Goal: Information Seeking & Learning: Learn about a topic

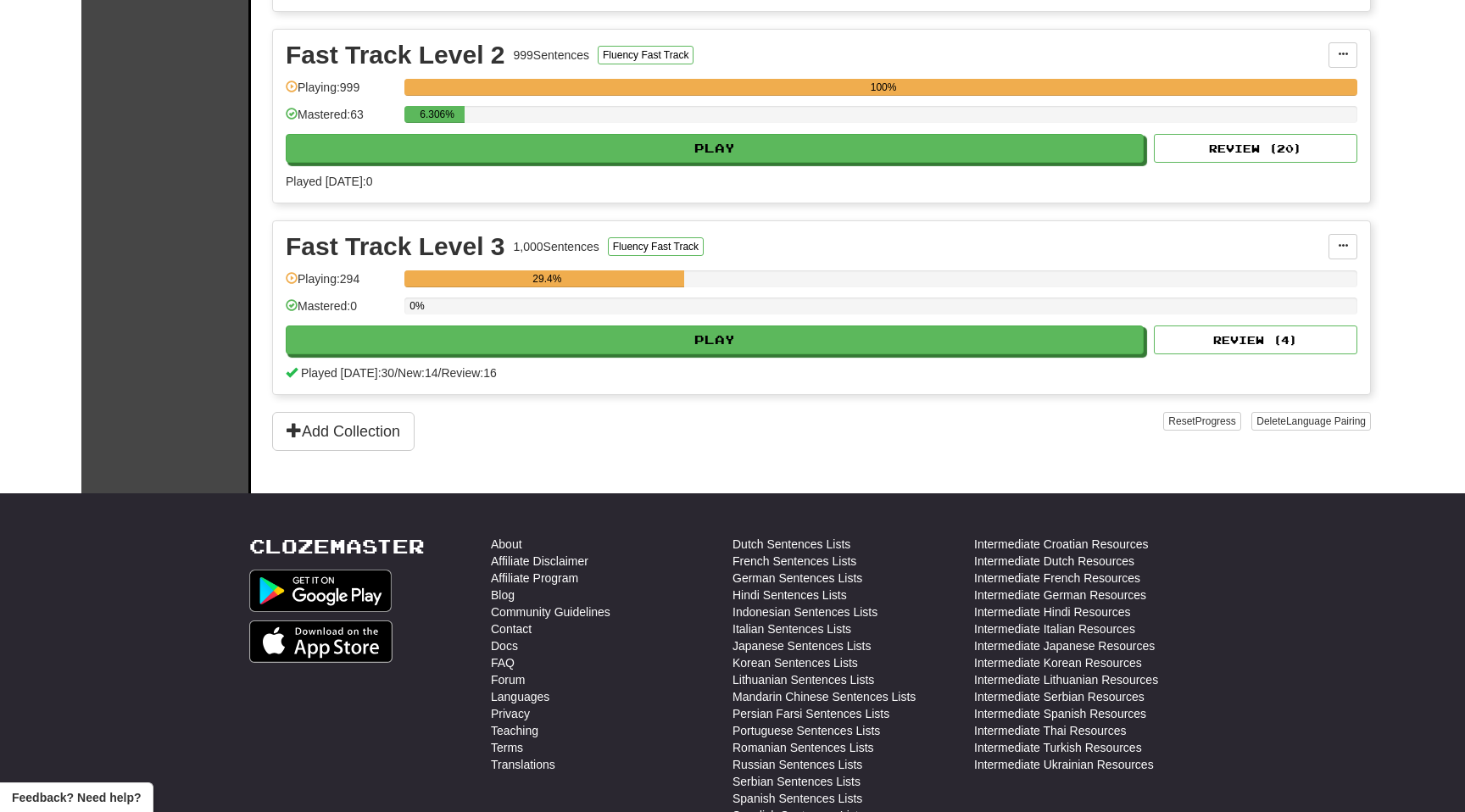
scroll to position [595, 0]
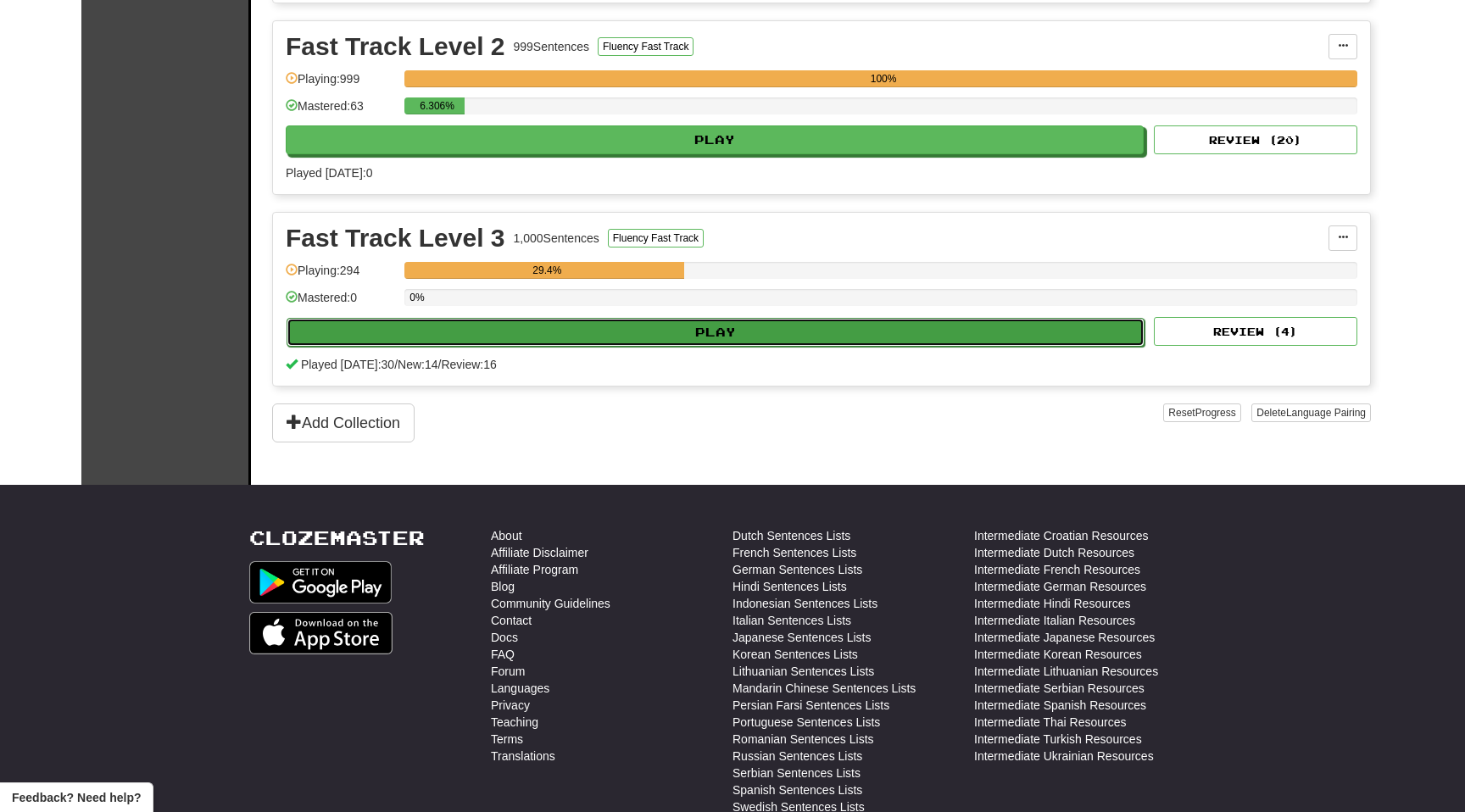
click at [594, 335] on button "Play" at bounding box center [715, 331] width 858 height 29
select select "**"
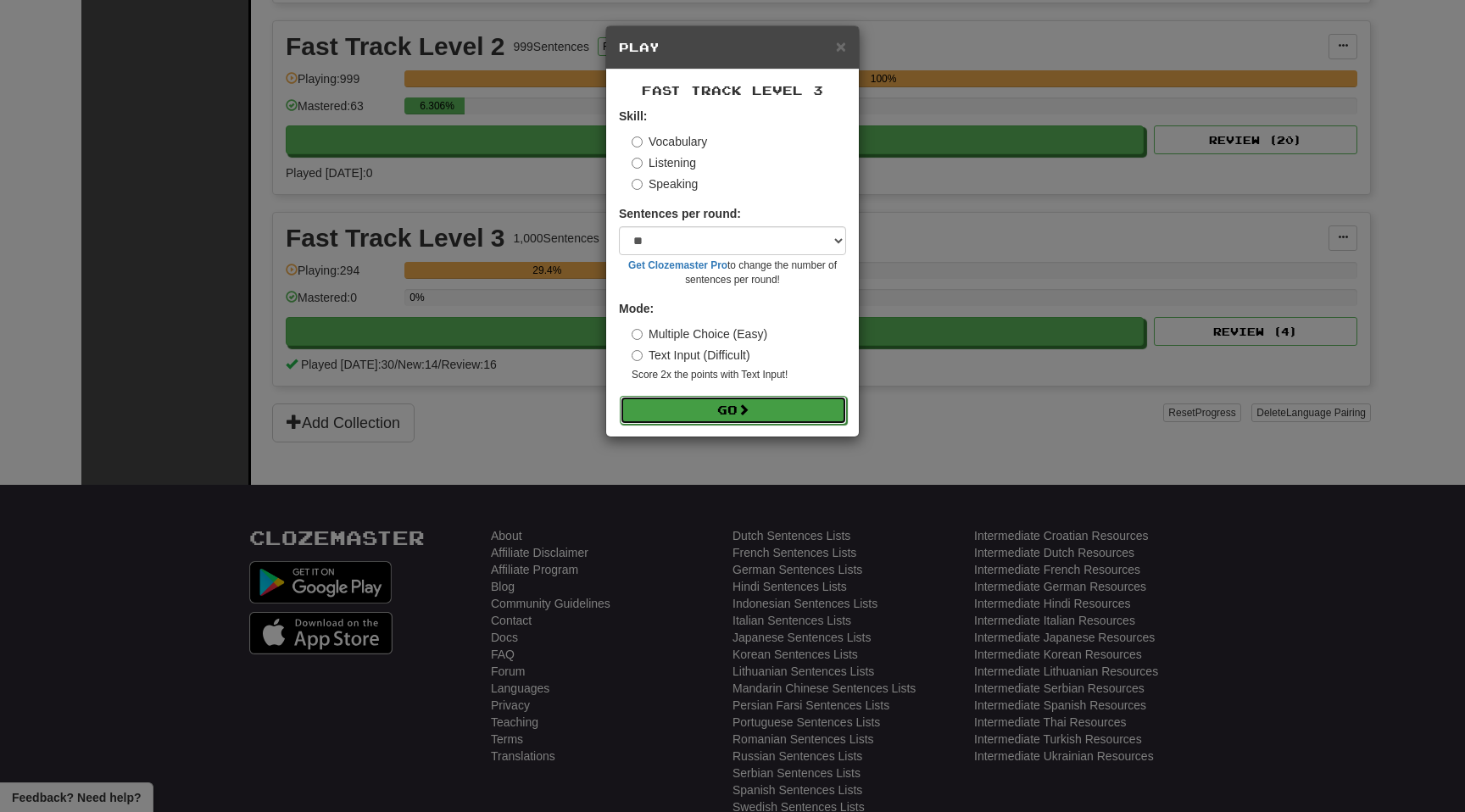
click at [676, 408] on button "Go" at bounding box center [732, 410] width 227 height 29
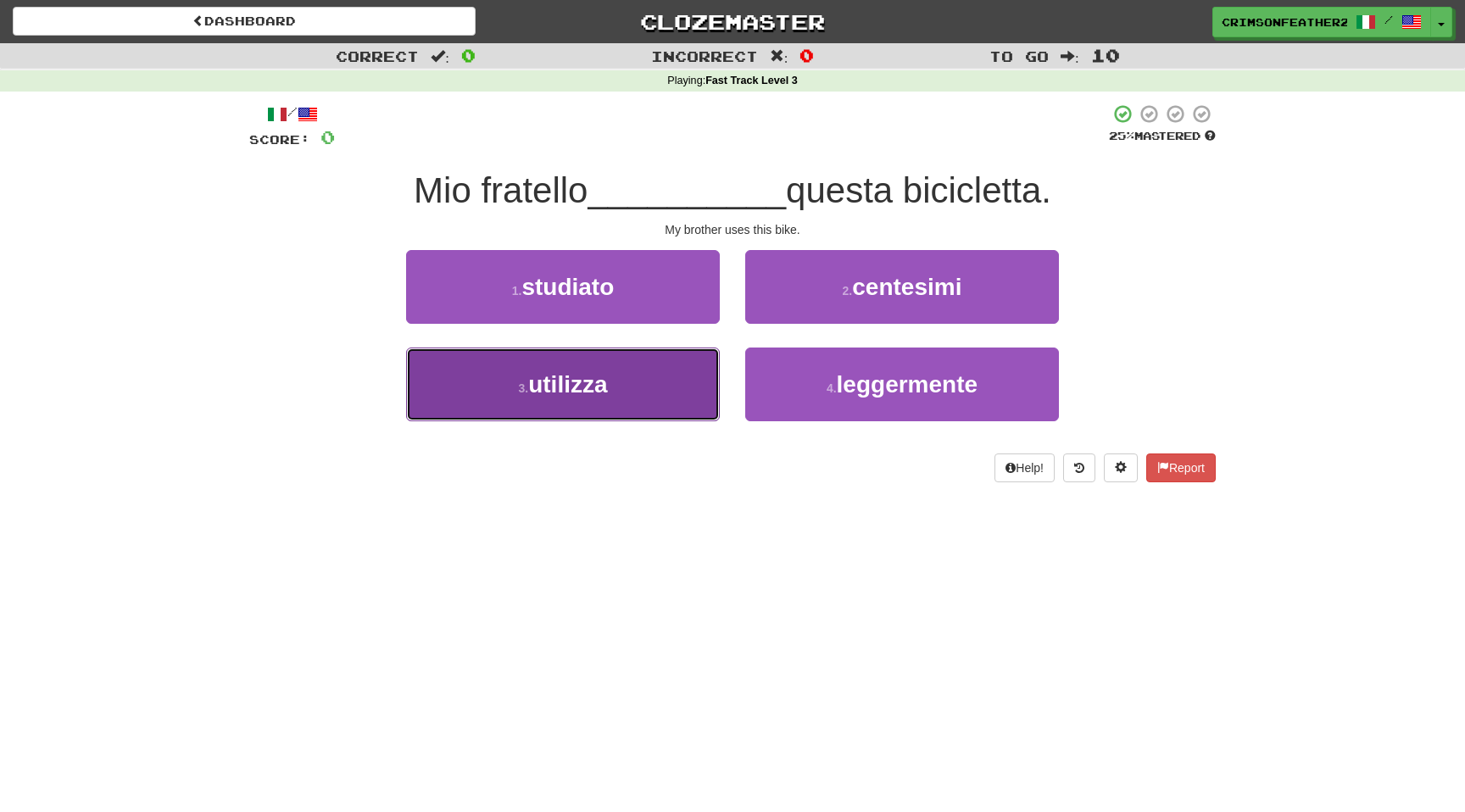
click at [678, 373] on button "3 . utilizza" at bounding box center [562, 384] width 314 height 74
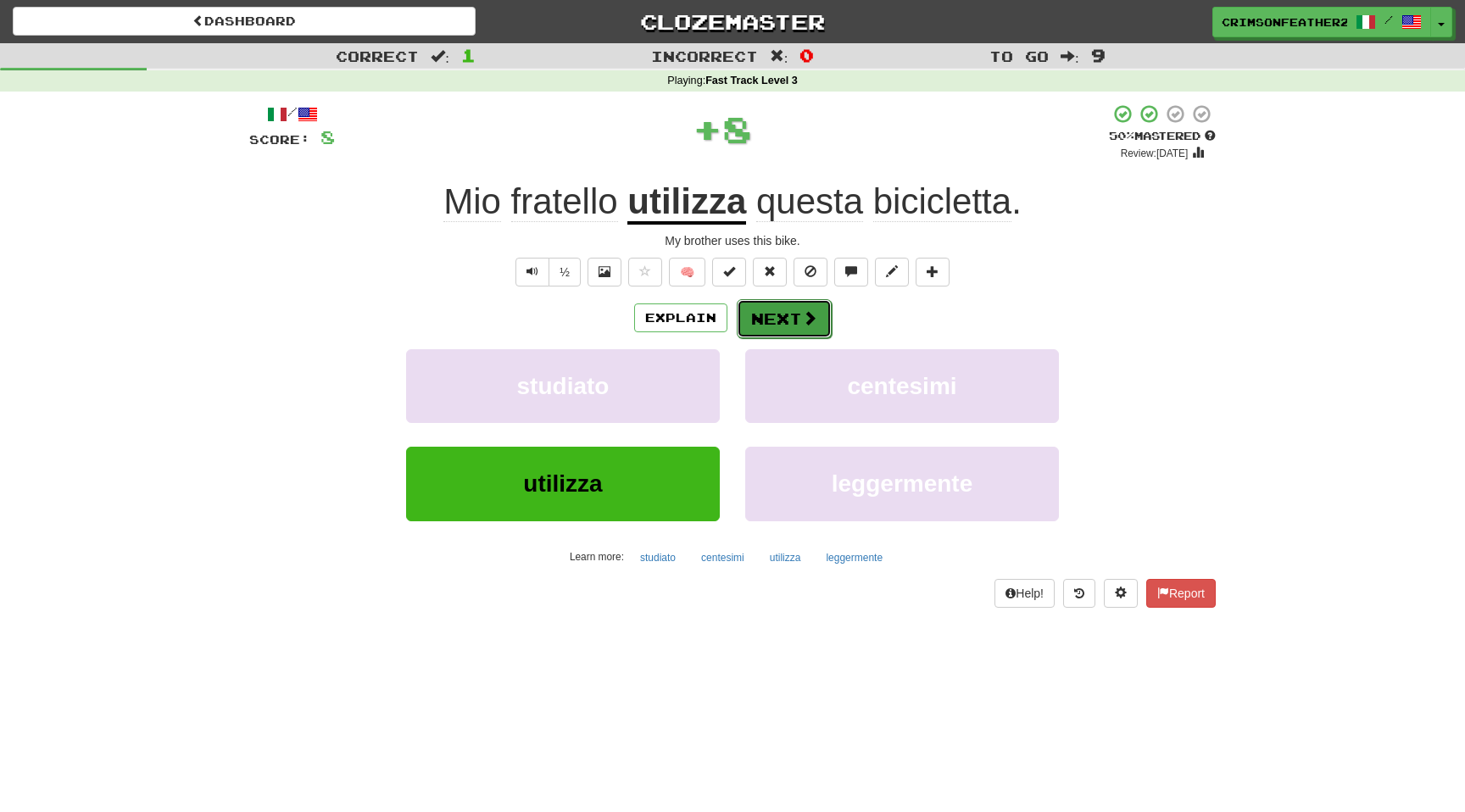
click at [758, 310] on button "Next" at bounding box center [784, 319] width 95 height 39
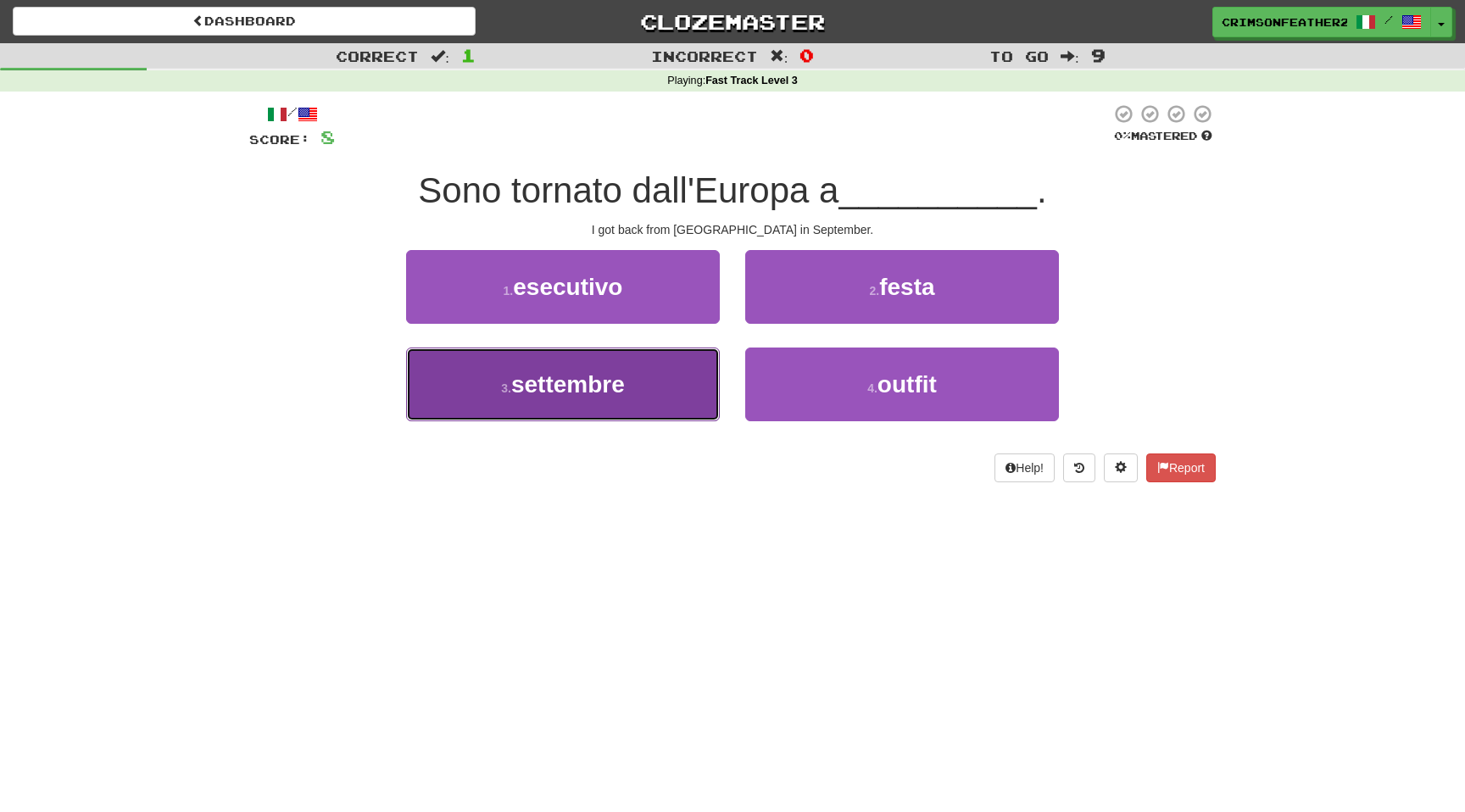
click at [641, 372] on button "3 . settembre" at bounding box center [562, 384] width 314 height 74
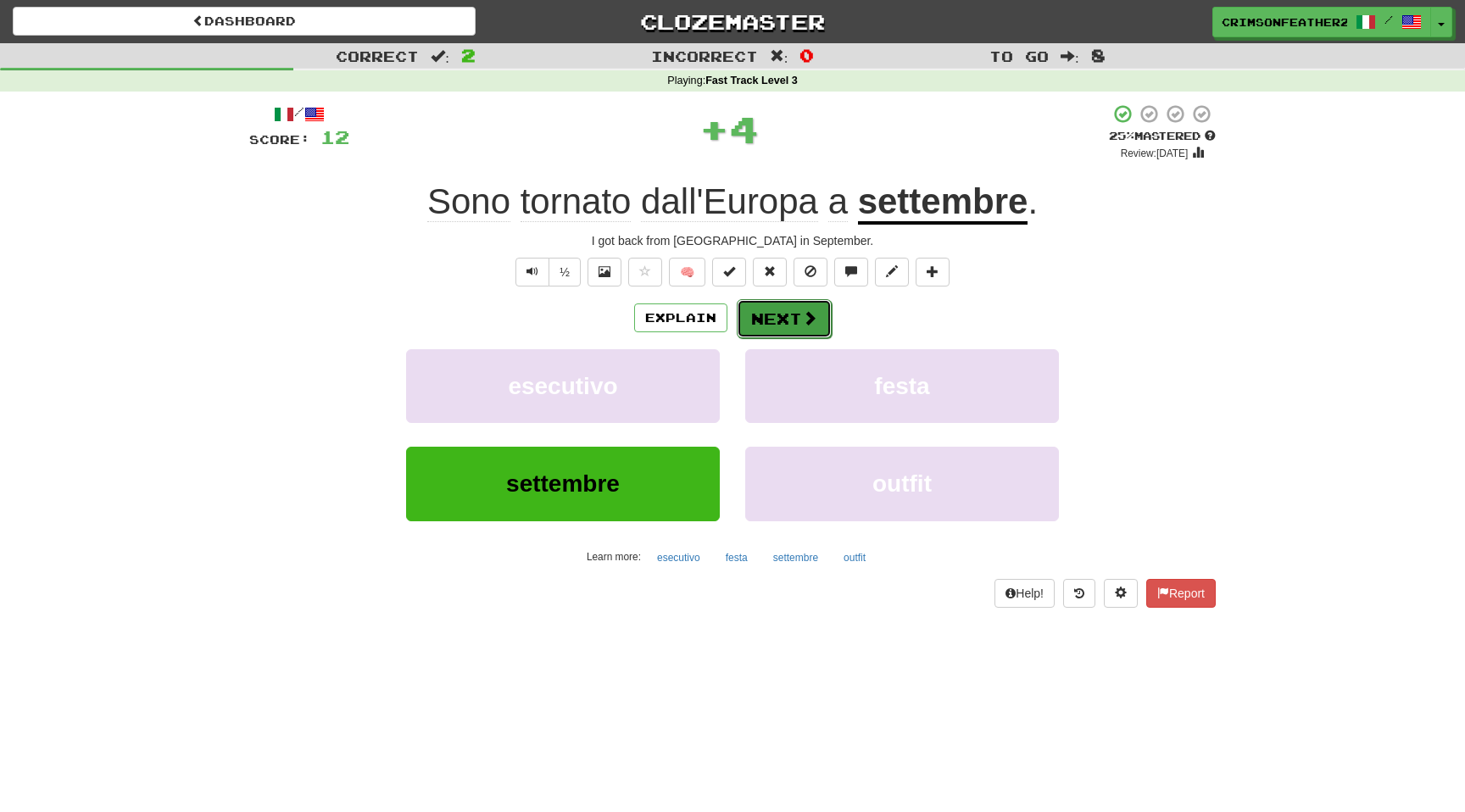
click at [764, 319] on button "Next" at bounding box center [784, 319] width 95 height 39
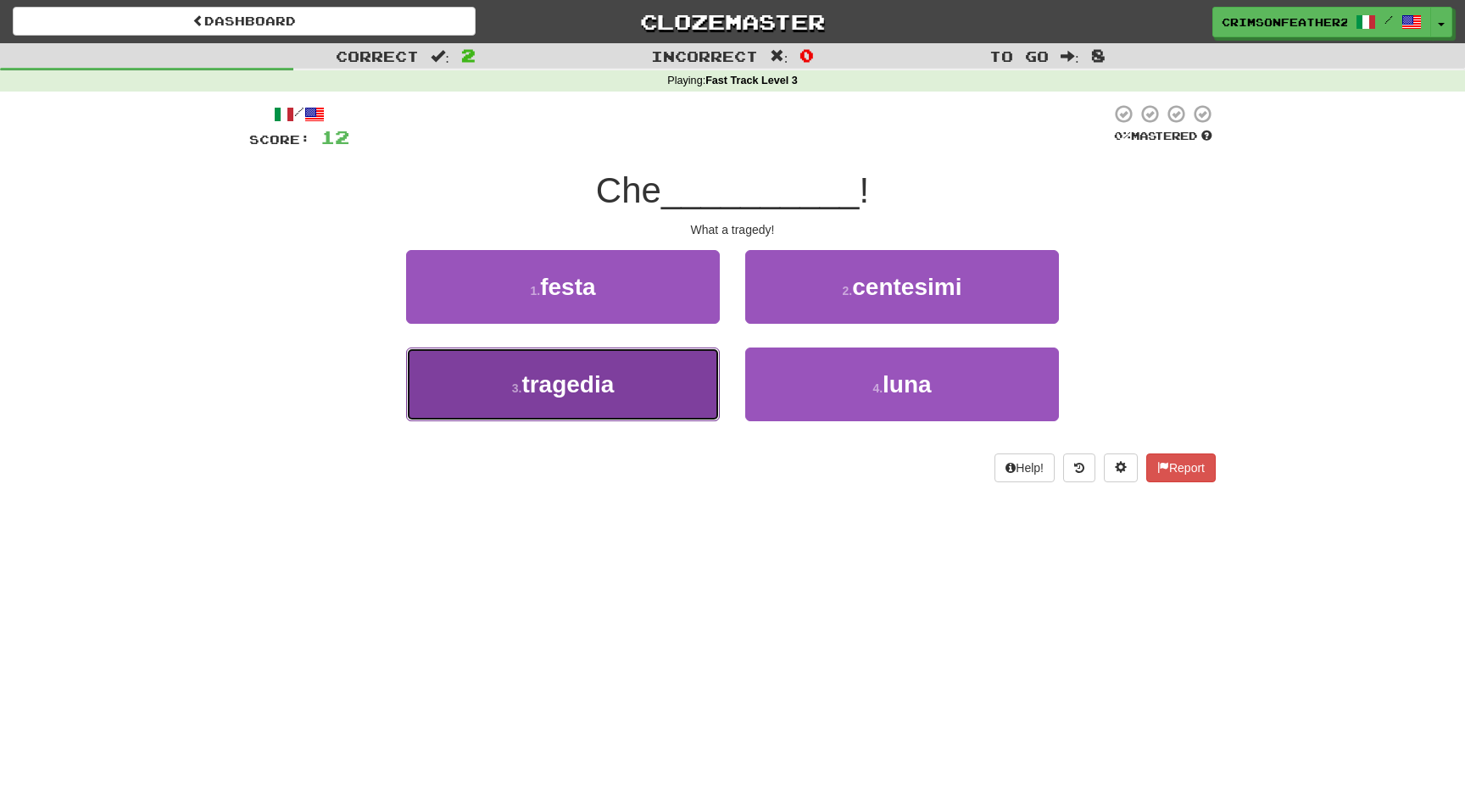
click at [662, 385] on button "3 . tragedia" at bounding box center [562, 384] width 314 height 74
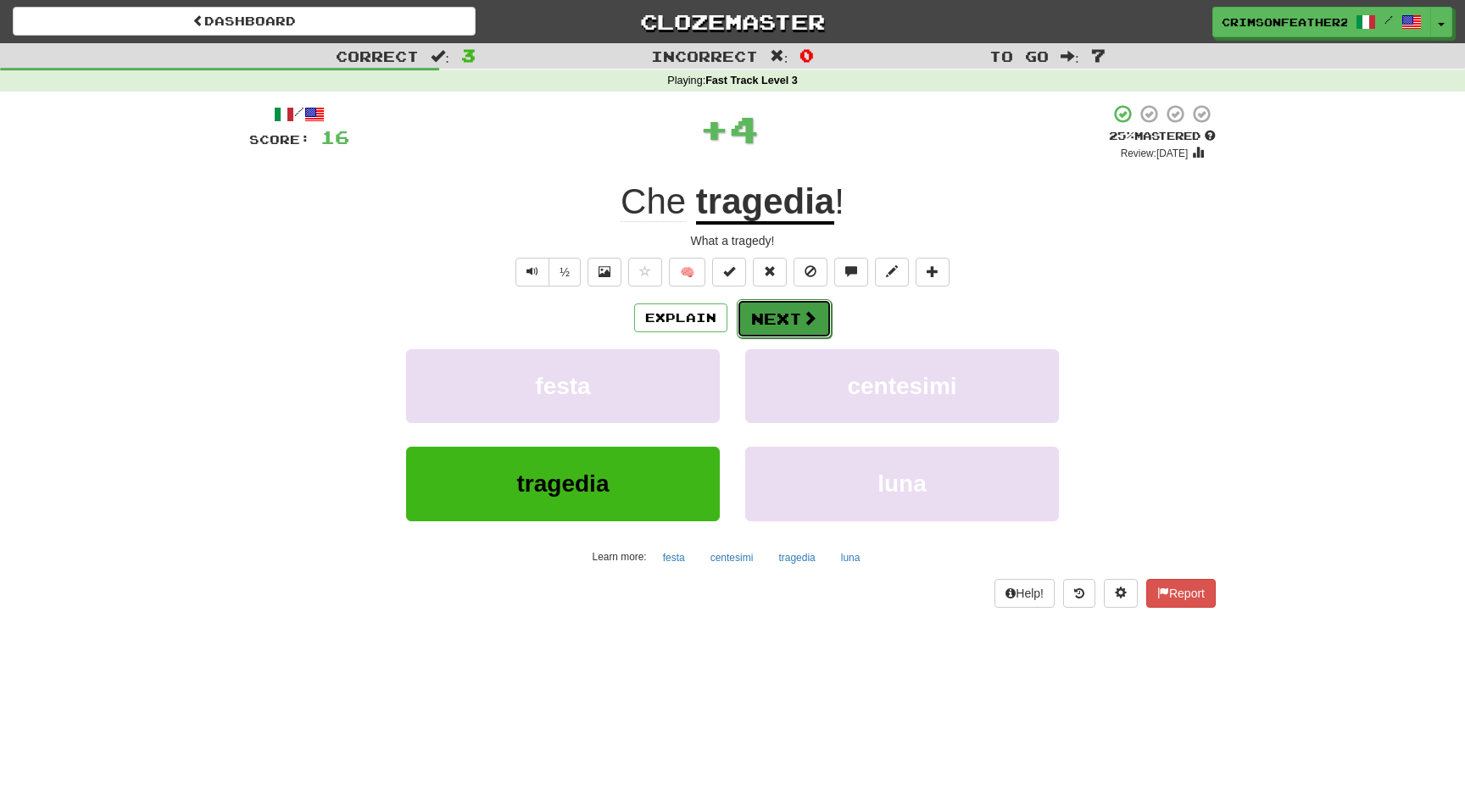
click at [802, 320] on span at bounding box center [810, 319] width 16 height 16
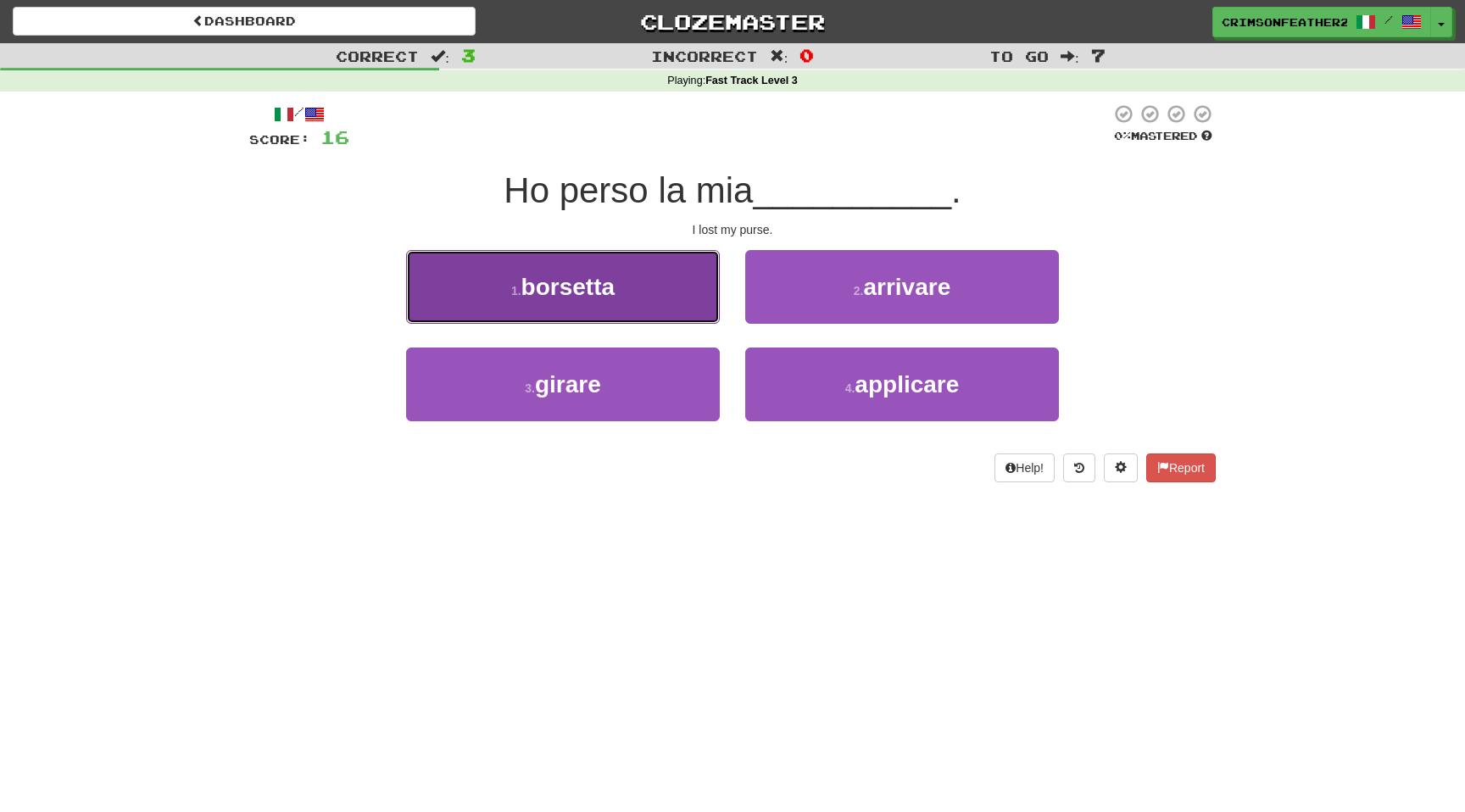
click at [669, 292] on button "1 . [GEOGRAPHIC_DATA]" at bounding box center [562, 286] width 314 height 74
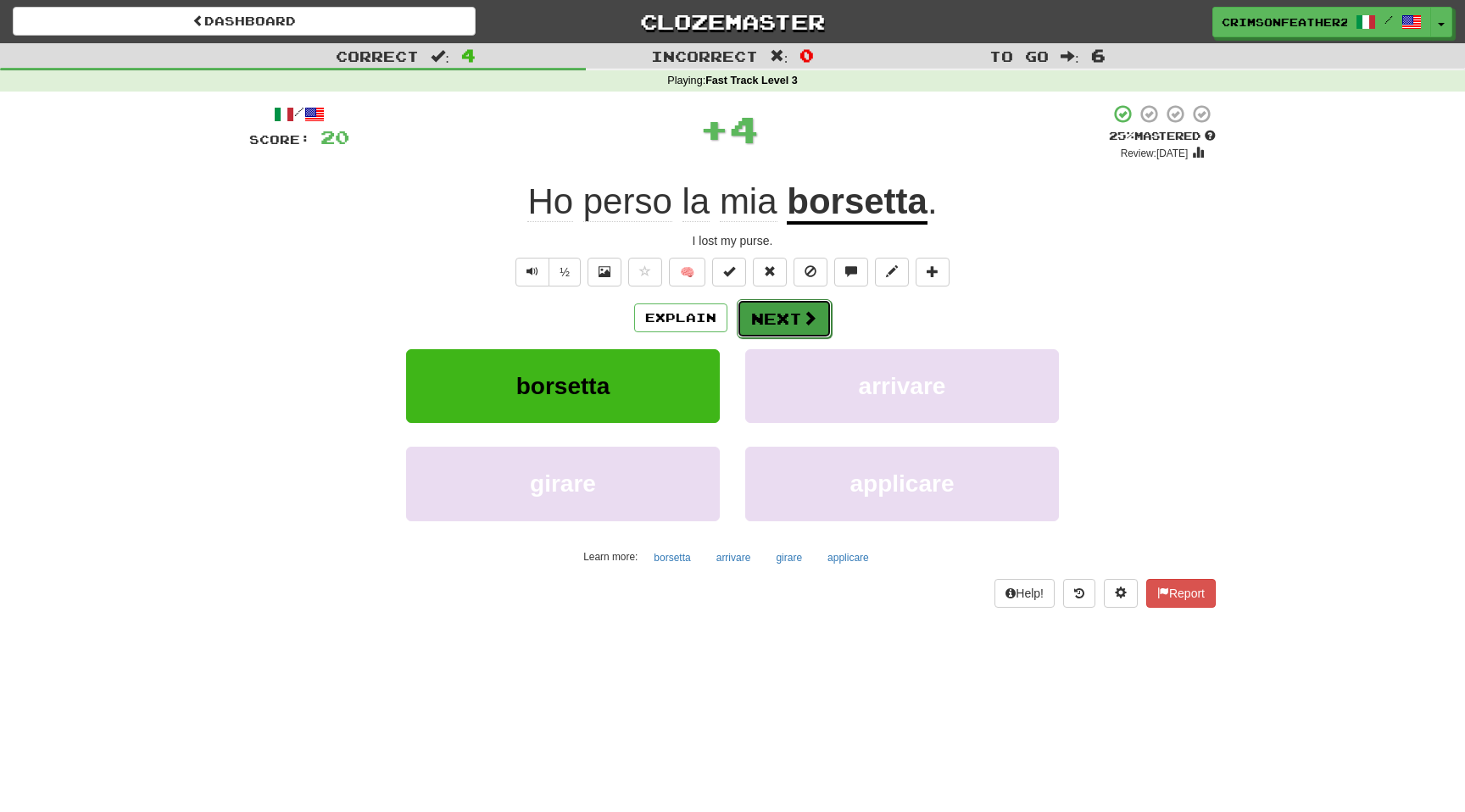
click at [769, 321] on button "Next" at bounding box center [784, 319] width 95 height 39
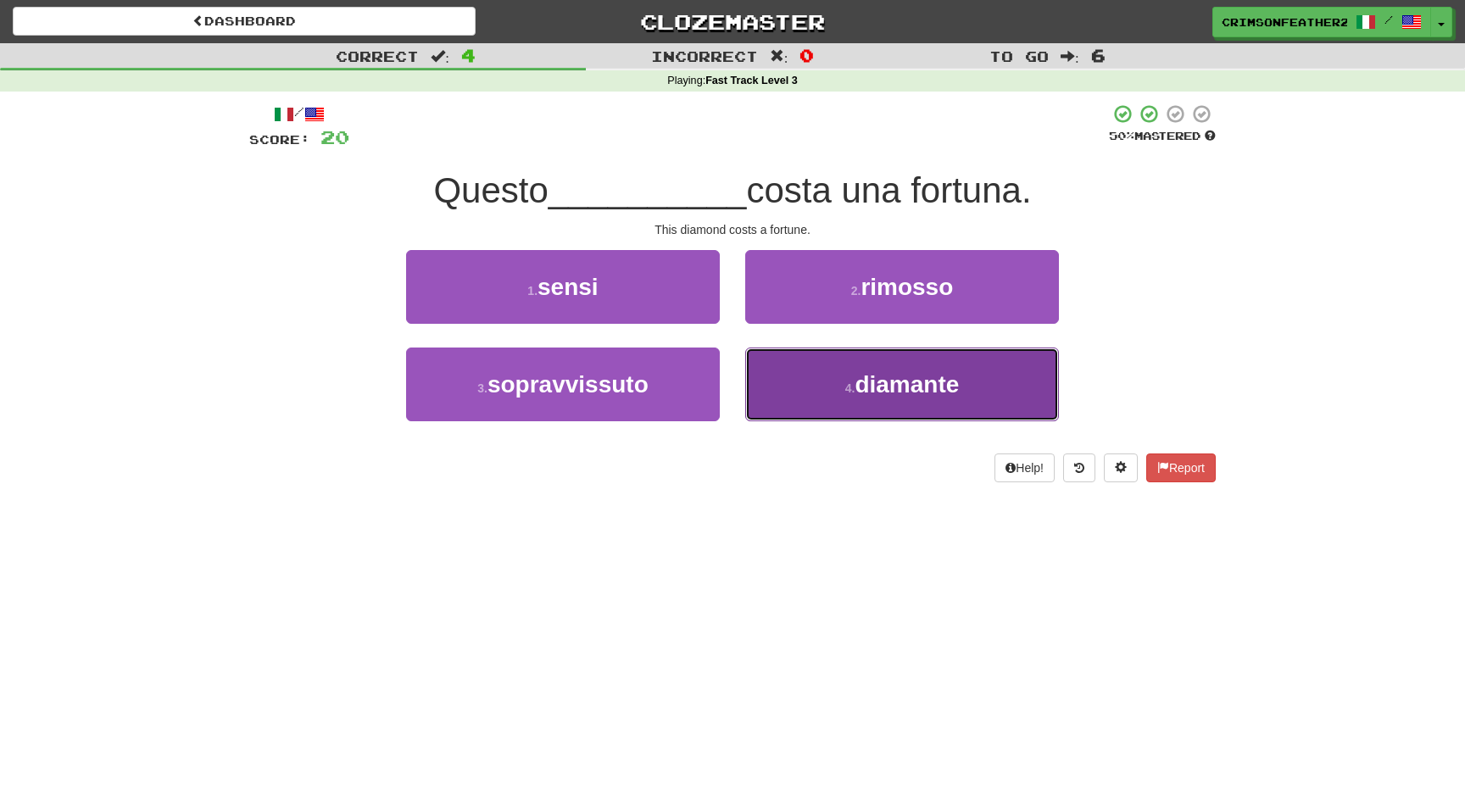
click at [784, 388] on button "4 . diamante" at bounding box center [902, 384] width 314 height 74
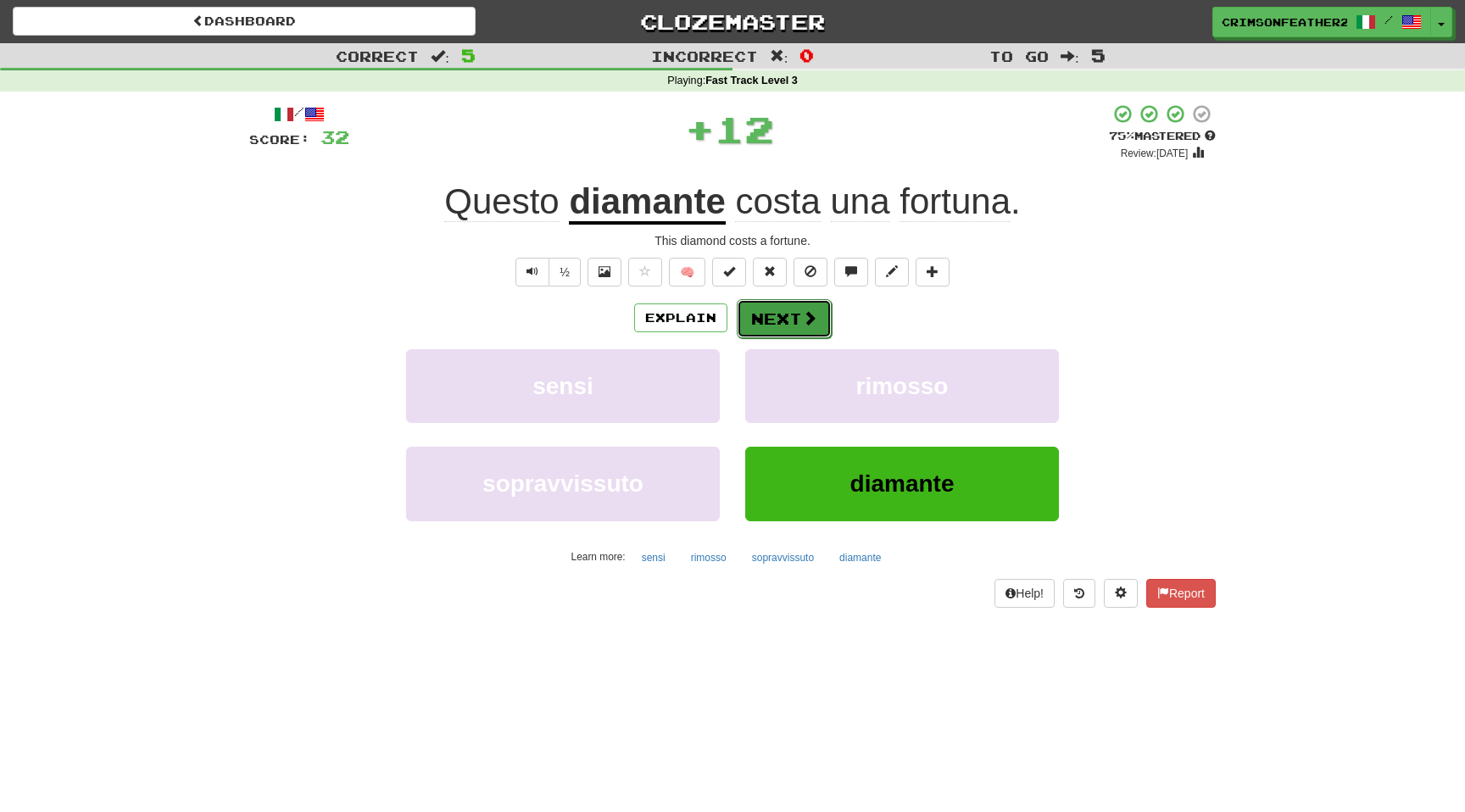
click at [766, 312] on button "Next" at bounding box center [784, 319] width 95 height 39
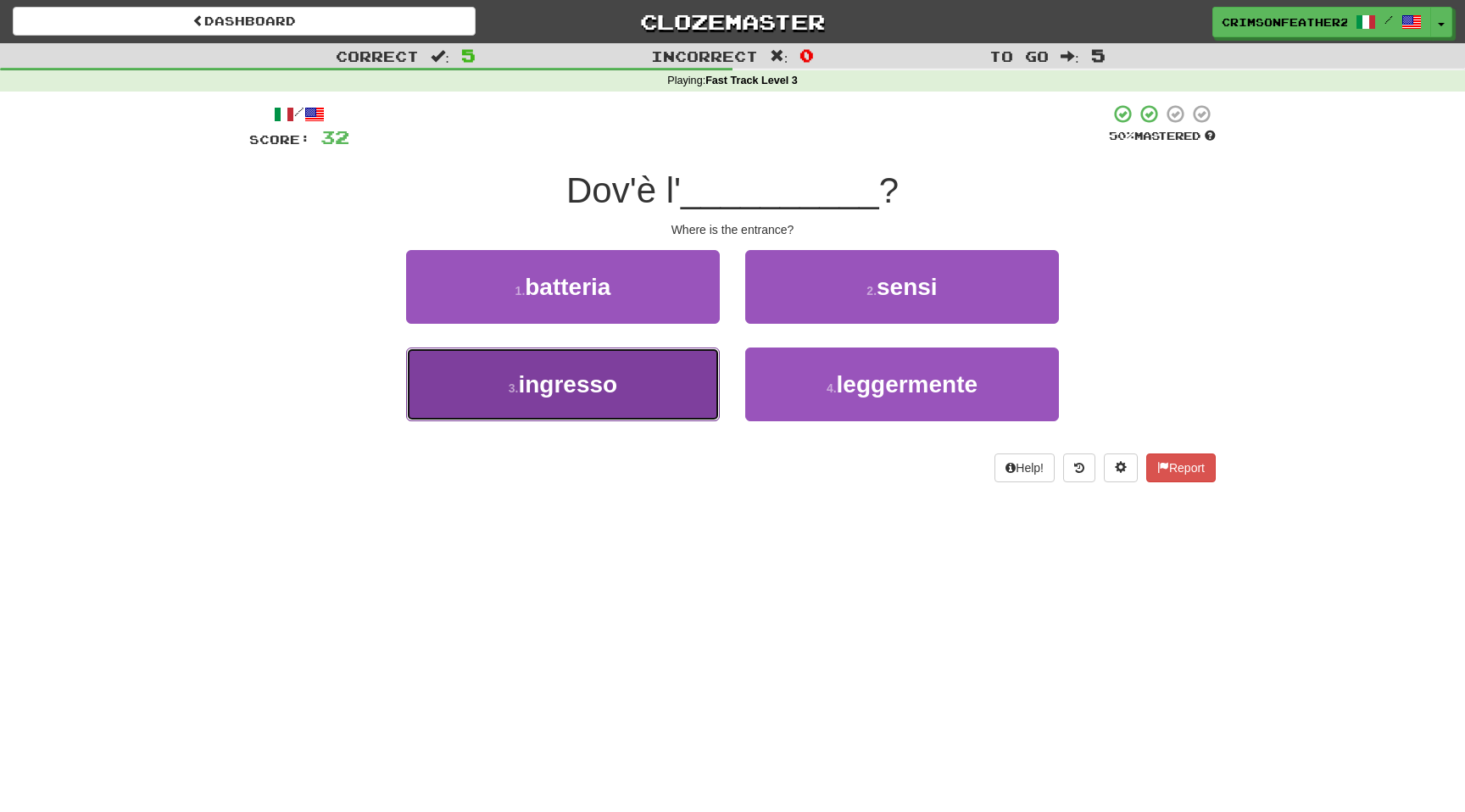
click at [692, 361] on button "3 . ingresso" at bounding box center [562, 384] width 314 height 74
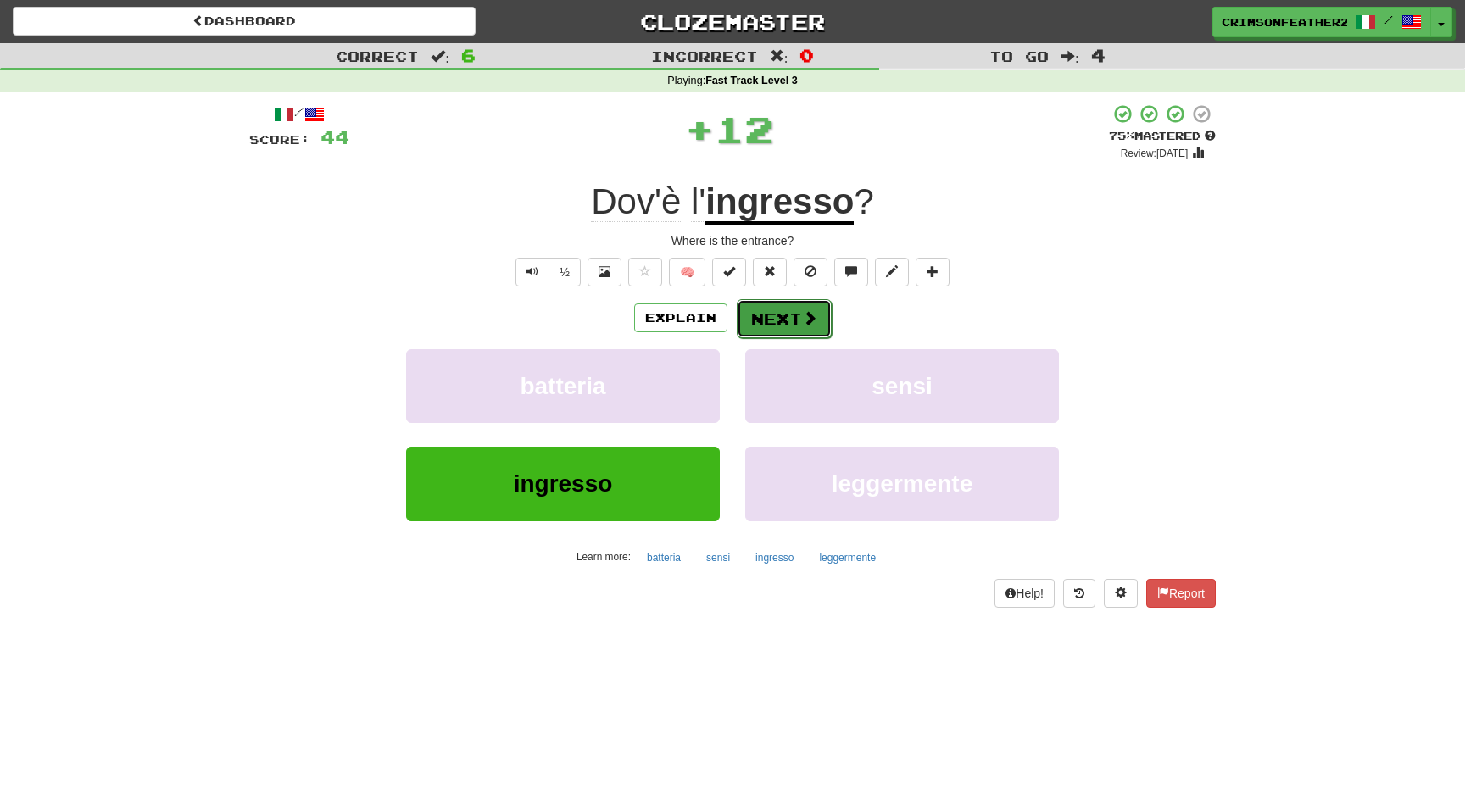
click at [754, 323] on button "Next" at bounding box center [784, 319] width 95 height 39
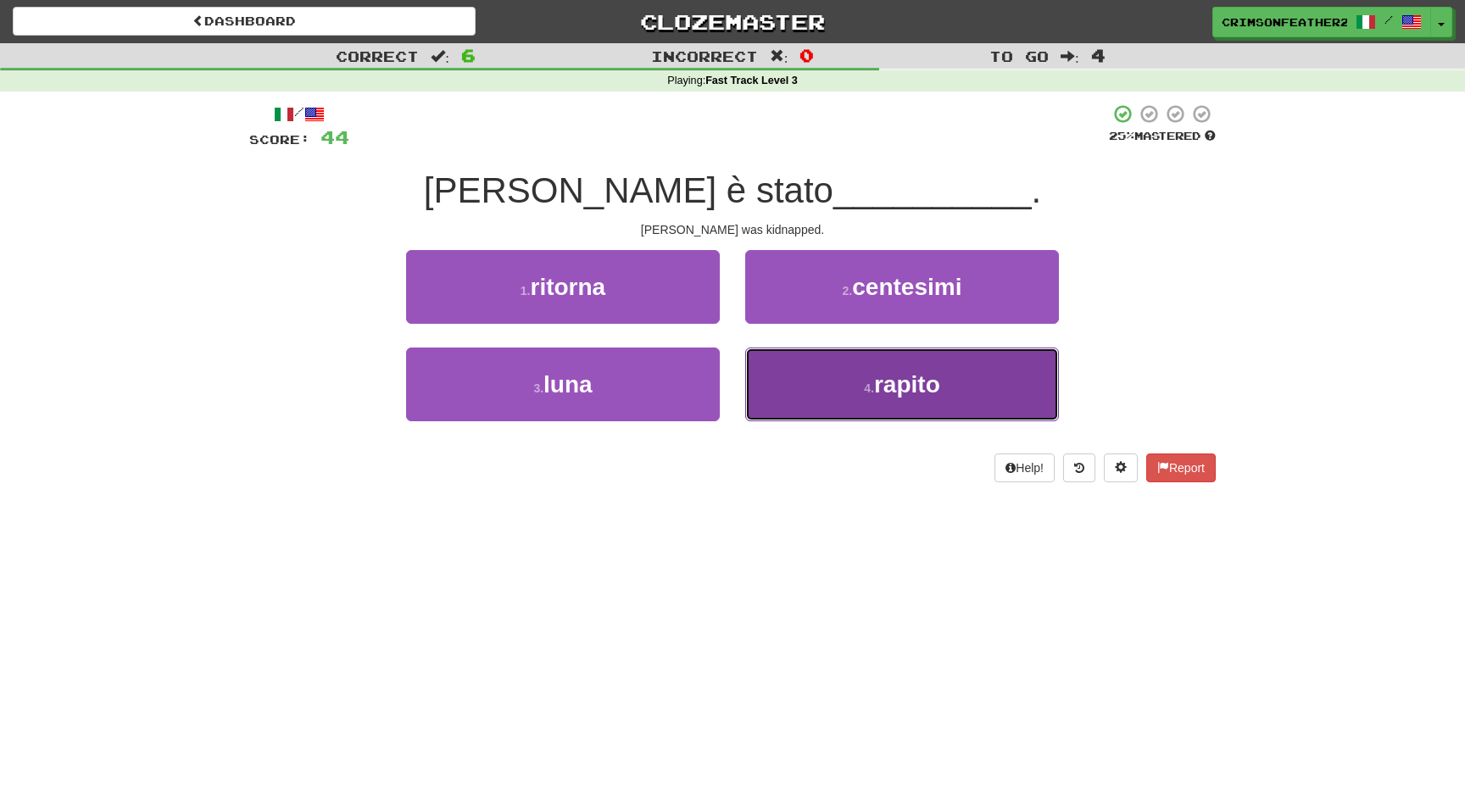
click at [786, 377] on button "4 . rapito" at bounding box center [902, 384] width 314 height 74
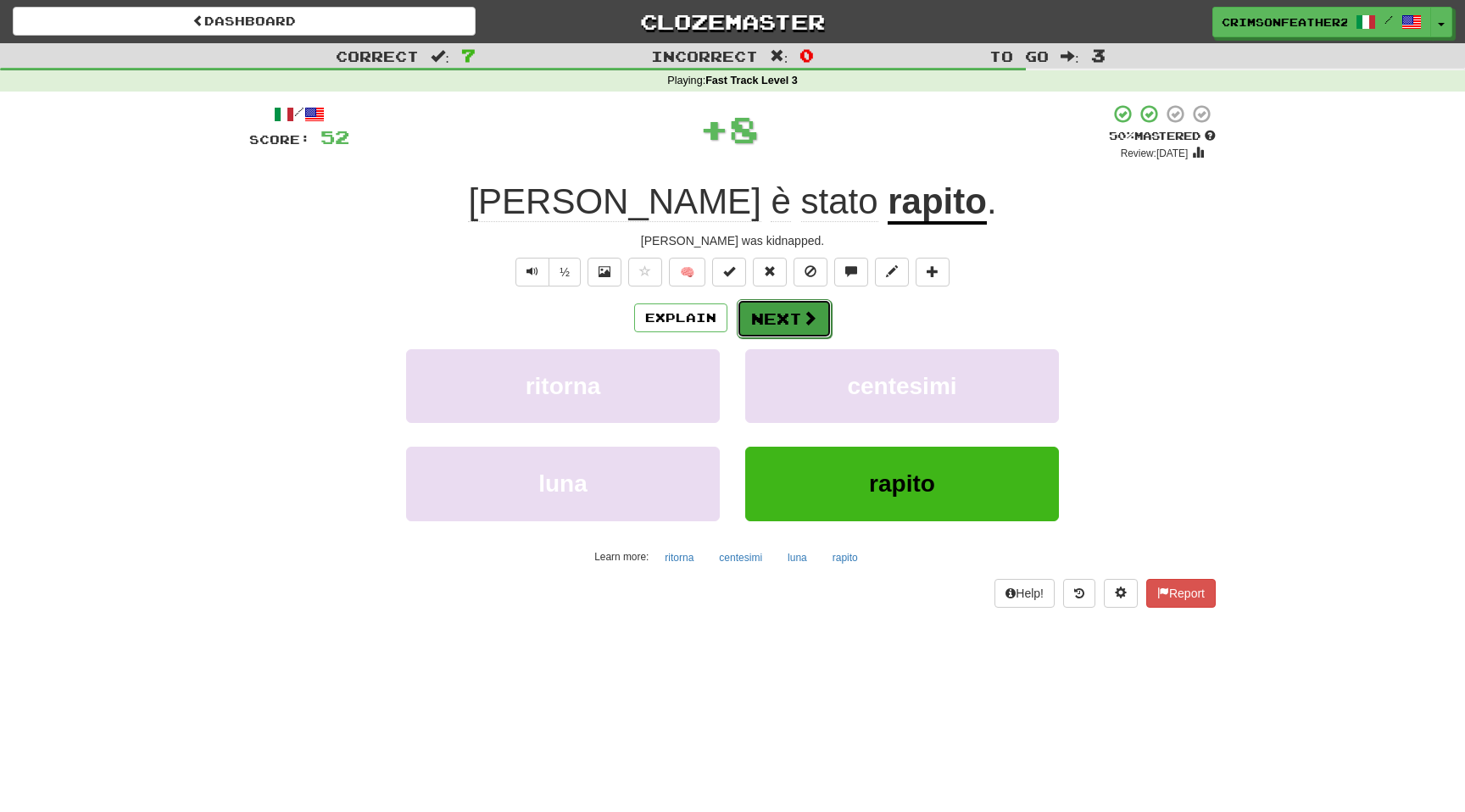
click at [759, 305] on button "Next" at bounding box center [784, 319] width 95 height 39
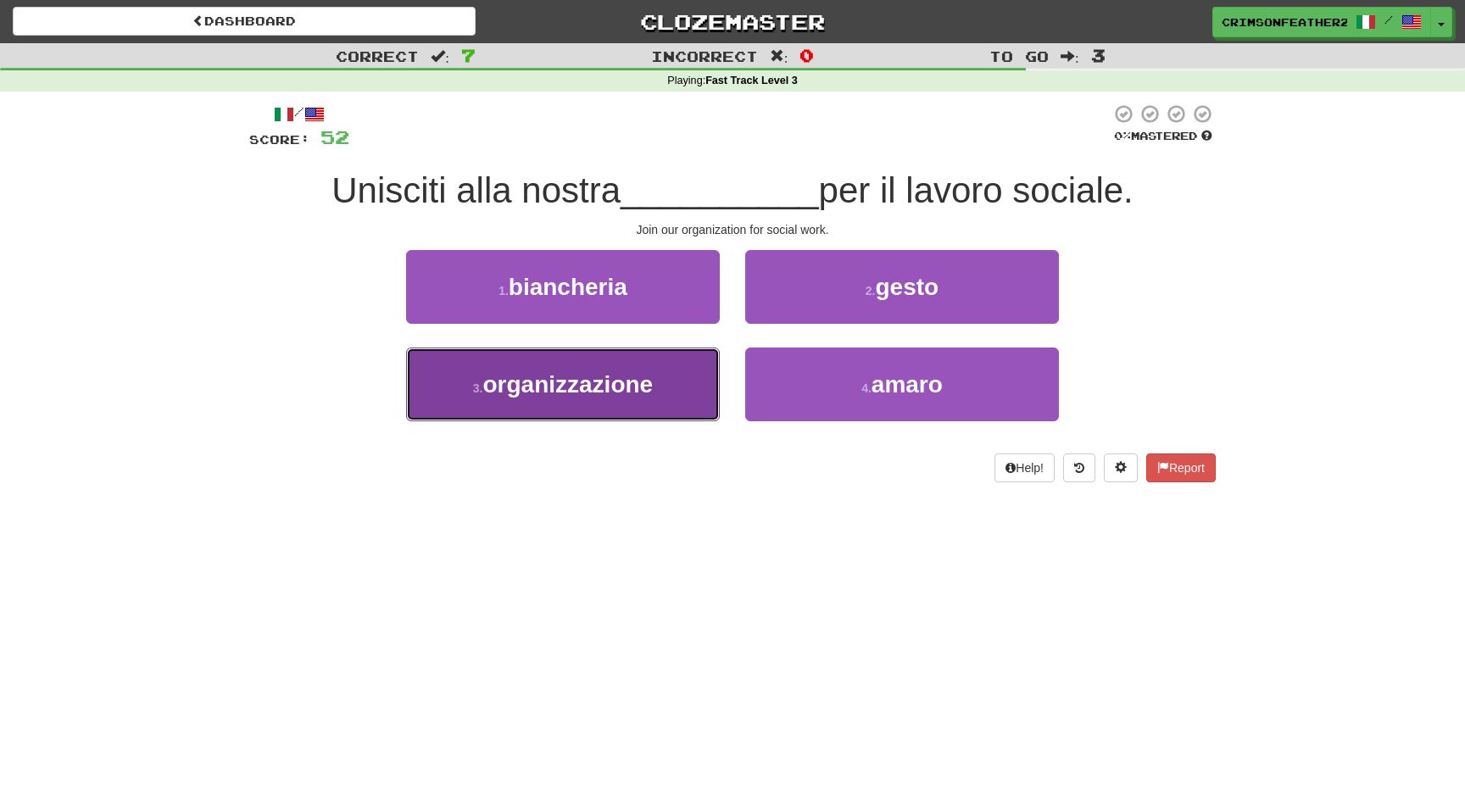
click at [662, 366] on button "3 . organizzazione" at bounding box center [562, 384] width 314 height 74
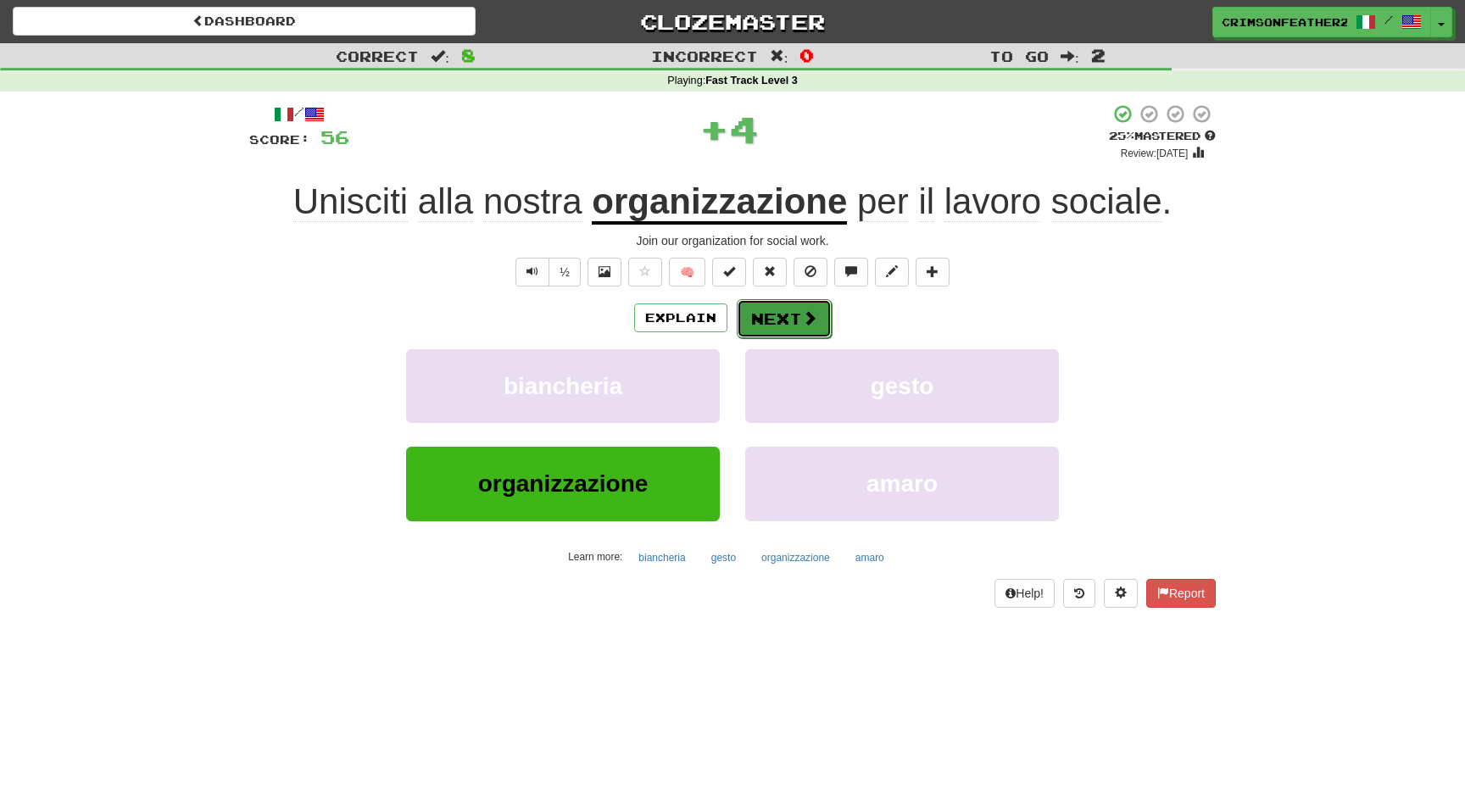
click at [760, 310] on button "Next" at bounding box center [784, 319] width 95 height 39
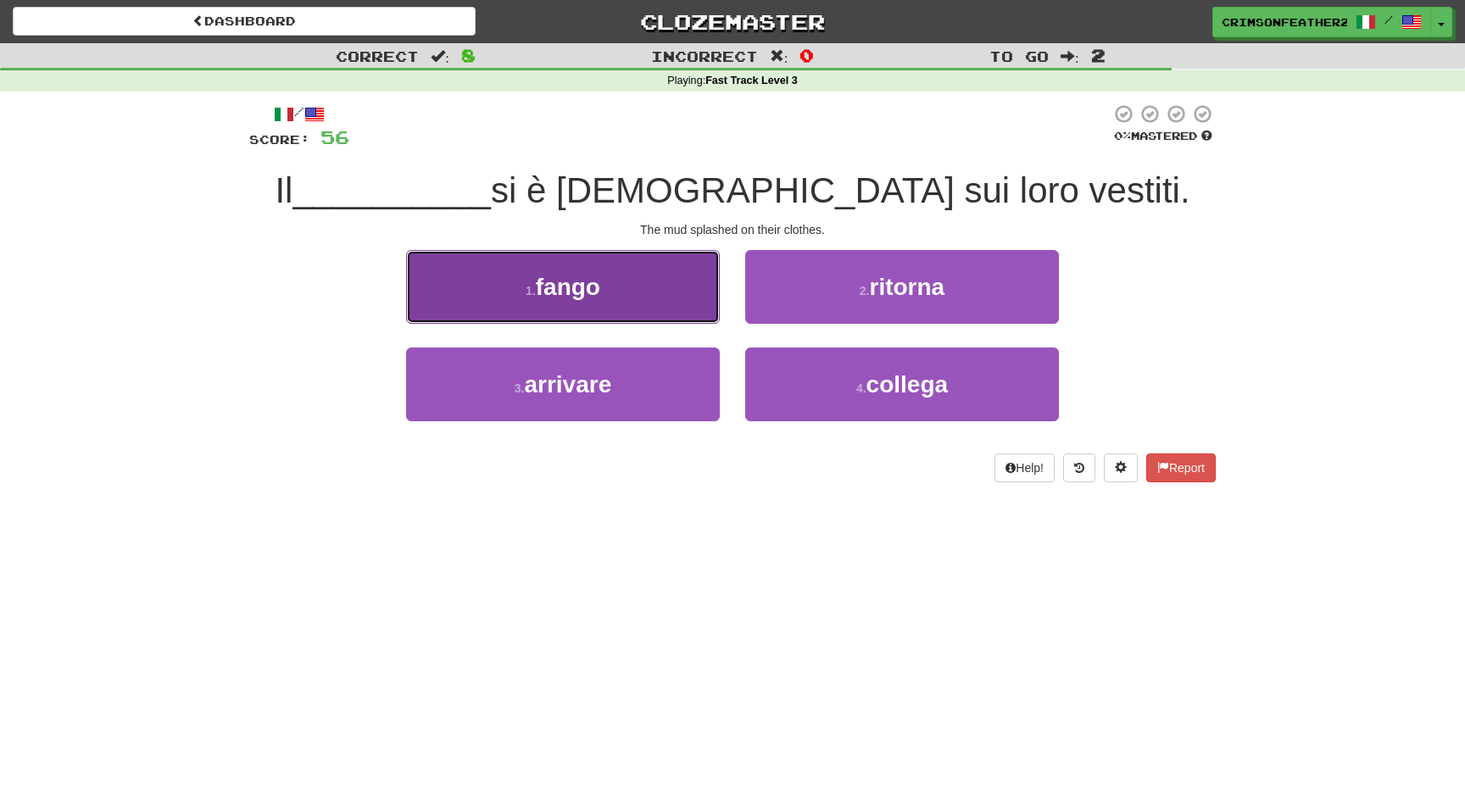
click at [691, 305] on button "1 . fango" at bounding box center [562, 286] width 314 height 74
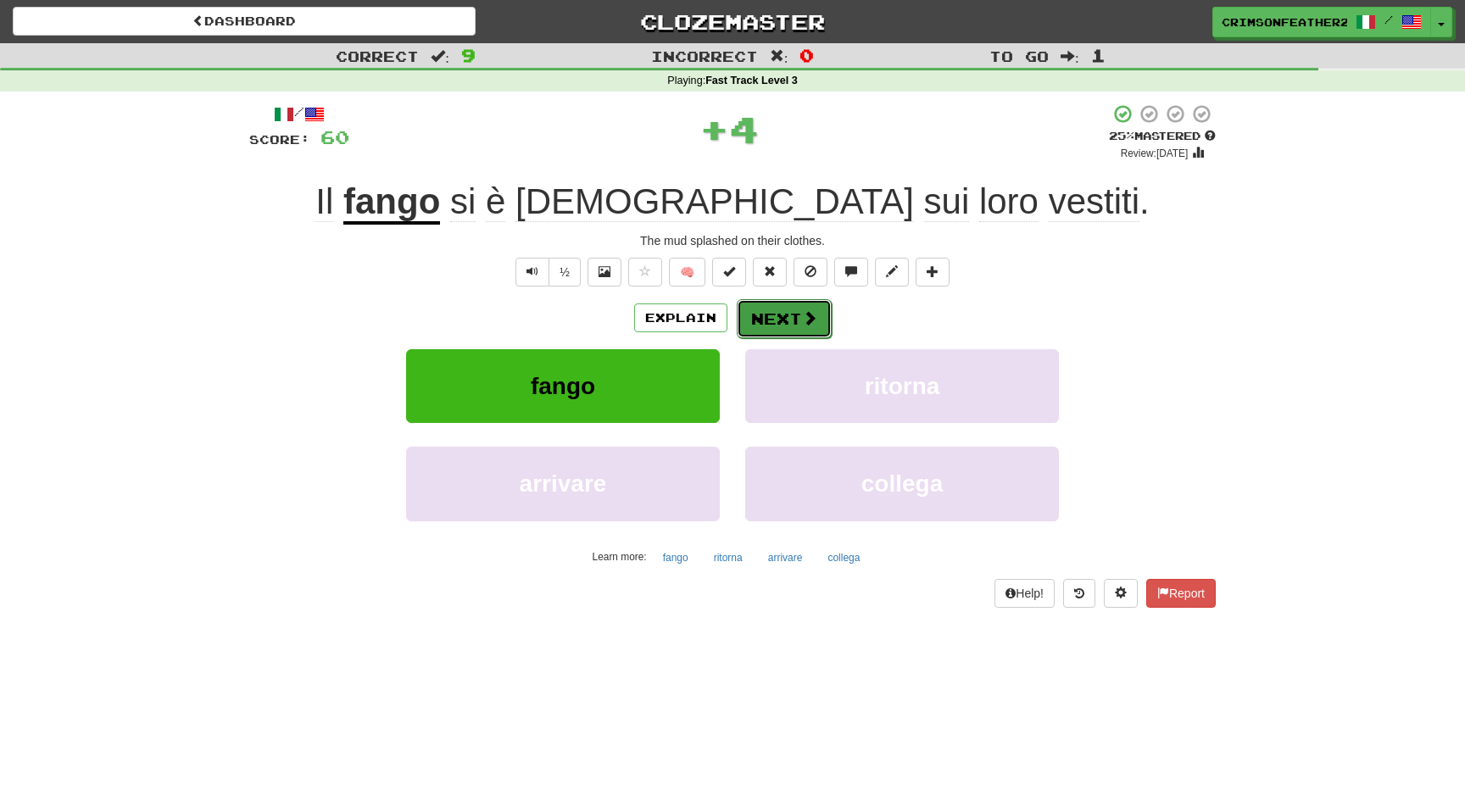
click at [791, 326] on button "Next" at bounding box center [784, 319] width 95 height 39
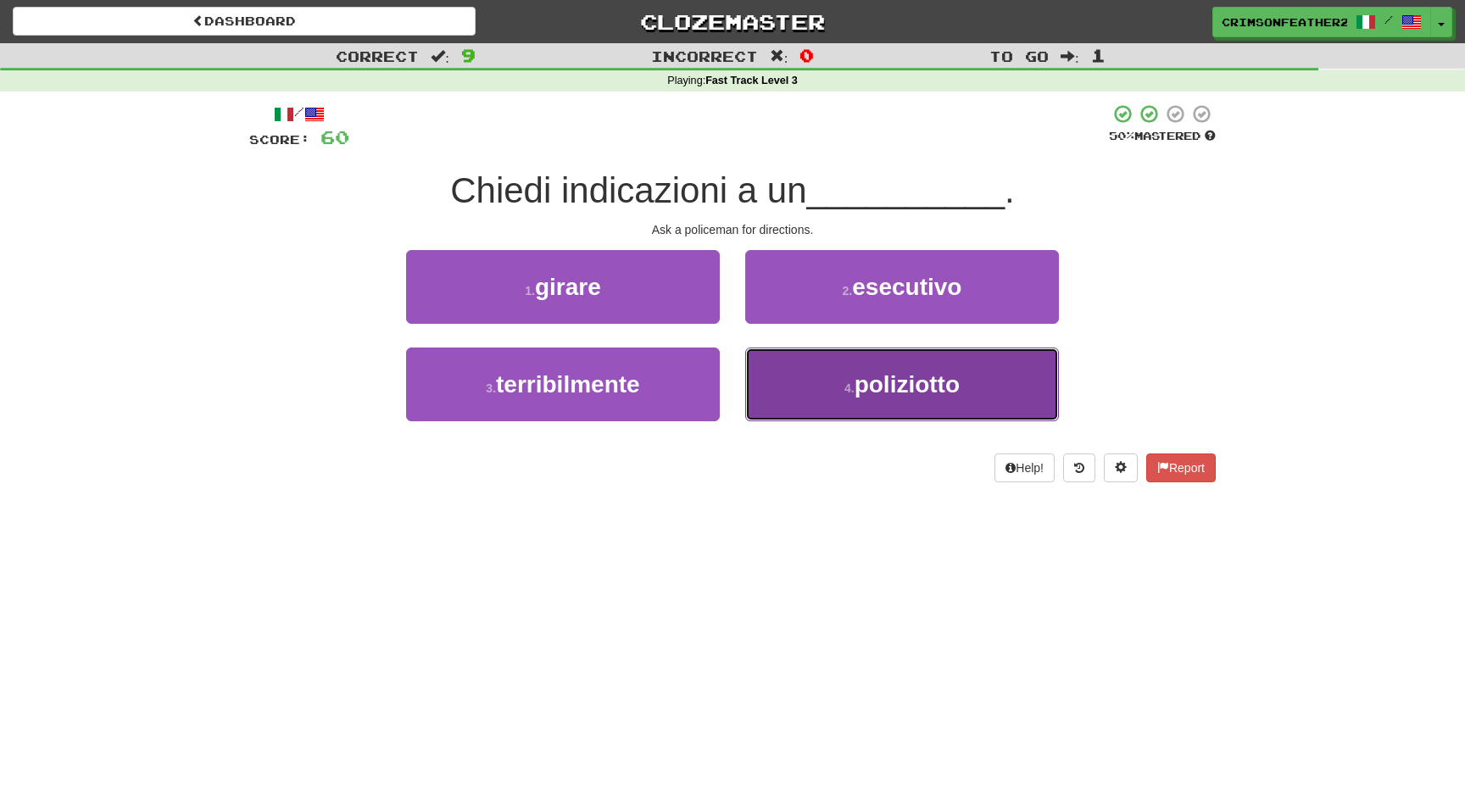
click at [791, 367] on button "4 . poliziotto" at bounding box center [902, 384] width 314 height 74
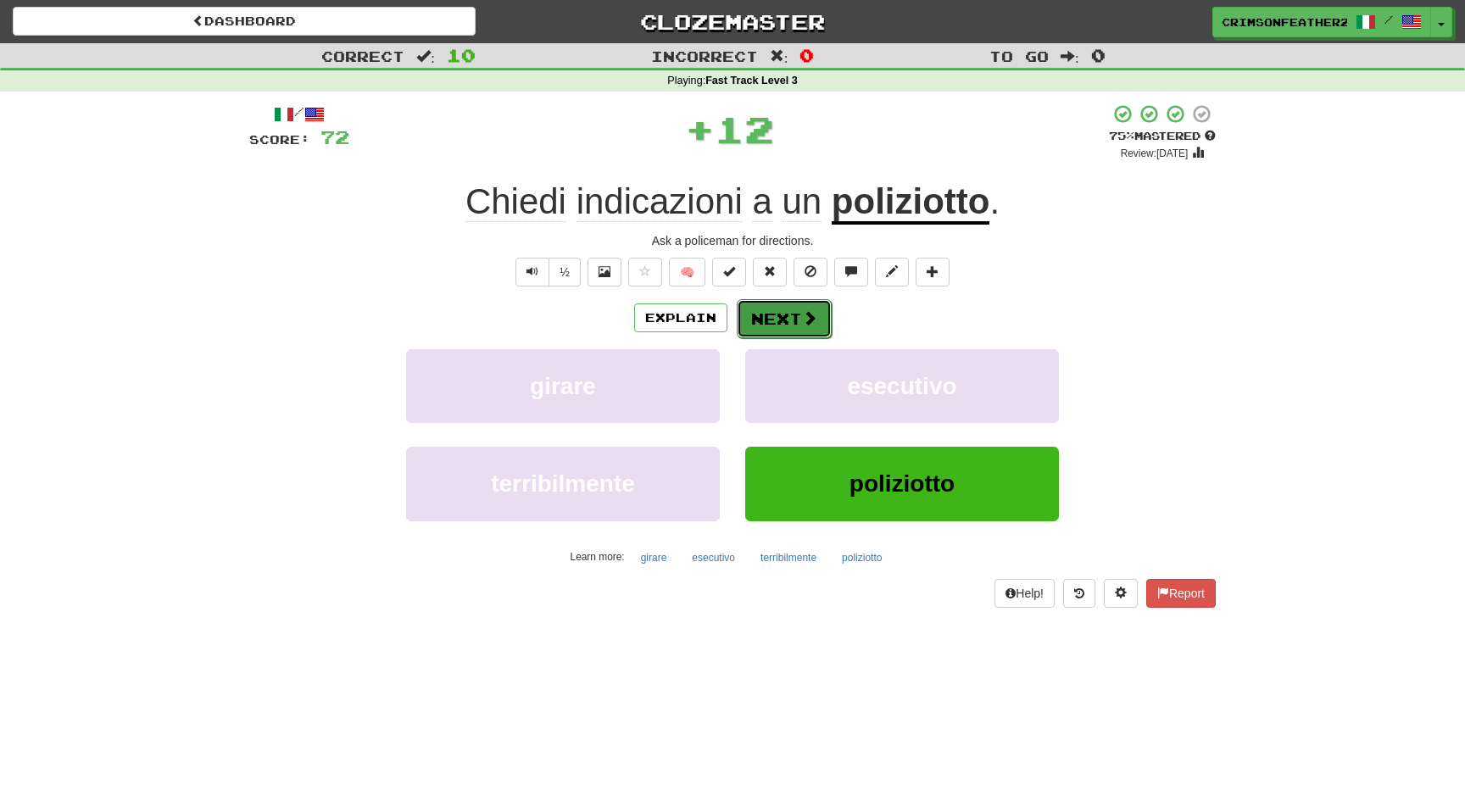
click at [791, 316] on button "Next" at bounding box center [784, 319] width 95 height 39
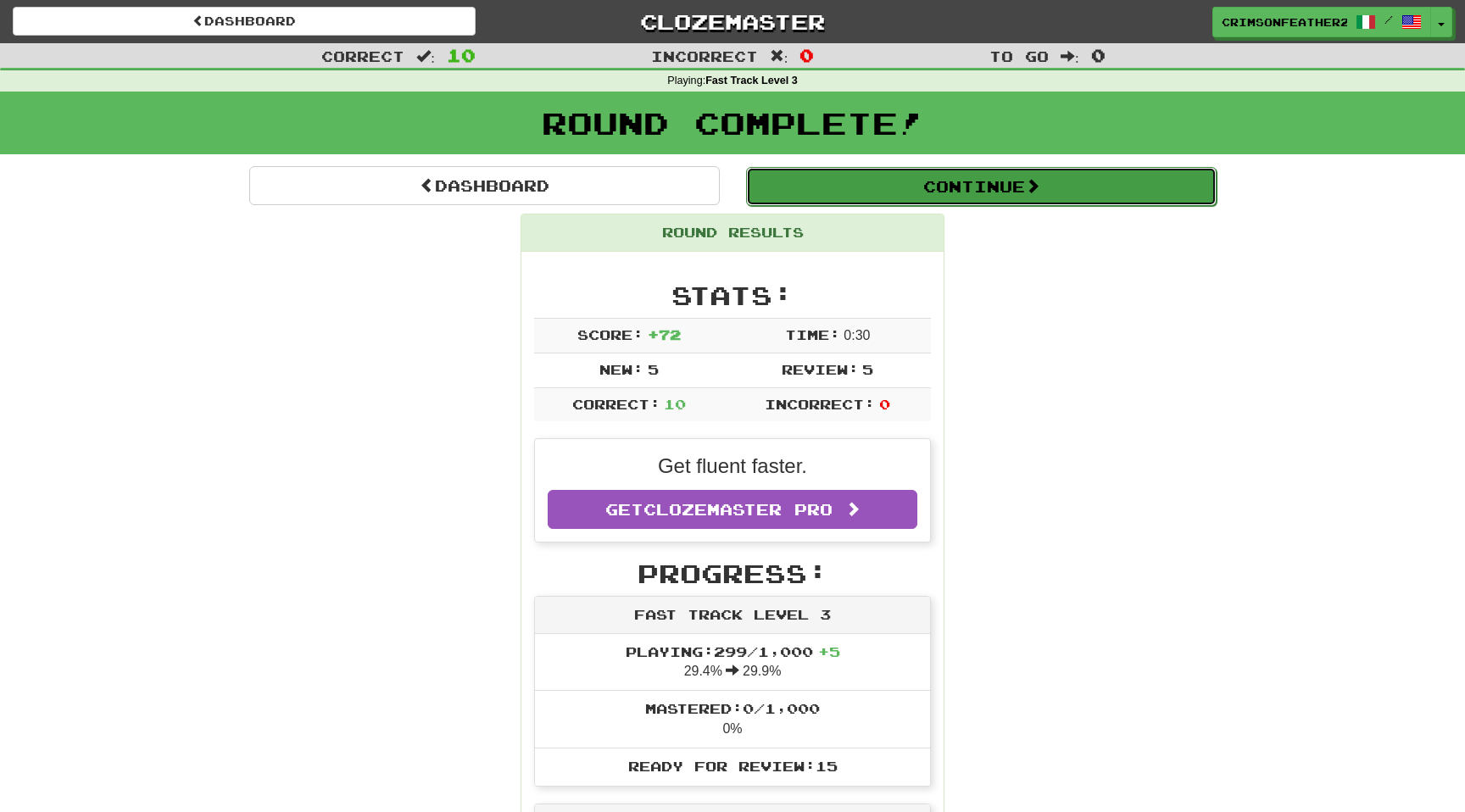
click at [869, 196] on button "Continue" at bounding box center [981, 187] width 471 height 39
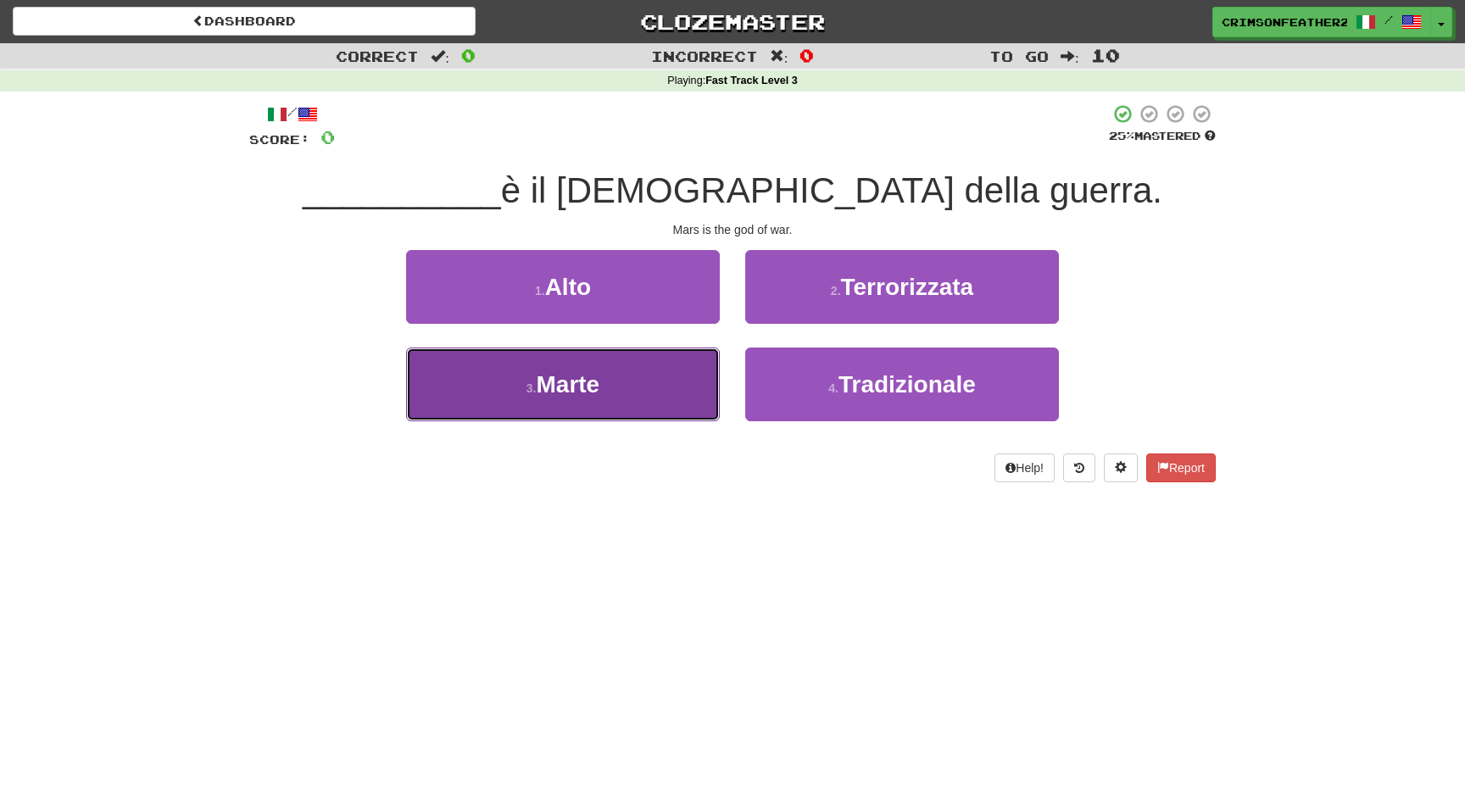
click at [673, 384] on button "3 . [GEOGRAPHIC_DATA]" at bounding box center [562, 384] width 314 height 74
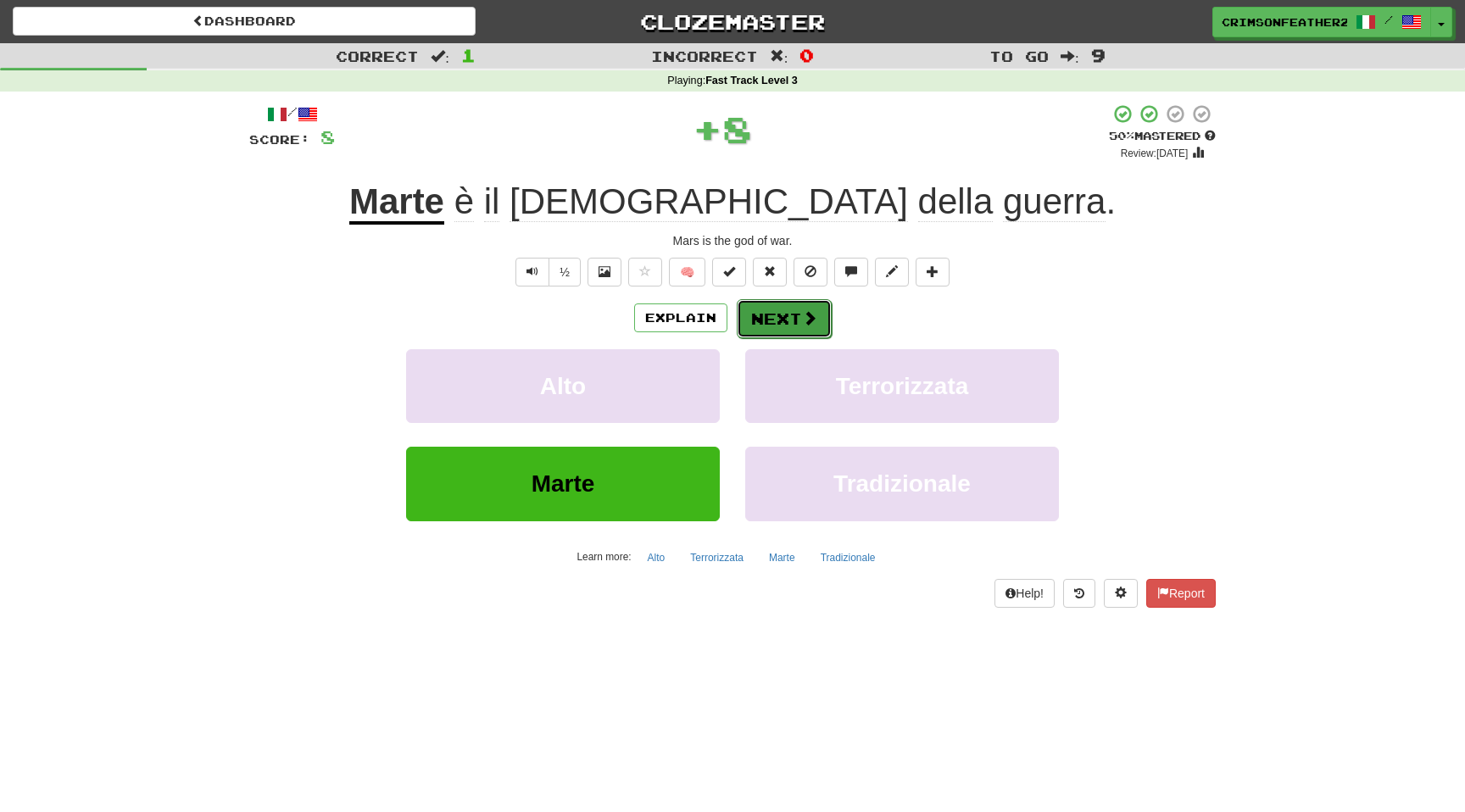
click at [757, 306] on button "Next" at bounding box center [784, 319] width 95 height 39
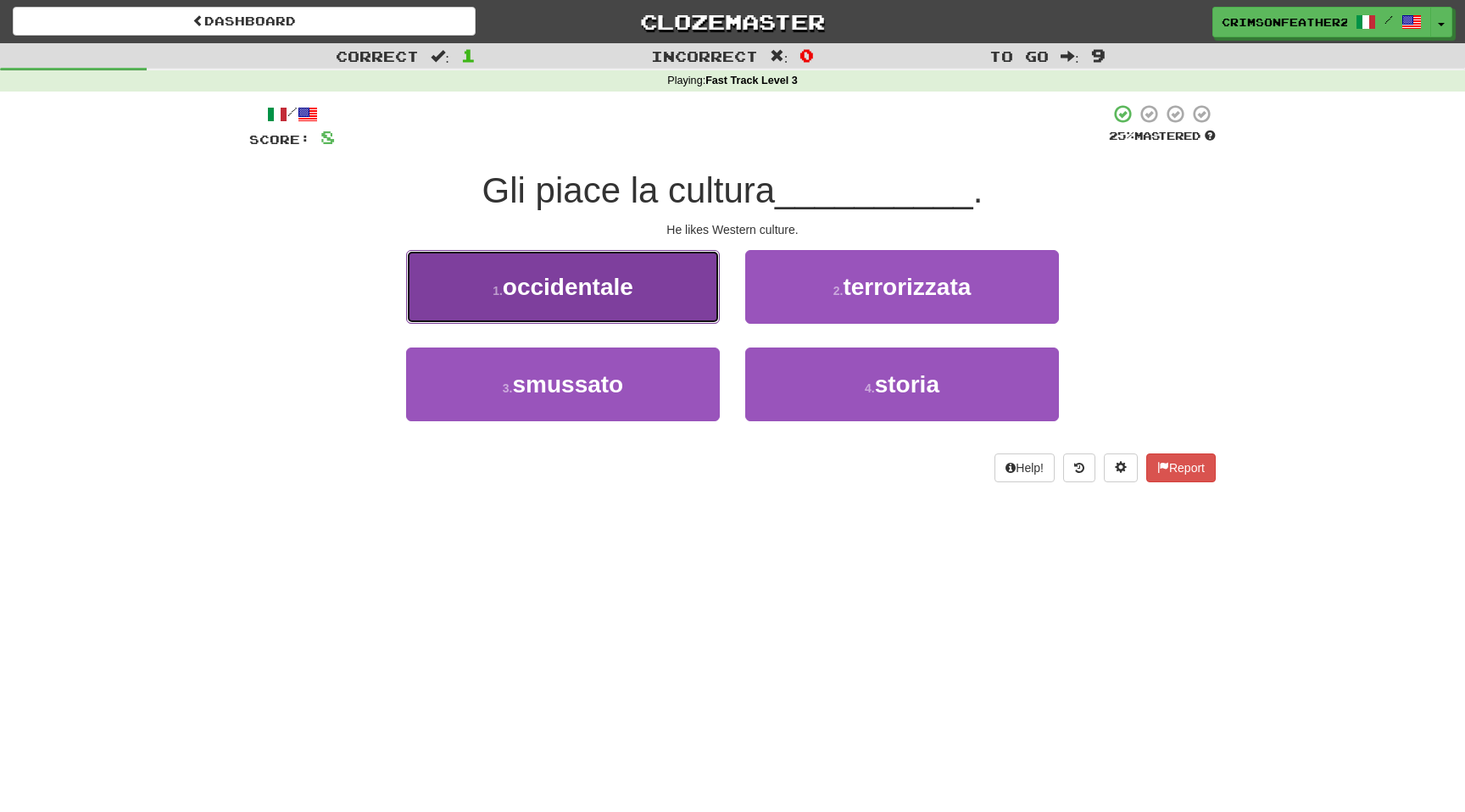
click at [671, 316] on button "1 . occidentale" at bounding box center [562, 286] width 314 height 74
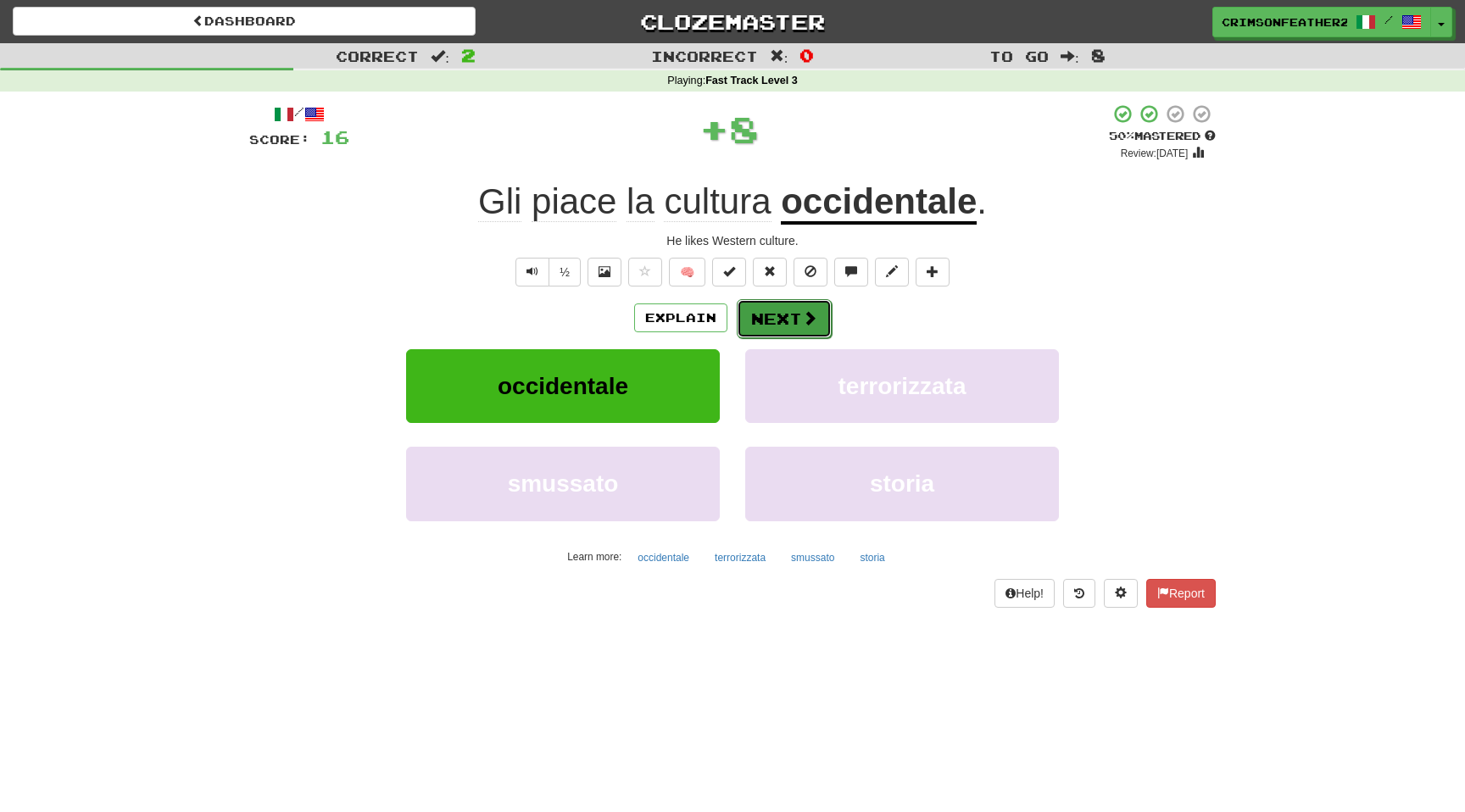
click at [737, 323] on button "Next" at bounding box center [784, 319] width 95 height 39
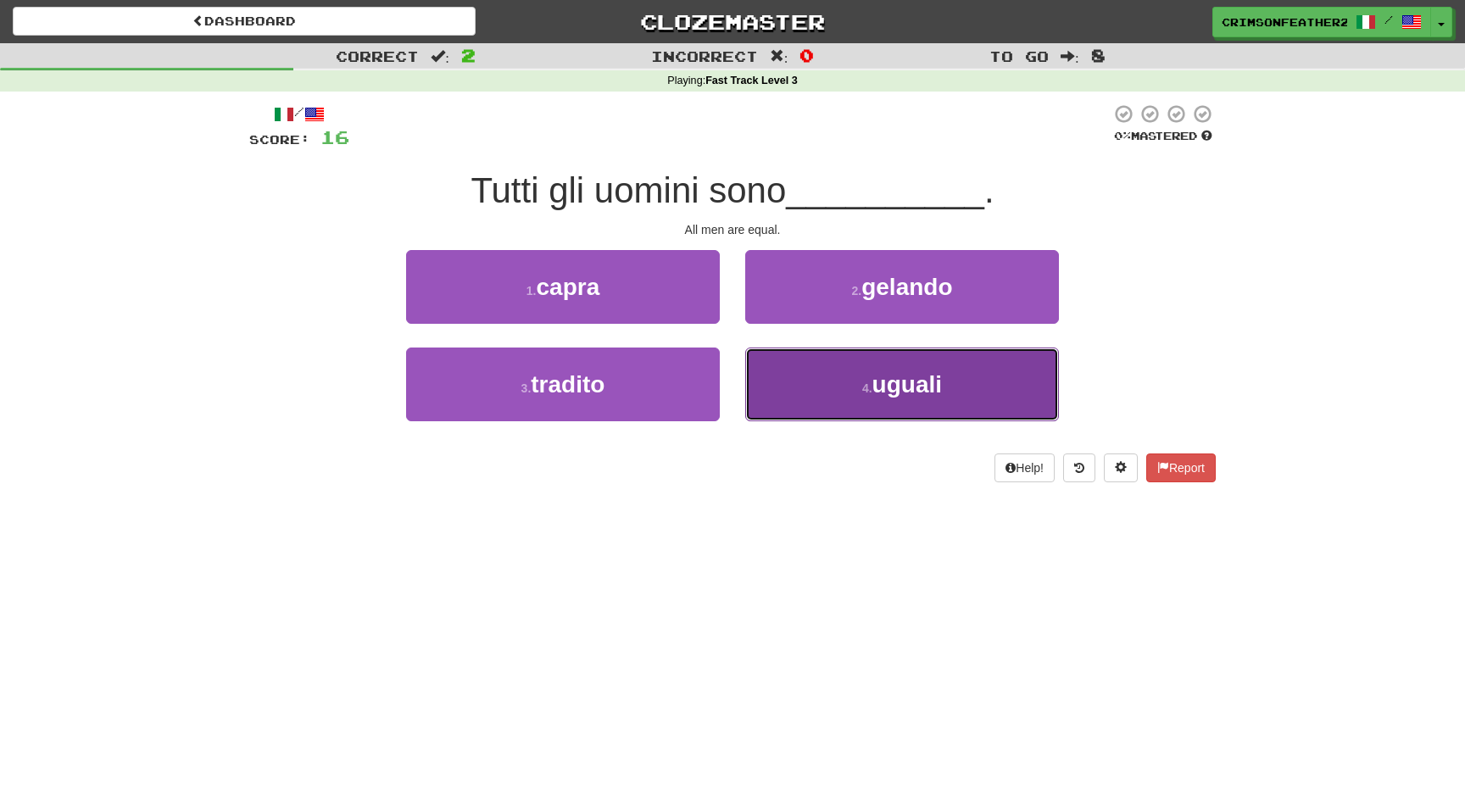
click at [781, 365] on button "4 . uguali" at bounding box center [902, 384] width 314 height 74
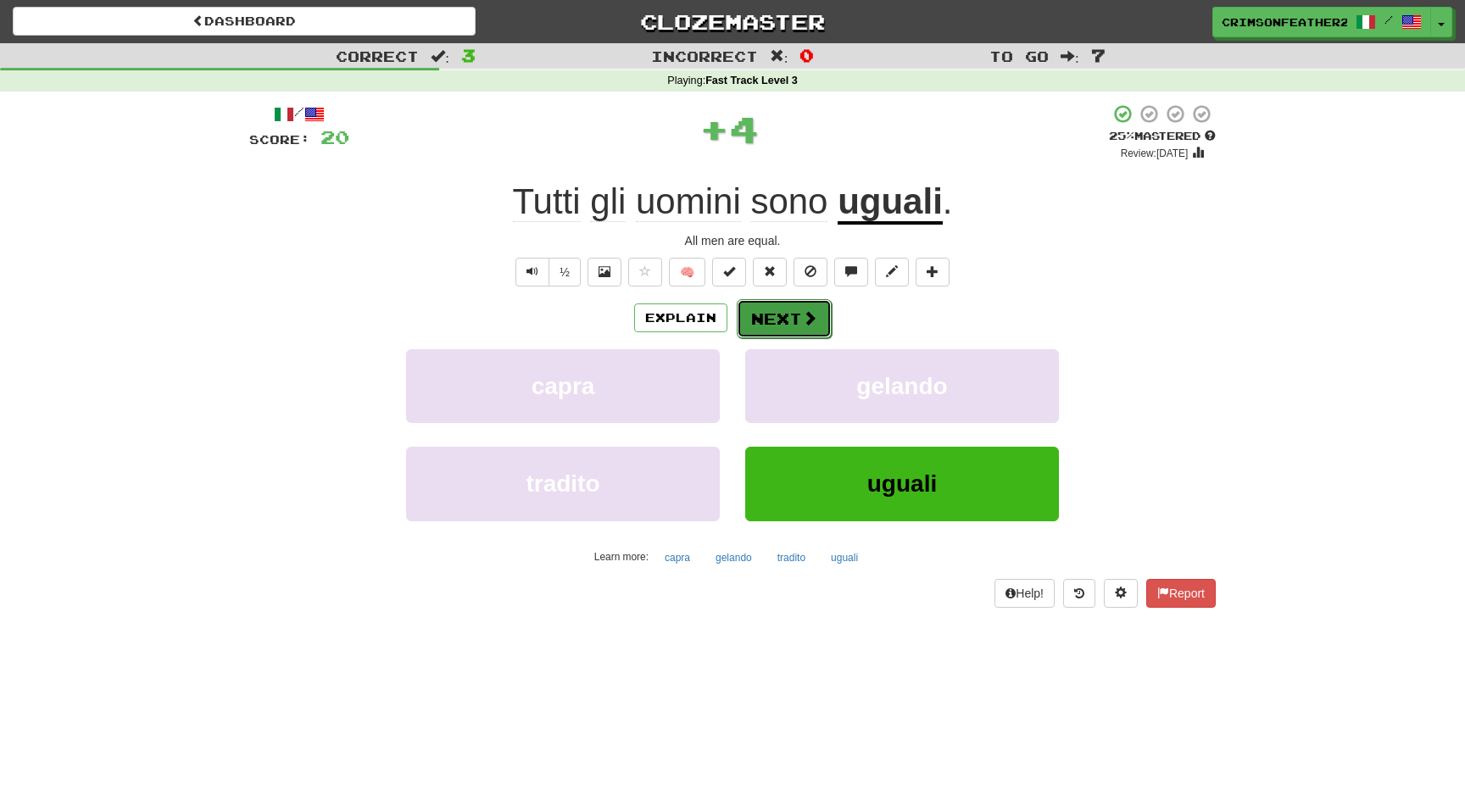
click at [767, 309] on button "Next" at bounding box center [784, 319] width 95 height 39
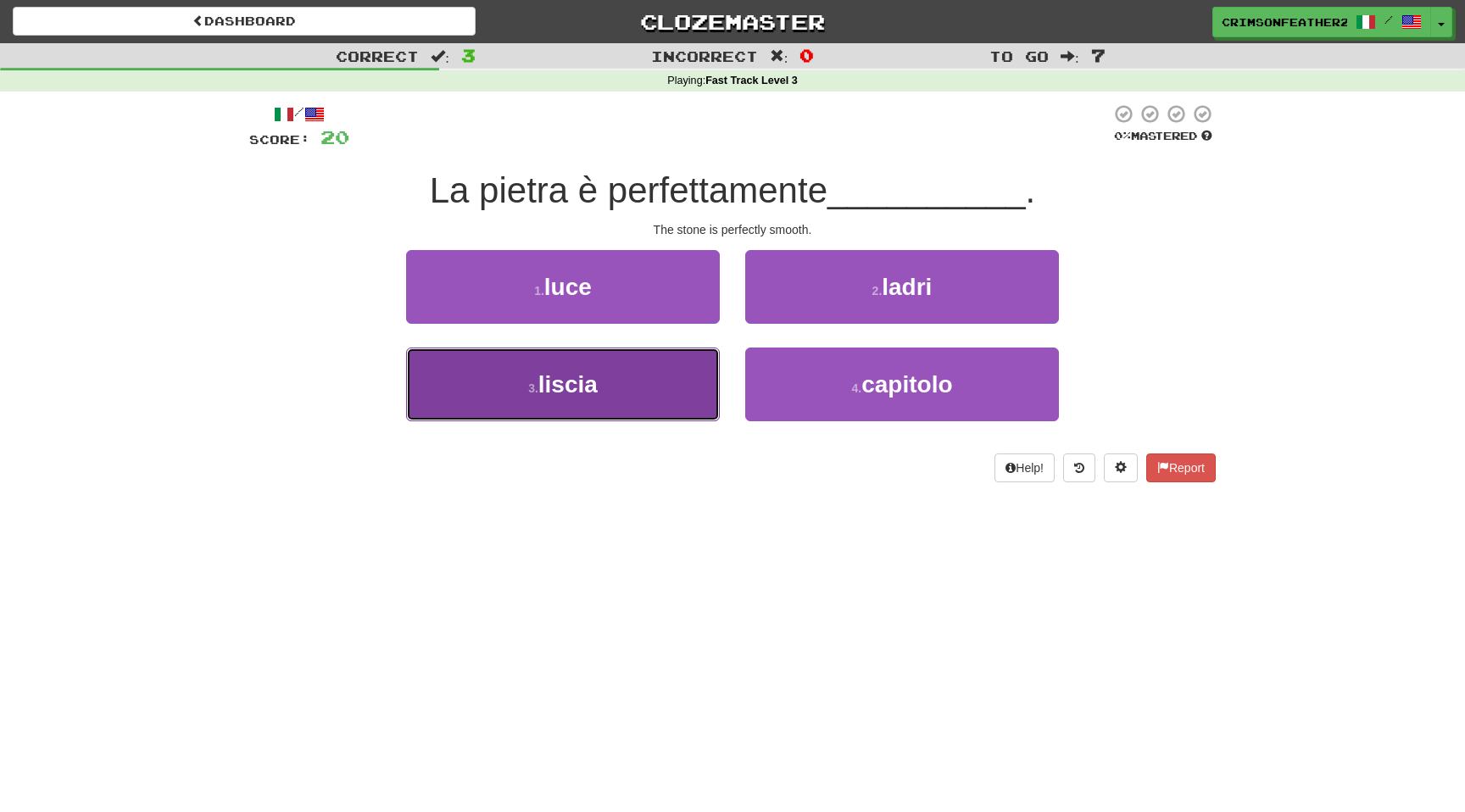
click at [674, 378] on button "3 . [GEOGRAPHIC_DATA]" at bounding box center [562, 384] width 314 height 74
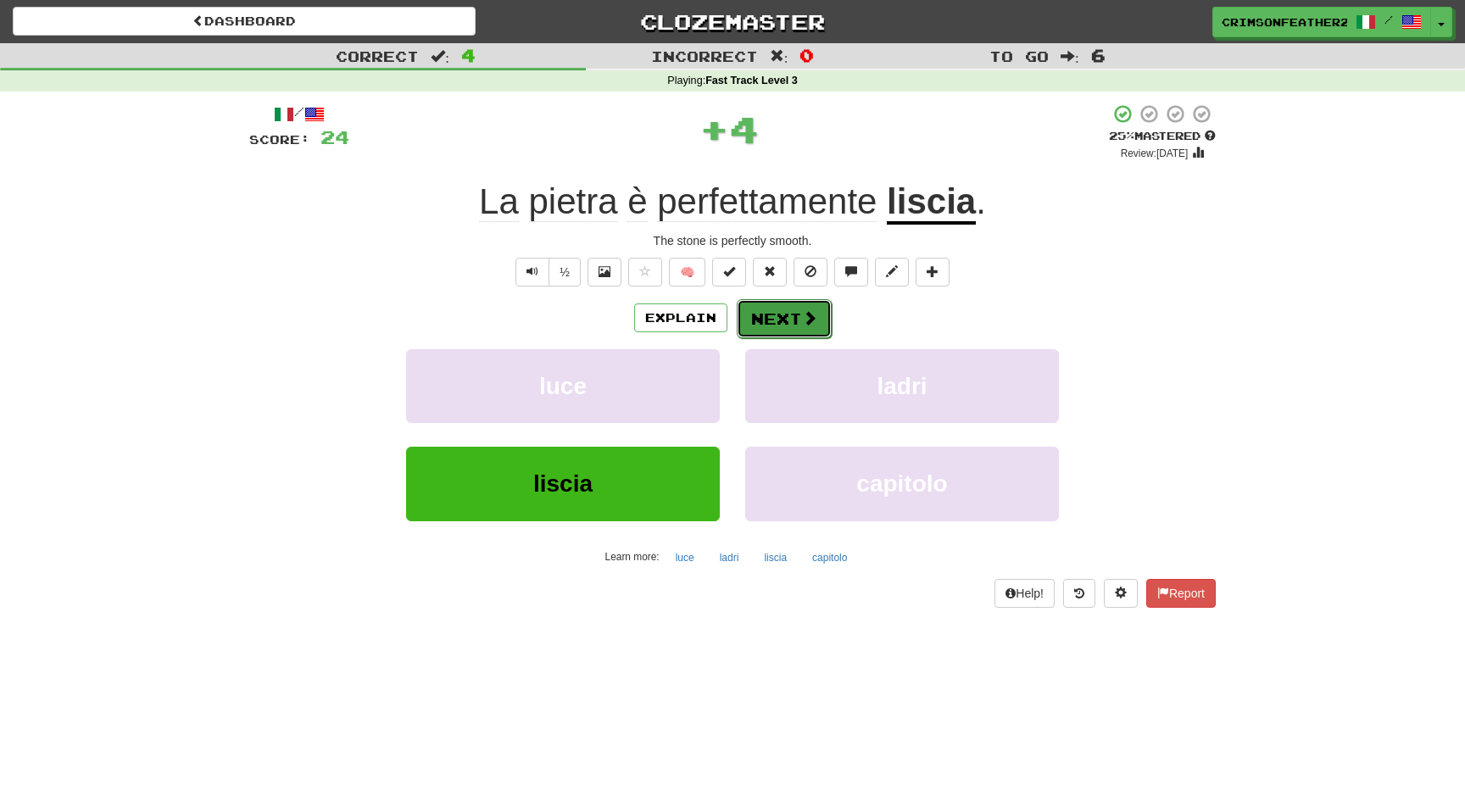
click at [745, 319] on button "Next" at bounding box center [784, 319] width 95 height 39
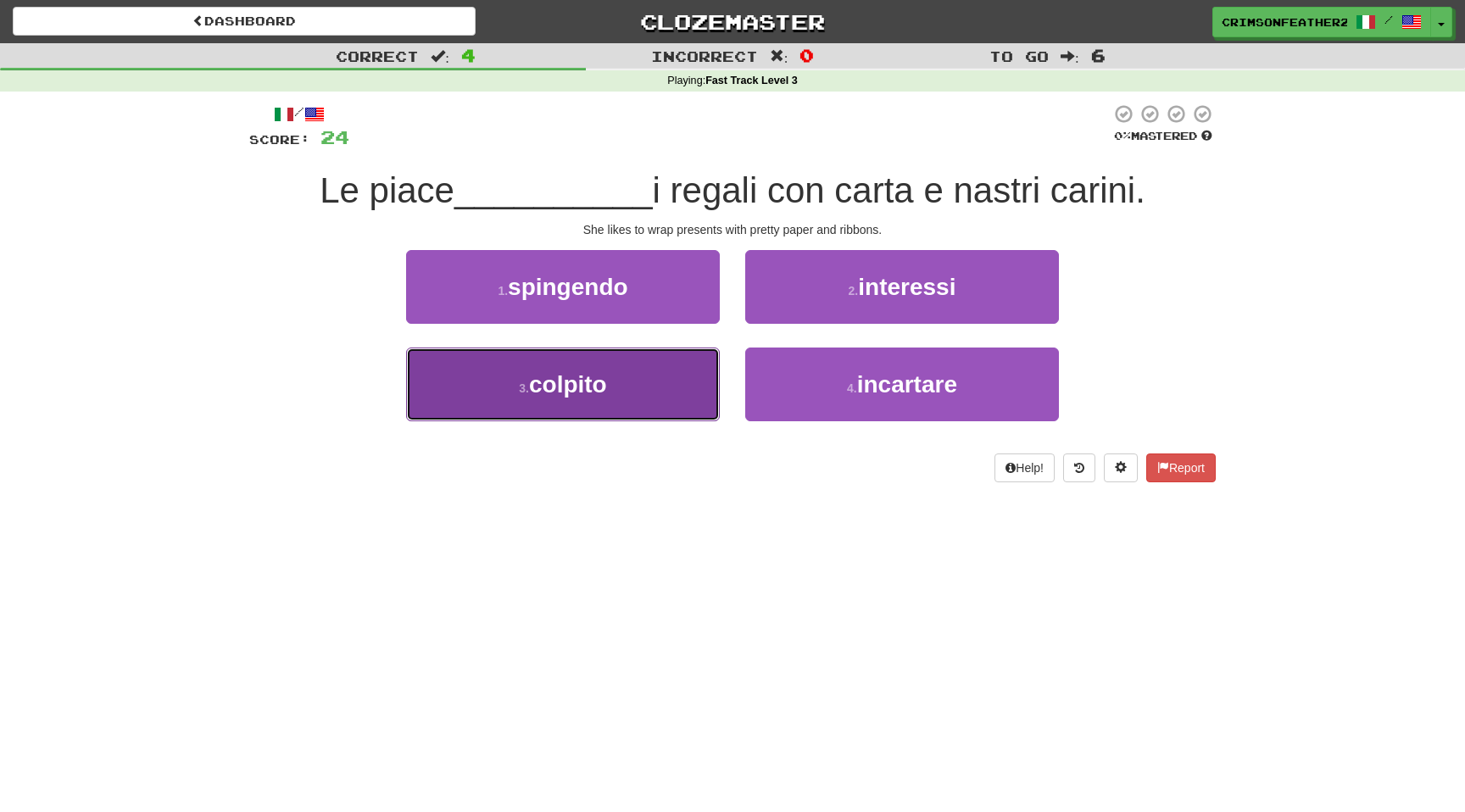
click at [677, 383] on button "3 . colpito" at bounding box center [562, 384] width 314 height 74
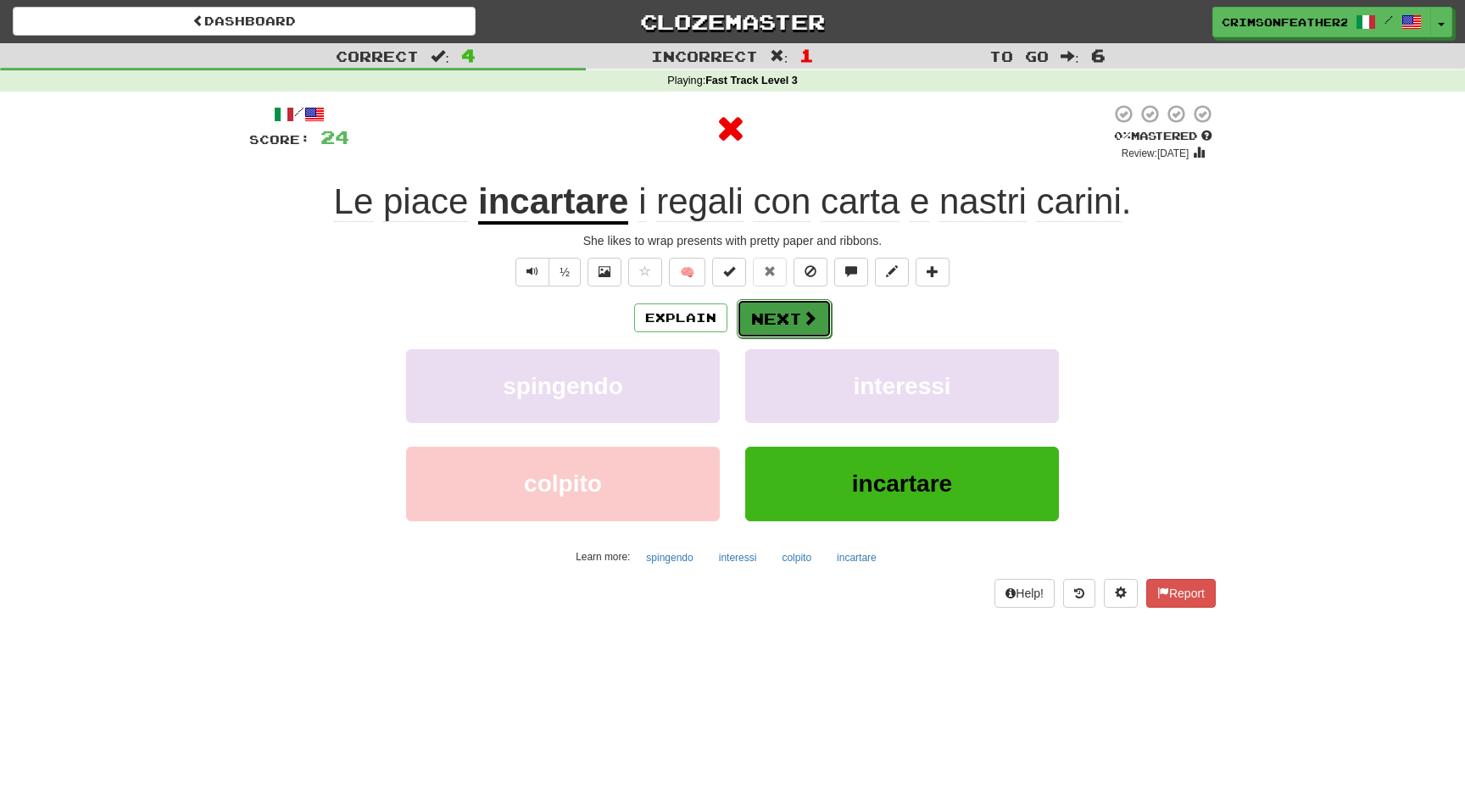
click at [748, 323] on button "Next" at bounding box center [784, 319] width 95 height 39
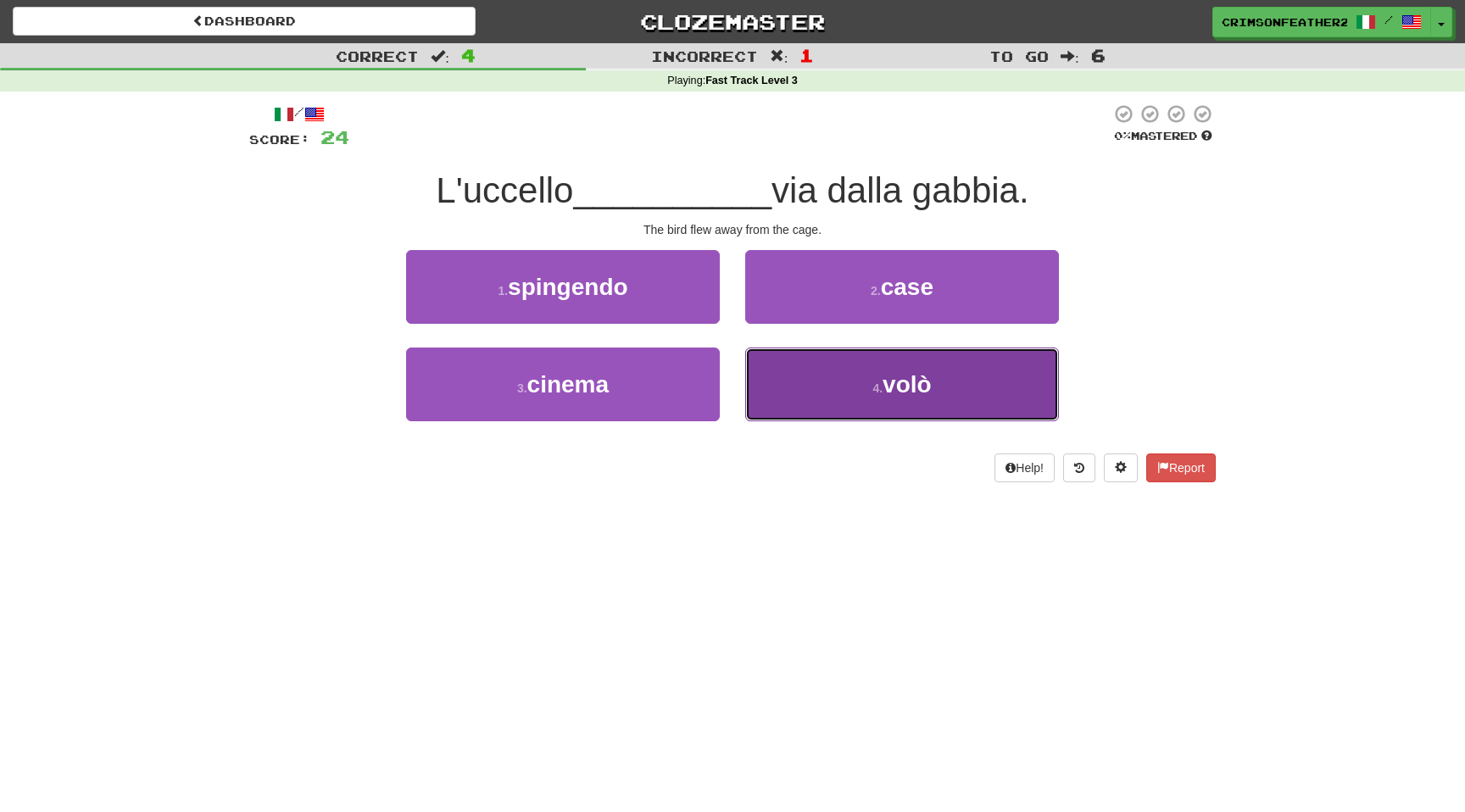
click at [779, 370] on button "4 . volò" at bounding box center [902, 384] width 314 height 74
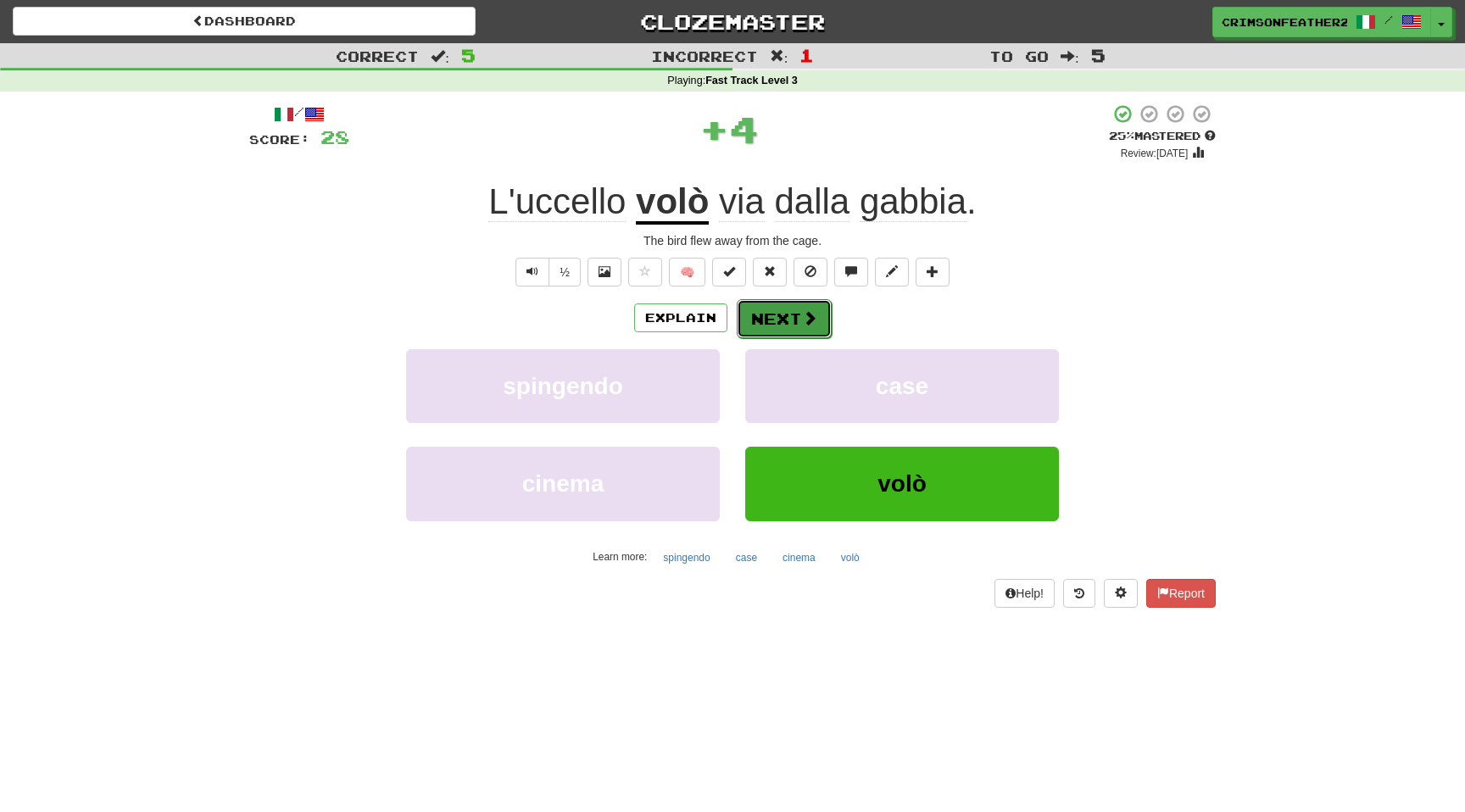
click at [779, 330] on button "Next" at bounding box center [784, 319] width 95 height 39
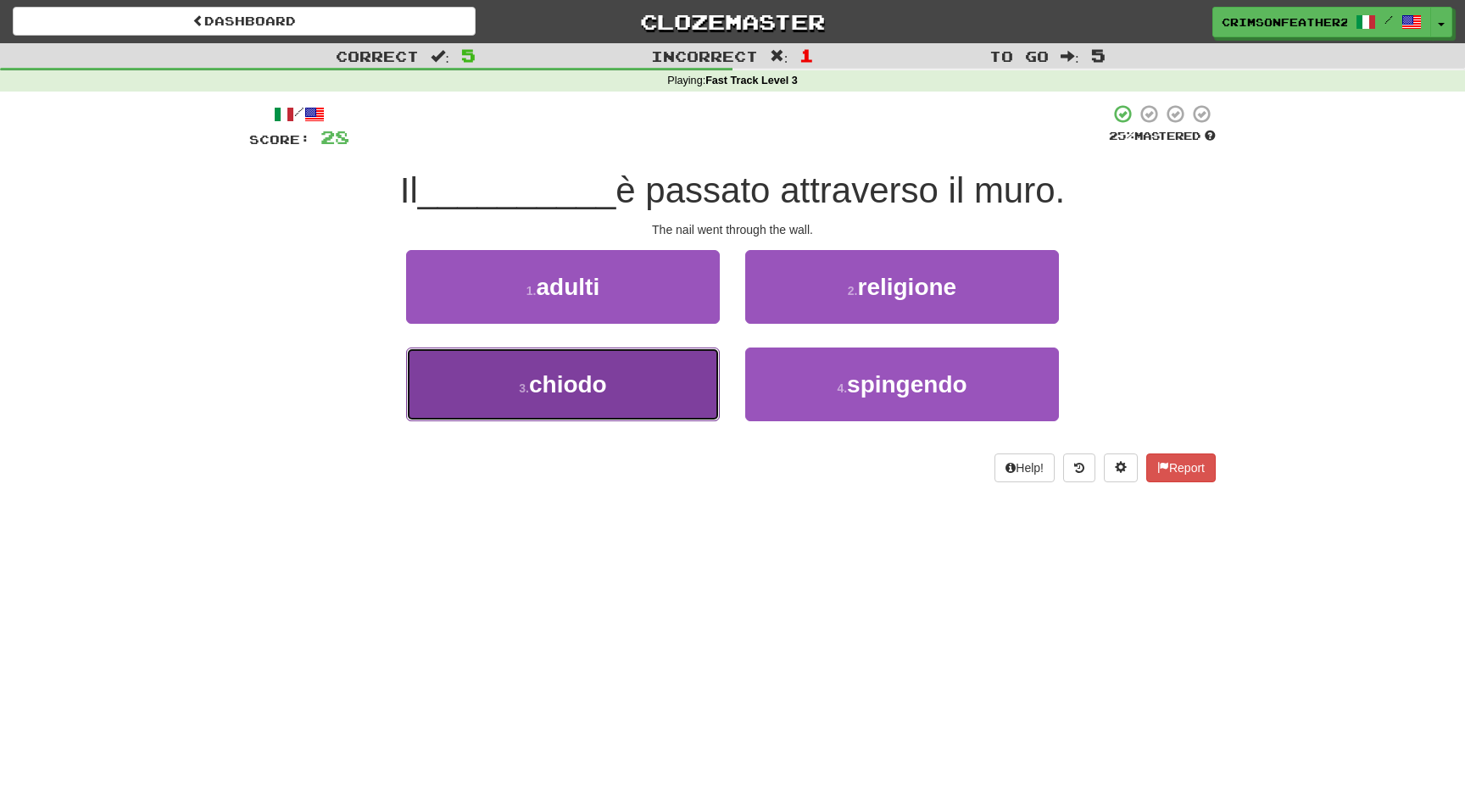
click at [686, 389] on button "3 . chiodo" at bounding box center [562, 384] width 314 height 74
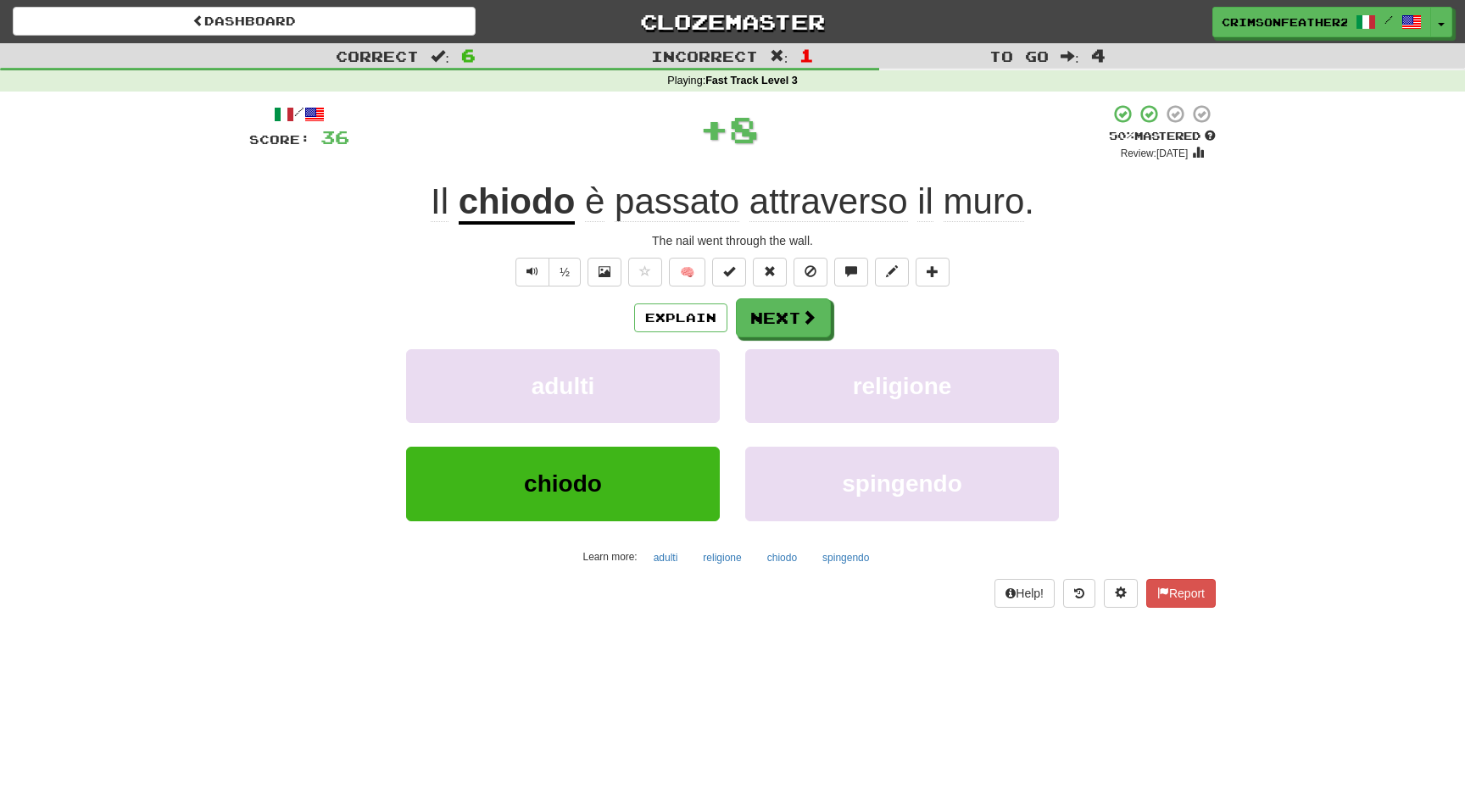
click at [750, 338] on div "Explain Next adulti religione chiodo spingendo Learn more: adulti religione chi…" at bounding box center [732, 435] width 967 height 272
click at [762, 324] on button "Next" at bounding box center [784, 319] width 95 height 39
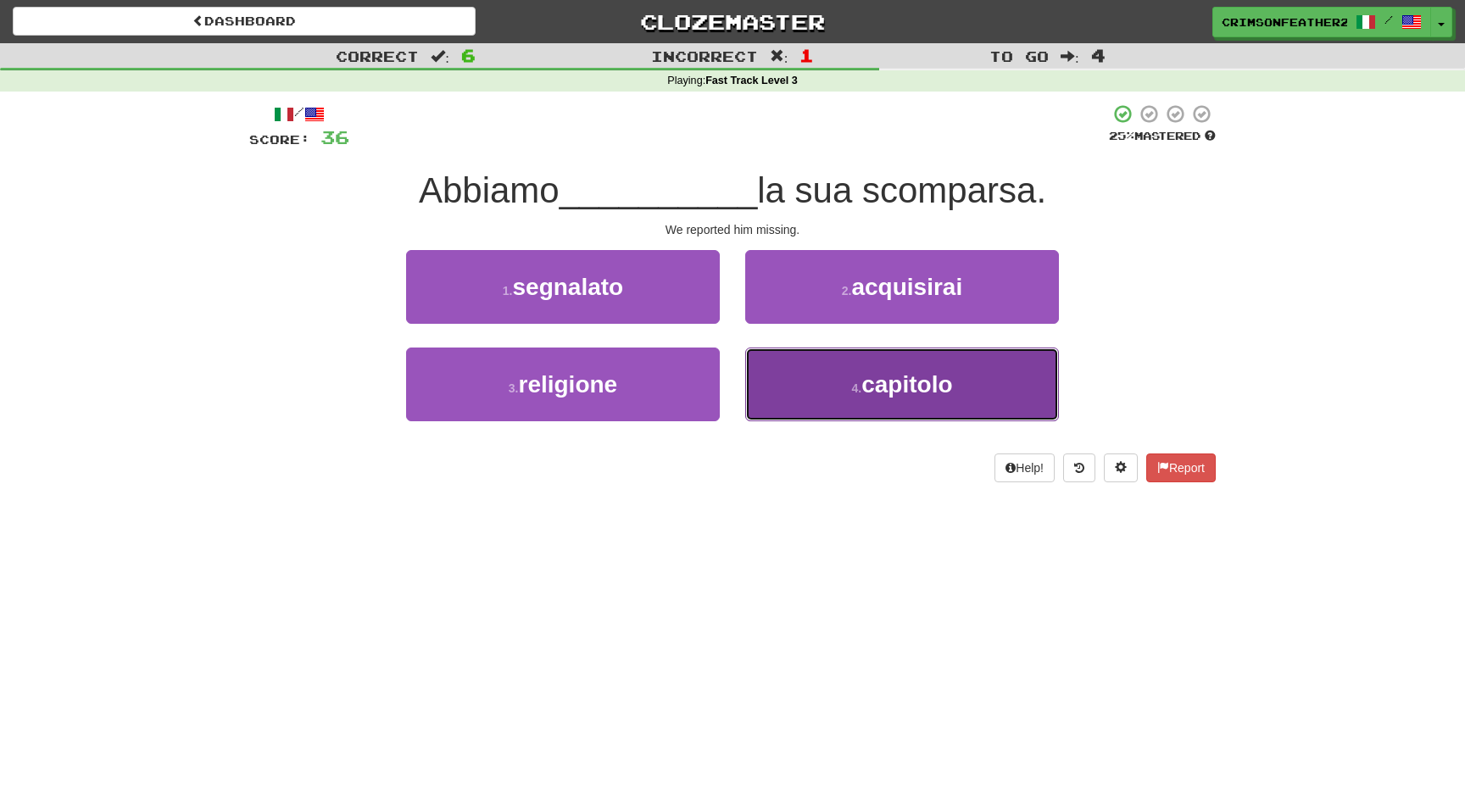
click at [781, 377] on button "4 . capitolo" at bounding box center [902, 384] width 314 height 74
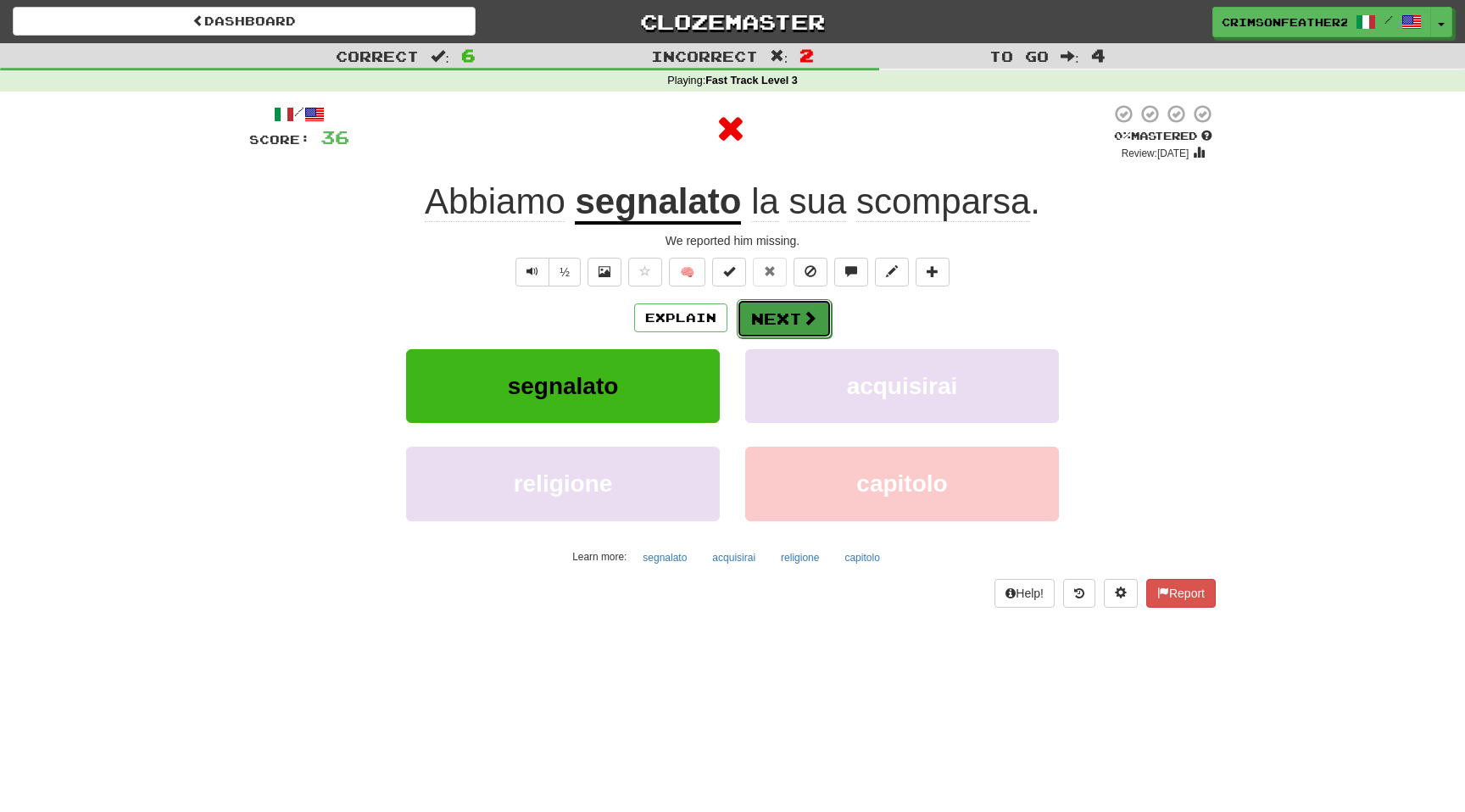
click at [772, 311] on button "Next" at bounding box center [784, 319] width 95 height 39
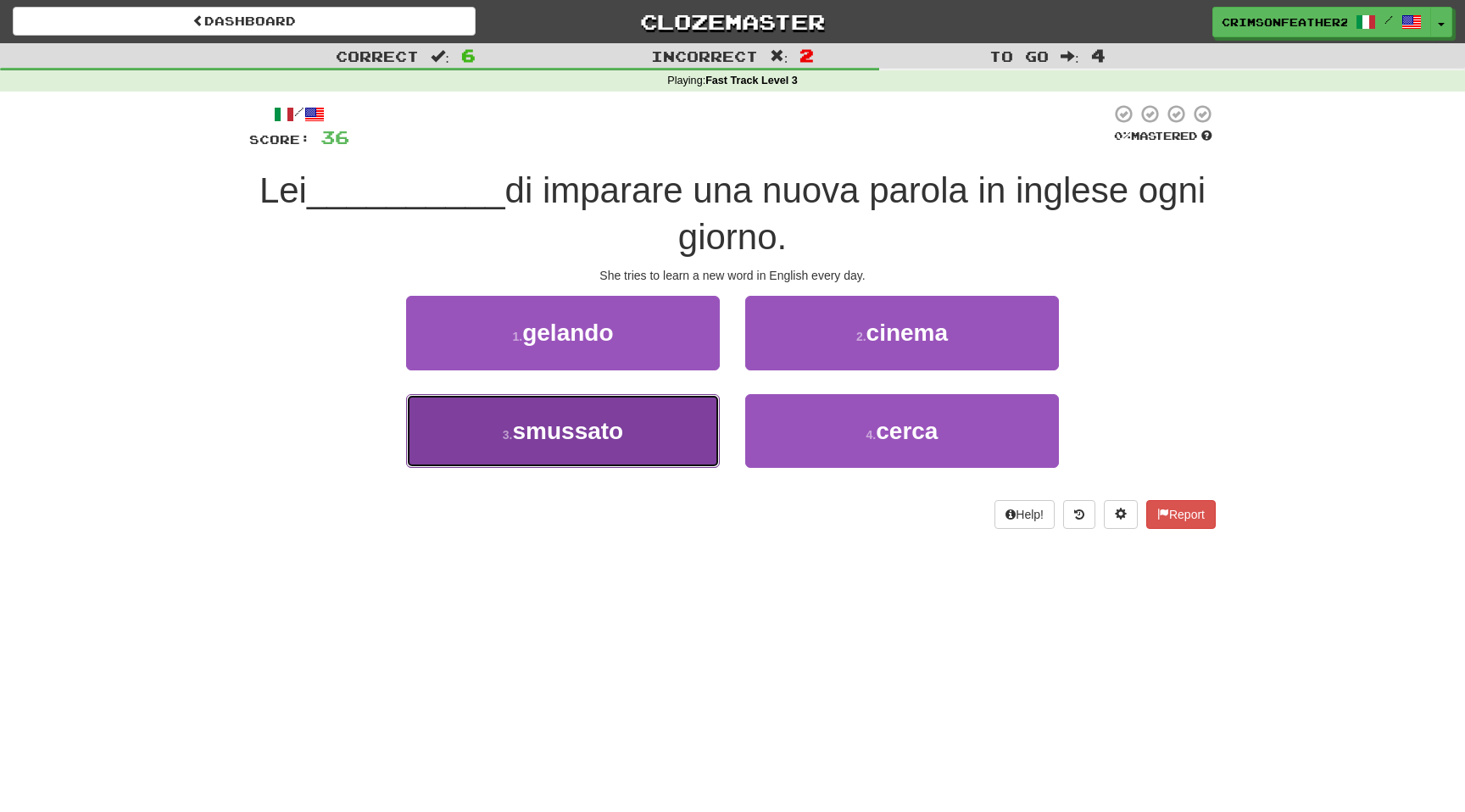
click at [710, 425] on button "3 . smussato" at bounding box center [562, 431] width 314 height 74
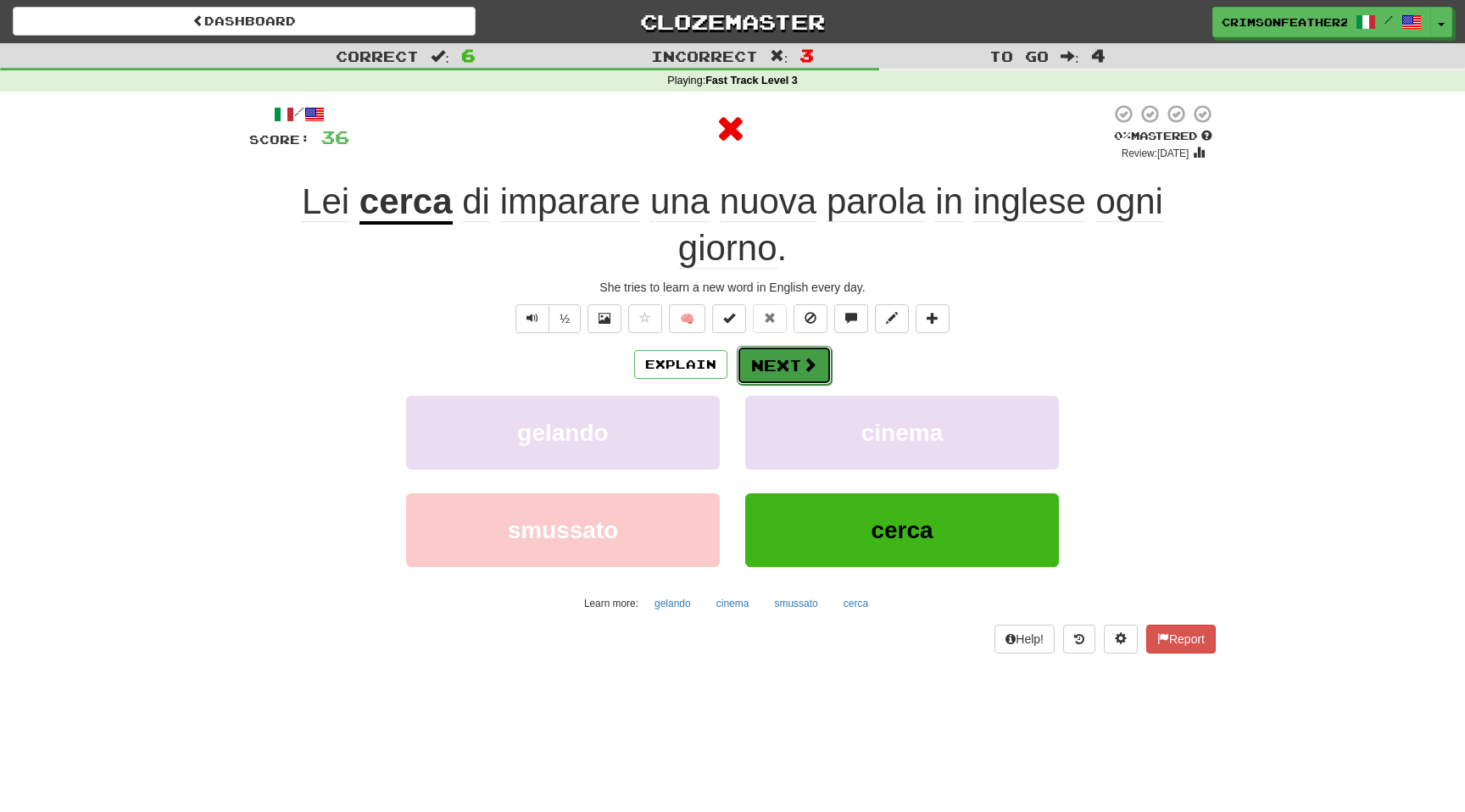
click at [765, 359] on button "Next" at bounding box center [784, 366] width 95 height 39
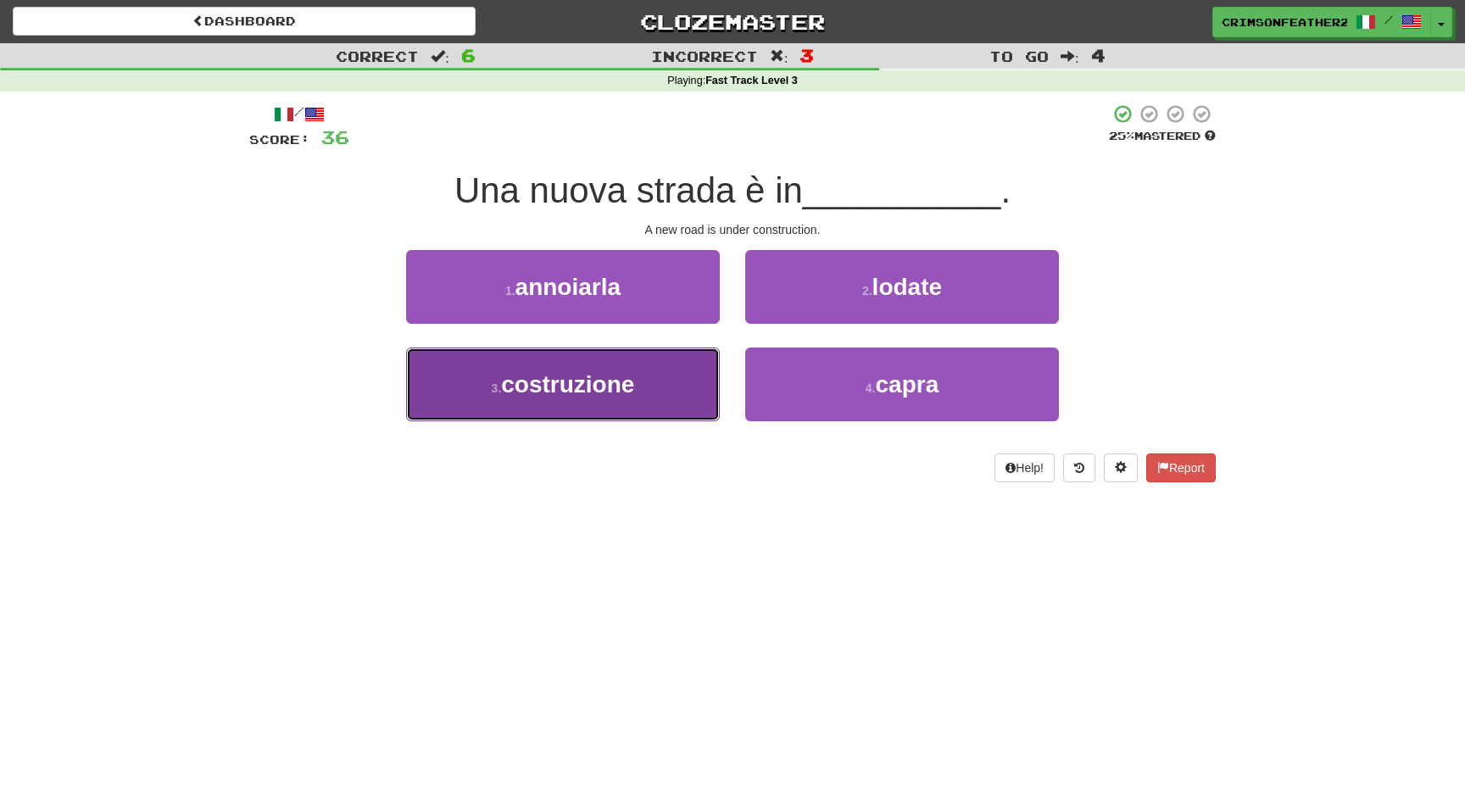
click at [692, 387] on button "3 . costruzione" at bounding box center [562, 384] width 314 height 74
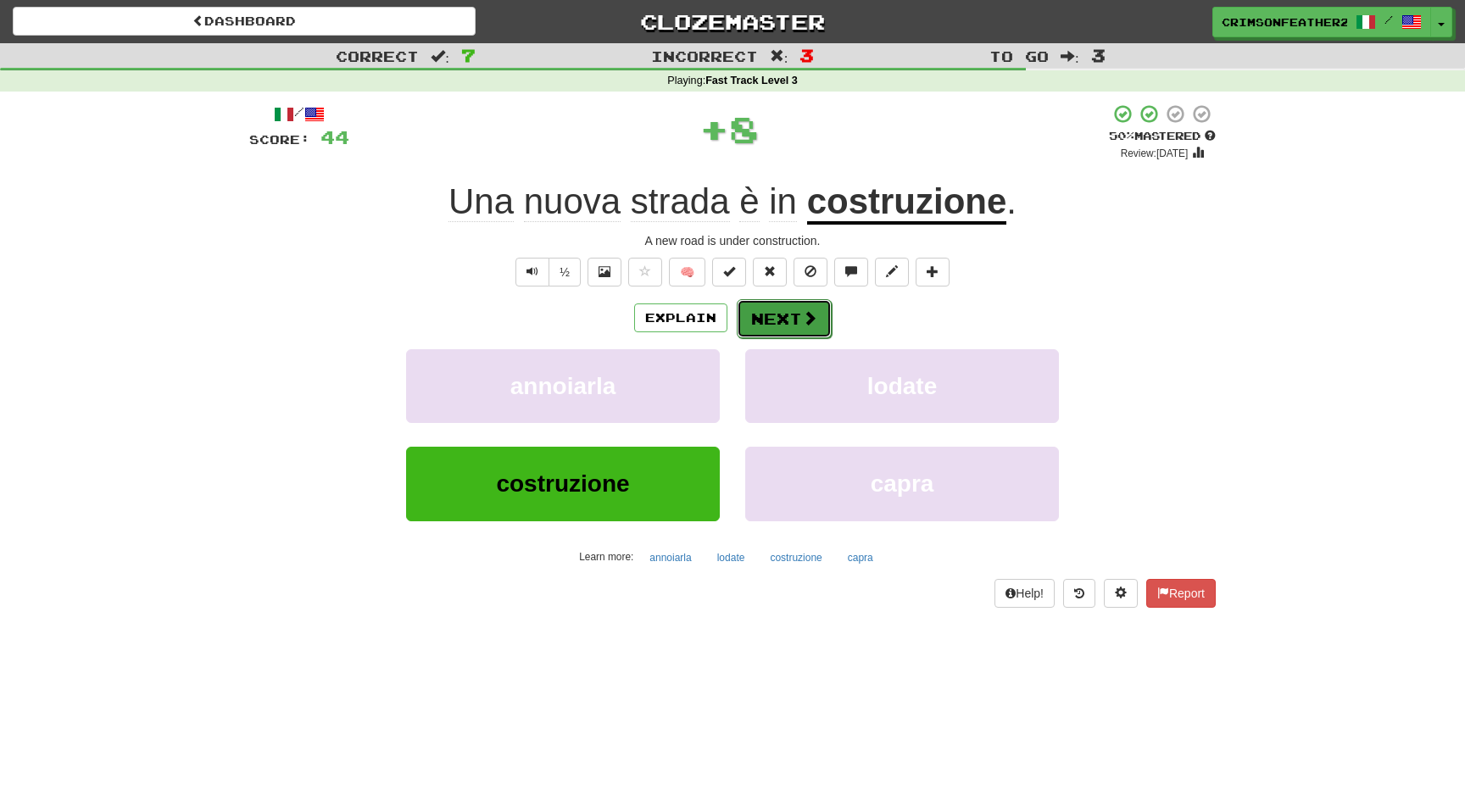
click at [779, 314] on button "Next" at bounding box center [784, 319] width 95 height 39
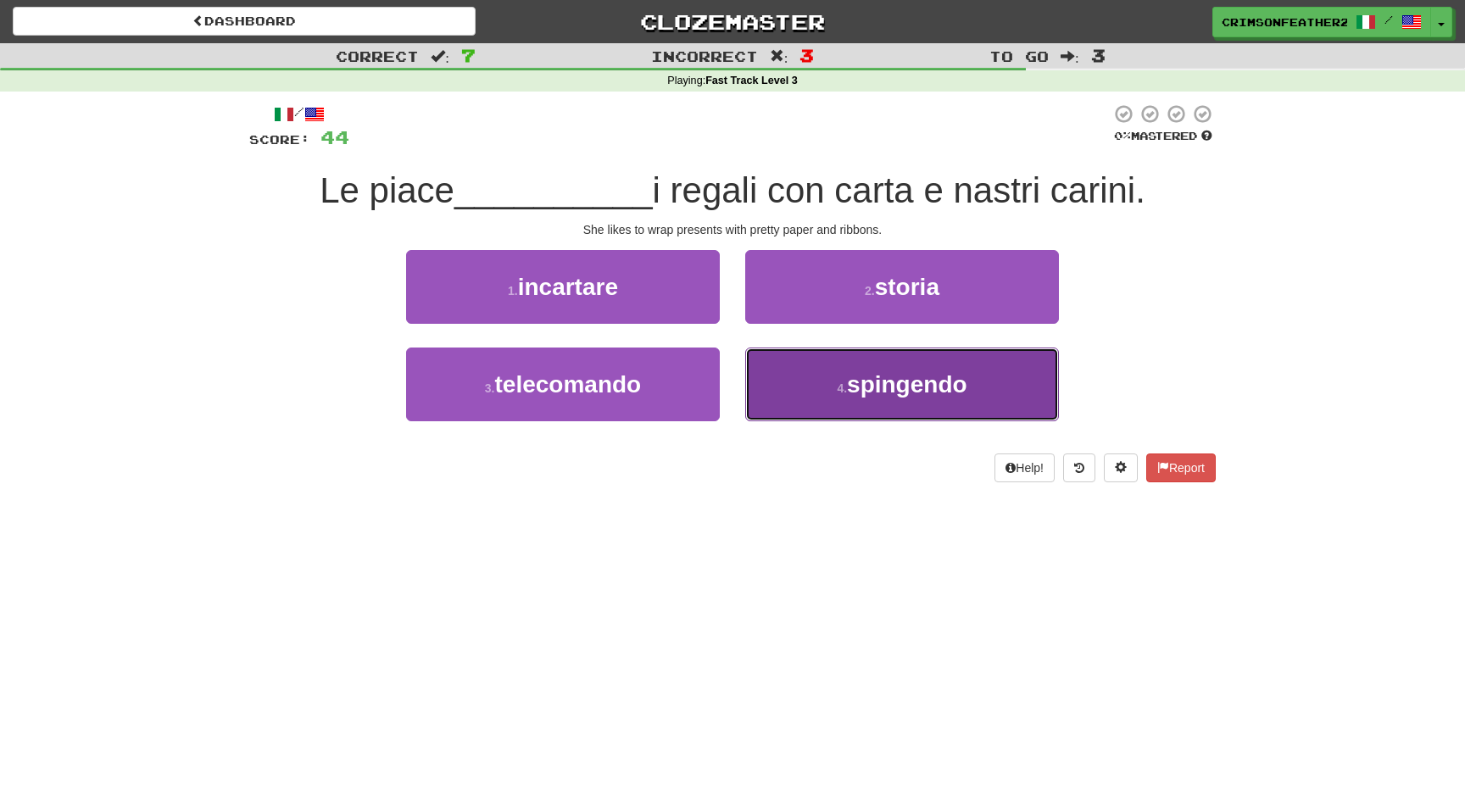
click at [763, 393] on button "4 . spingendo" at bounding box center [902, 384] width 314 height 74
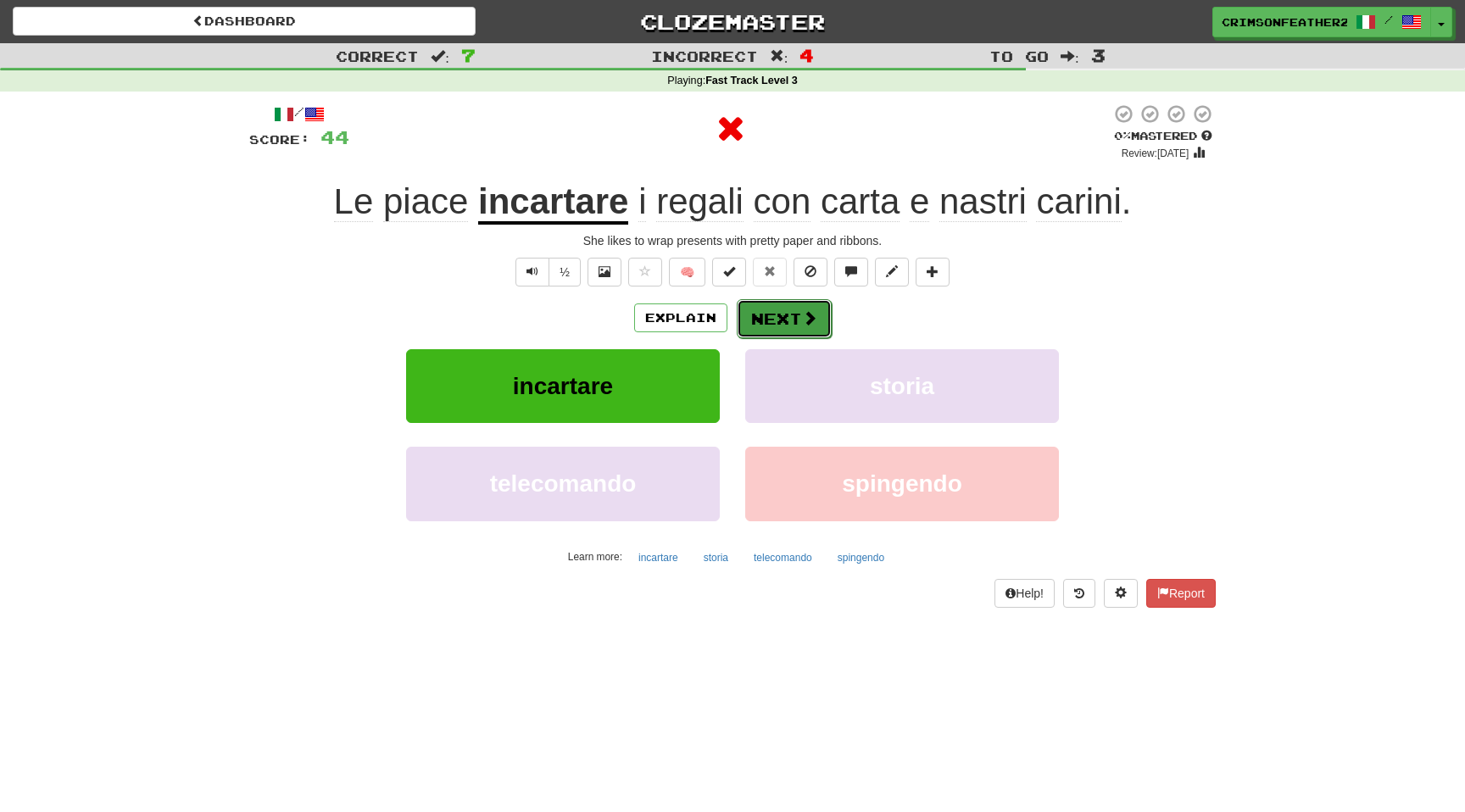
click at [766, 316] on button "Next" at bounding box center [784, 319] width 95 height 39
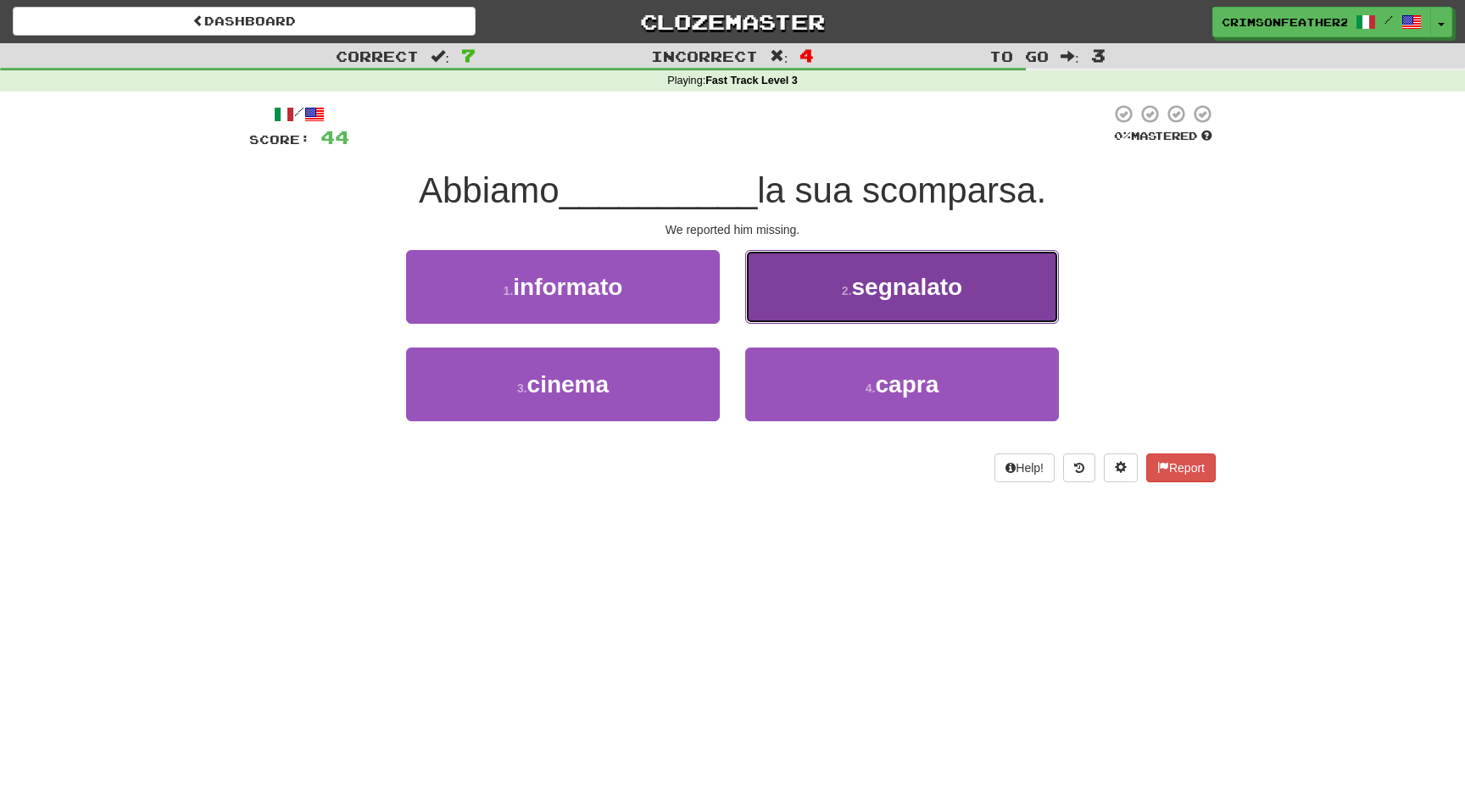
click at [779, 311] on button "2 . segnalato" at bounding box center [902, 286] width 314 height 74
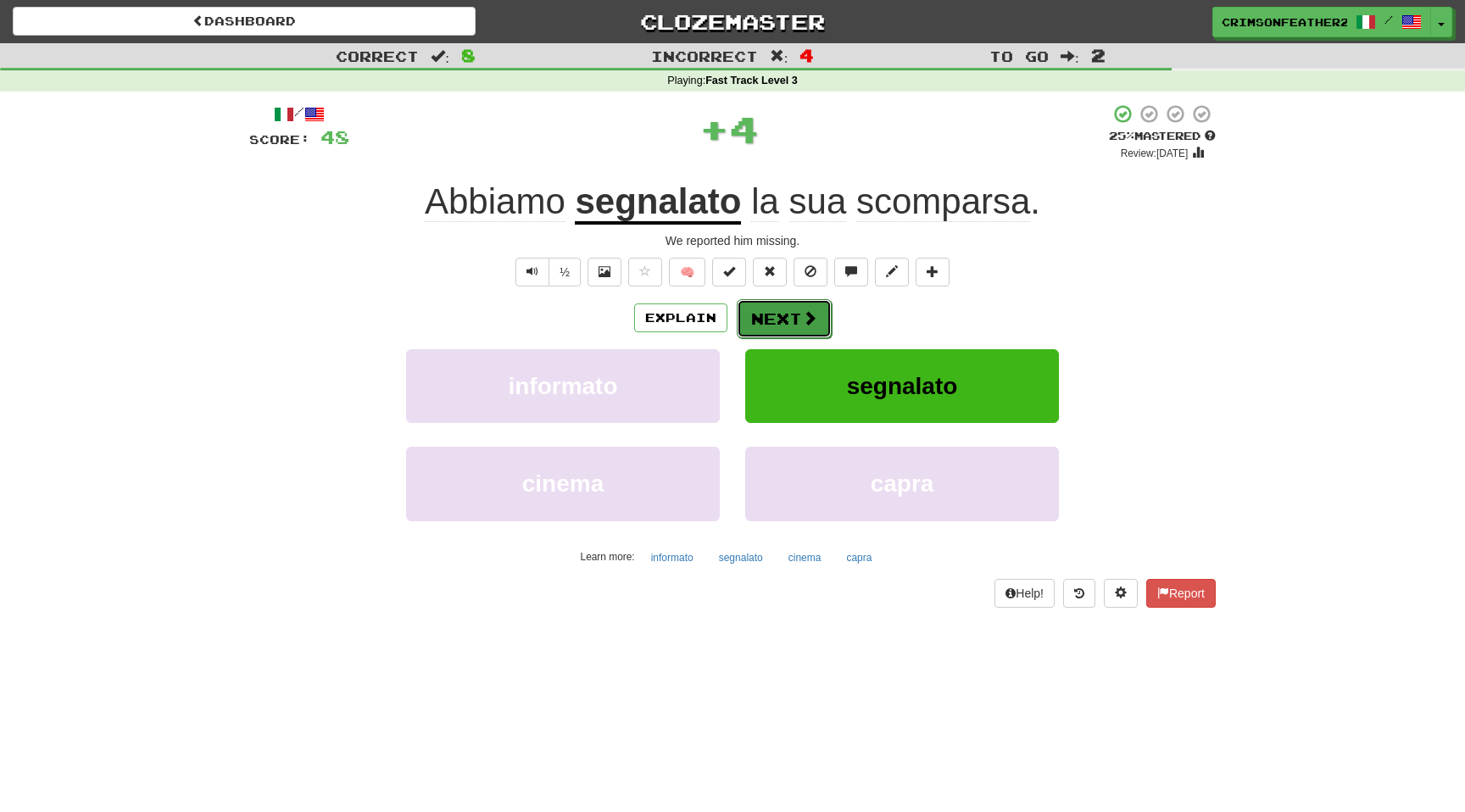
click at [775, 315] on button "Next" at bounding box center [784, 319] width 95 height 39
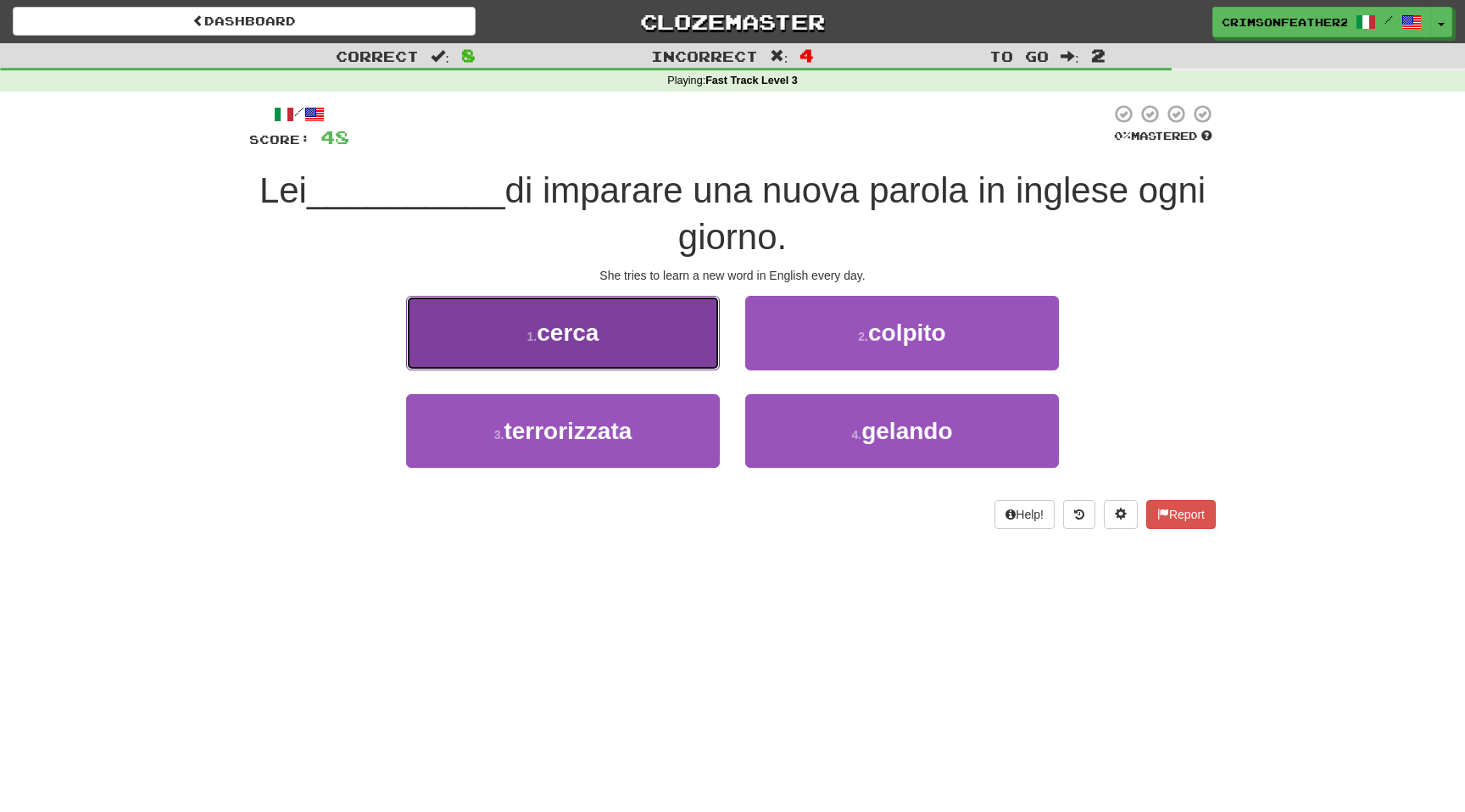
click at [701, 350] on button "1 . cerca" at bounding box center [562, 332] width 314 height 74
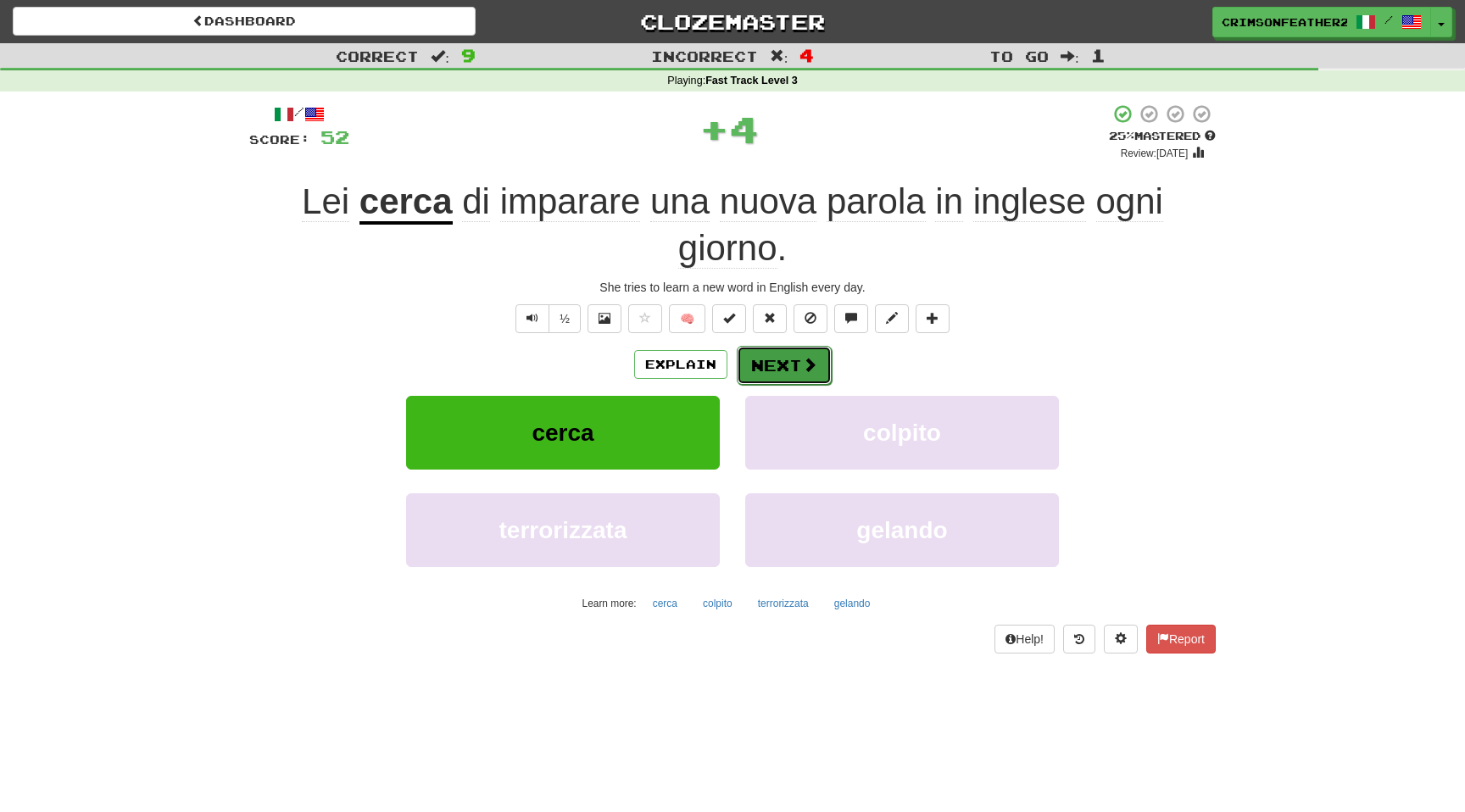
click at [765, 362] on button "Next" at bounding box center [784, 366] width 95 height 39
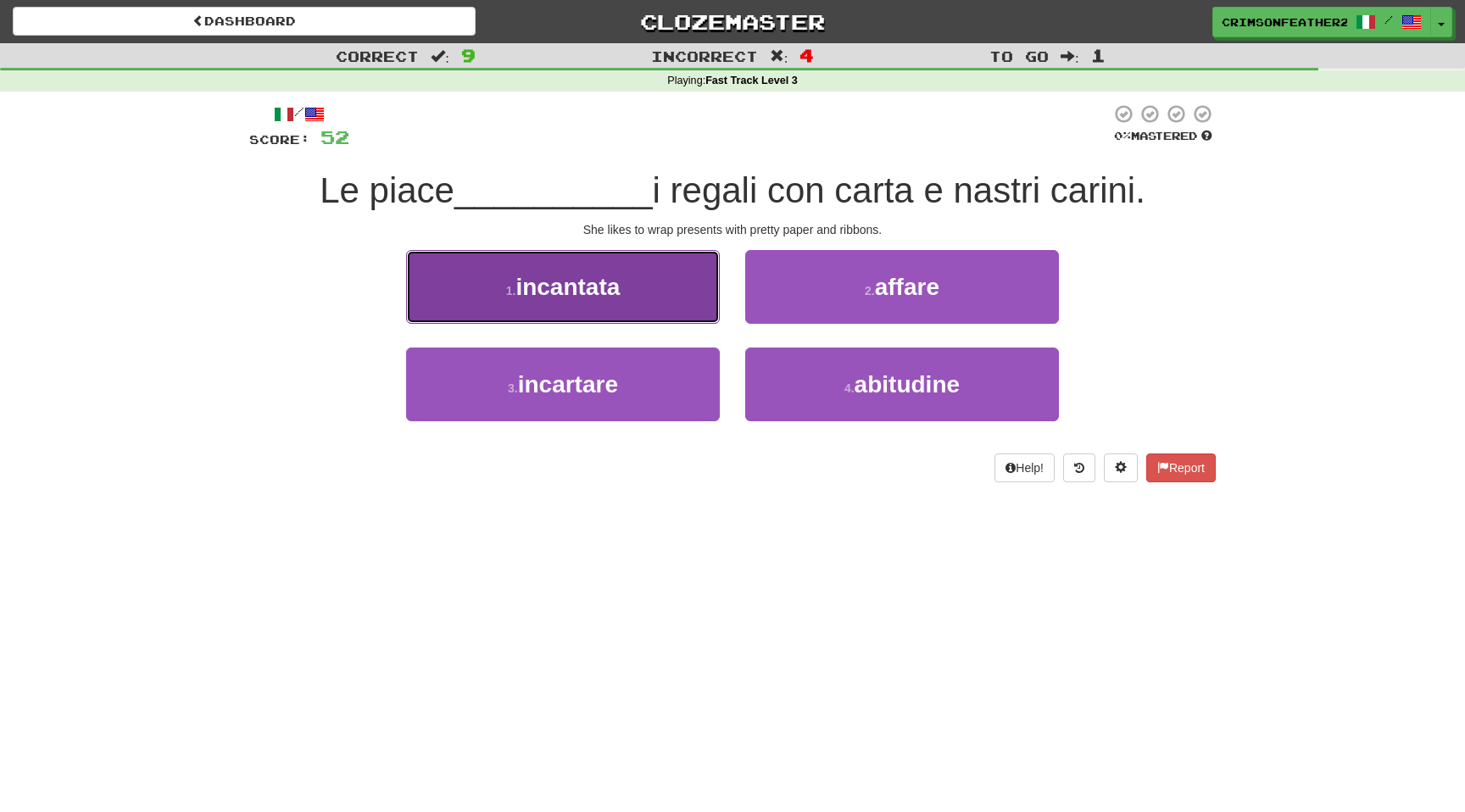
click at [691, 313] on button "1 . incantata" at bounding box center [562, 286] width 314 height 74
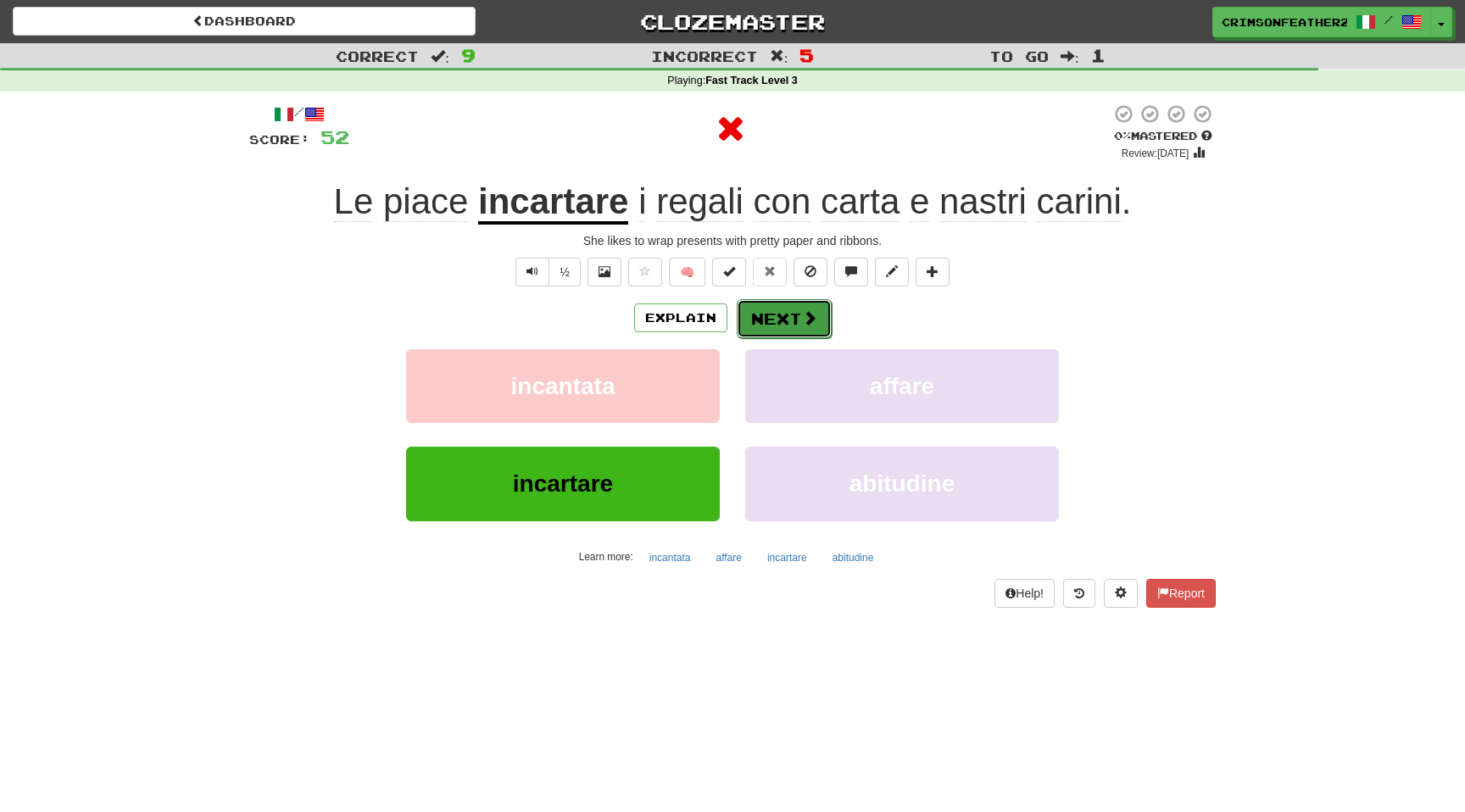
click at [761, 317] on button "Next" at bounding box center [784, 319] width 95 height 39
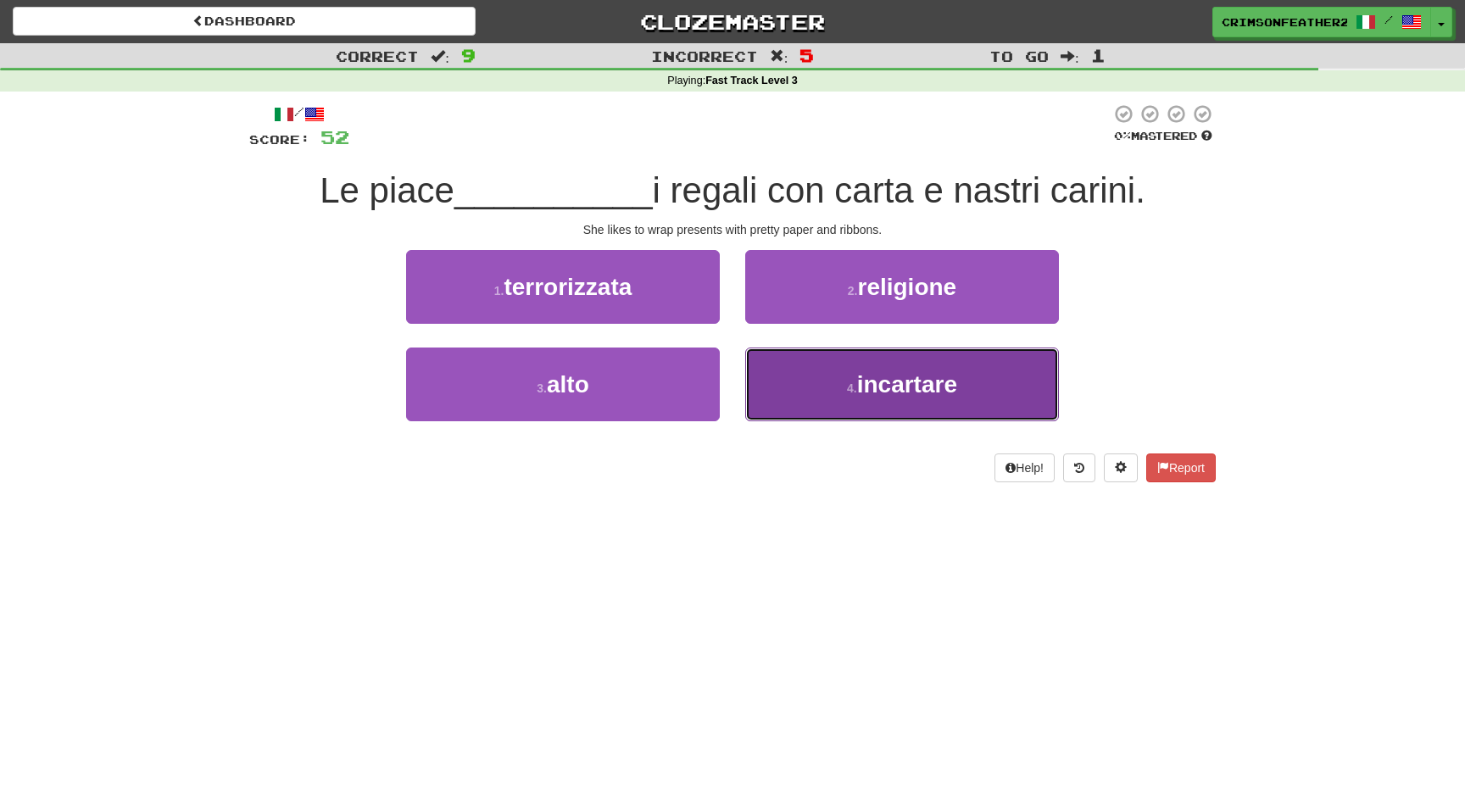
click at [780, 376] on button "4 . incartare" at bounding box center [902, 384] width 314 height 74
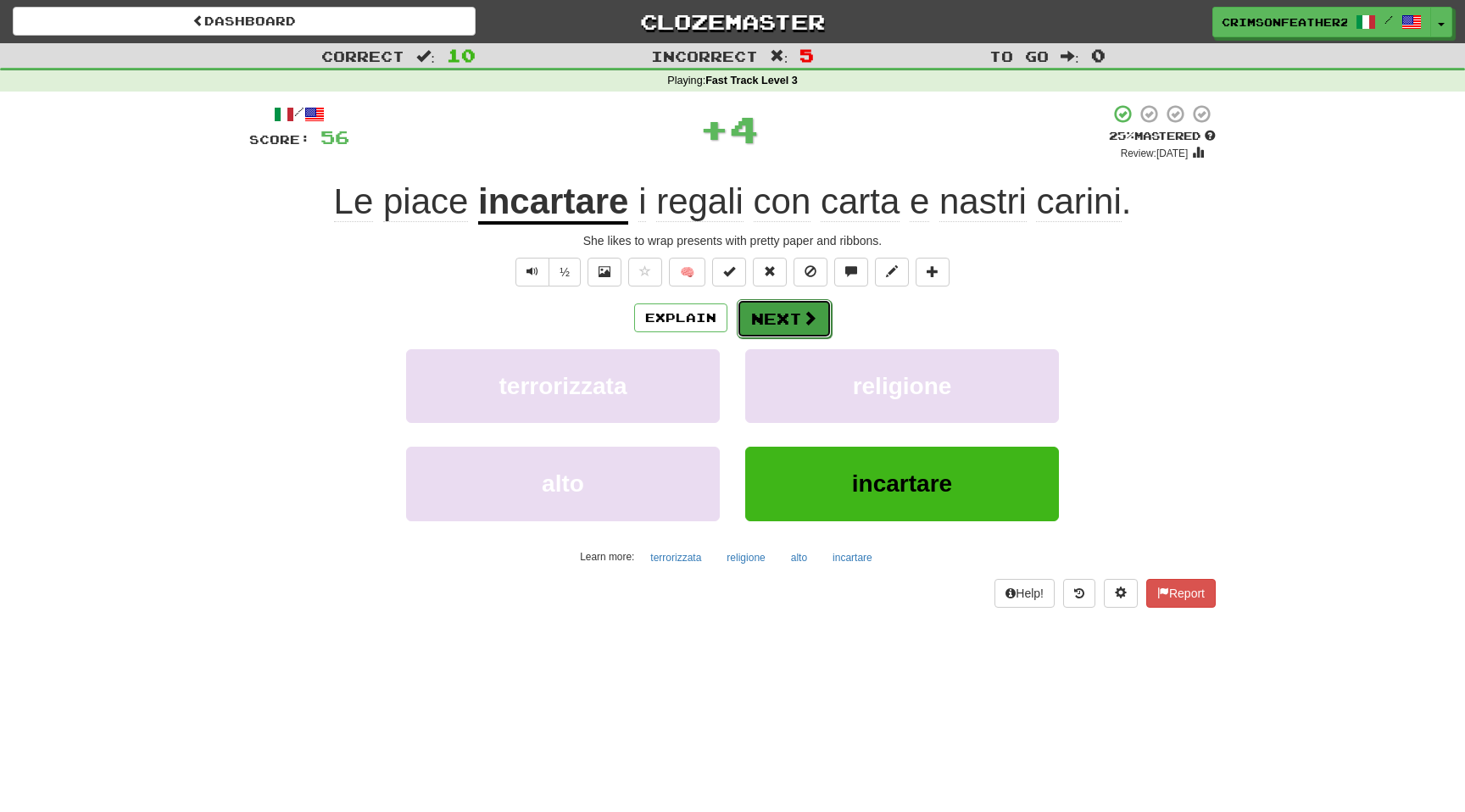
click at [782, 329] on button "Next" at bounding box center [784, 319] width 95 height 39
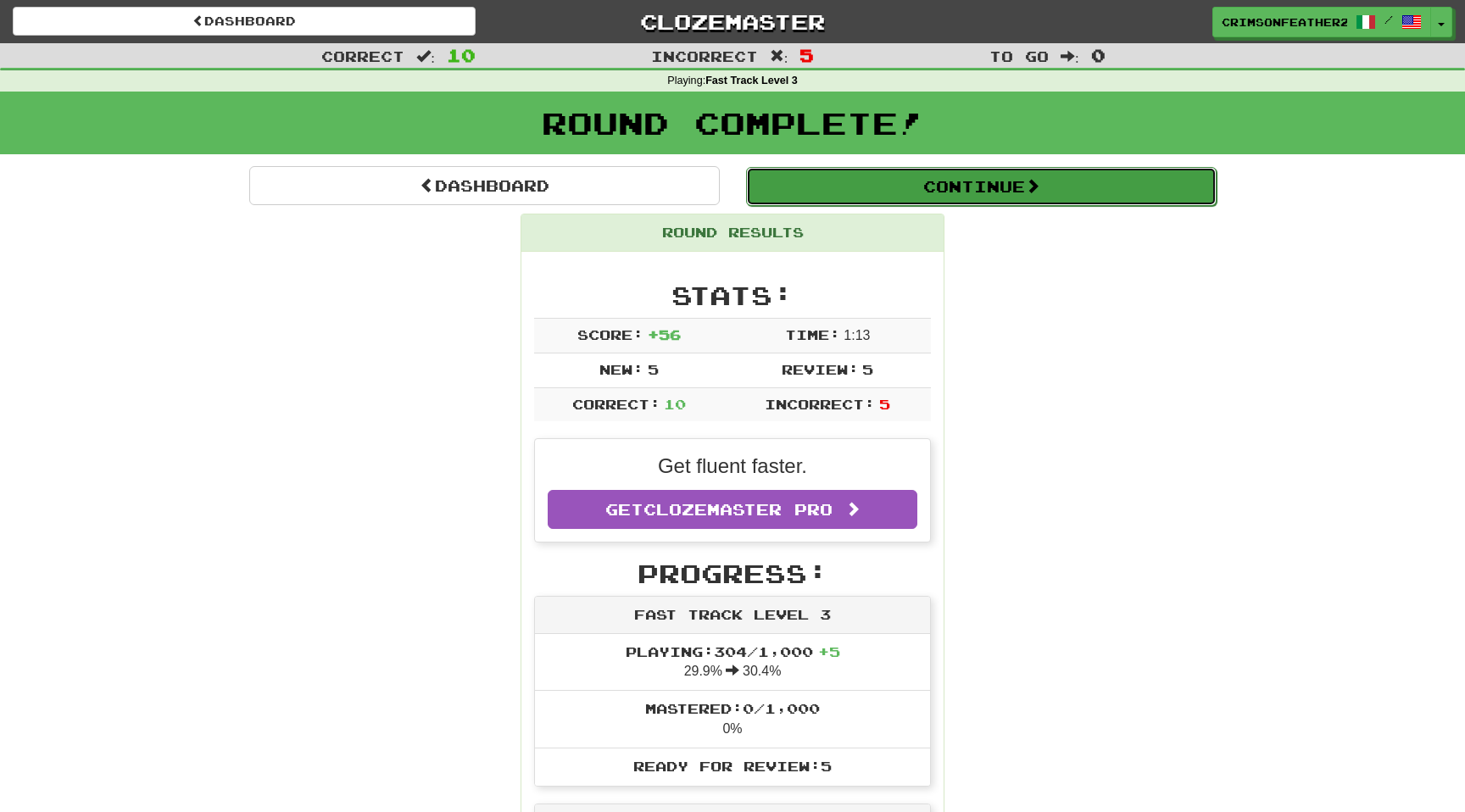
click at [850, 186] on button "Continue" at bounding box center [981, 187] width 471 height 39
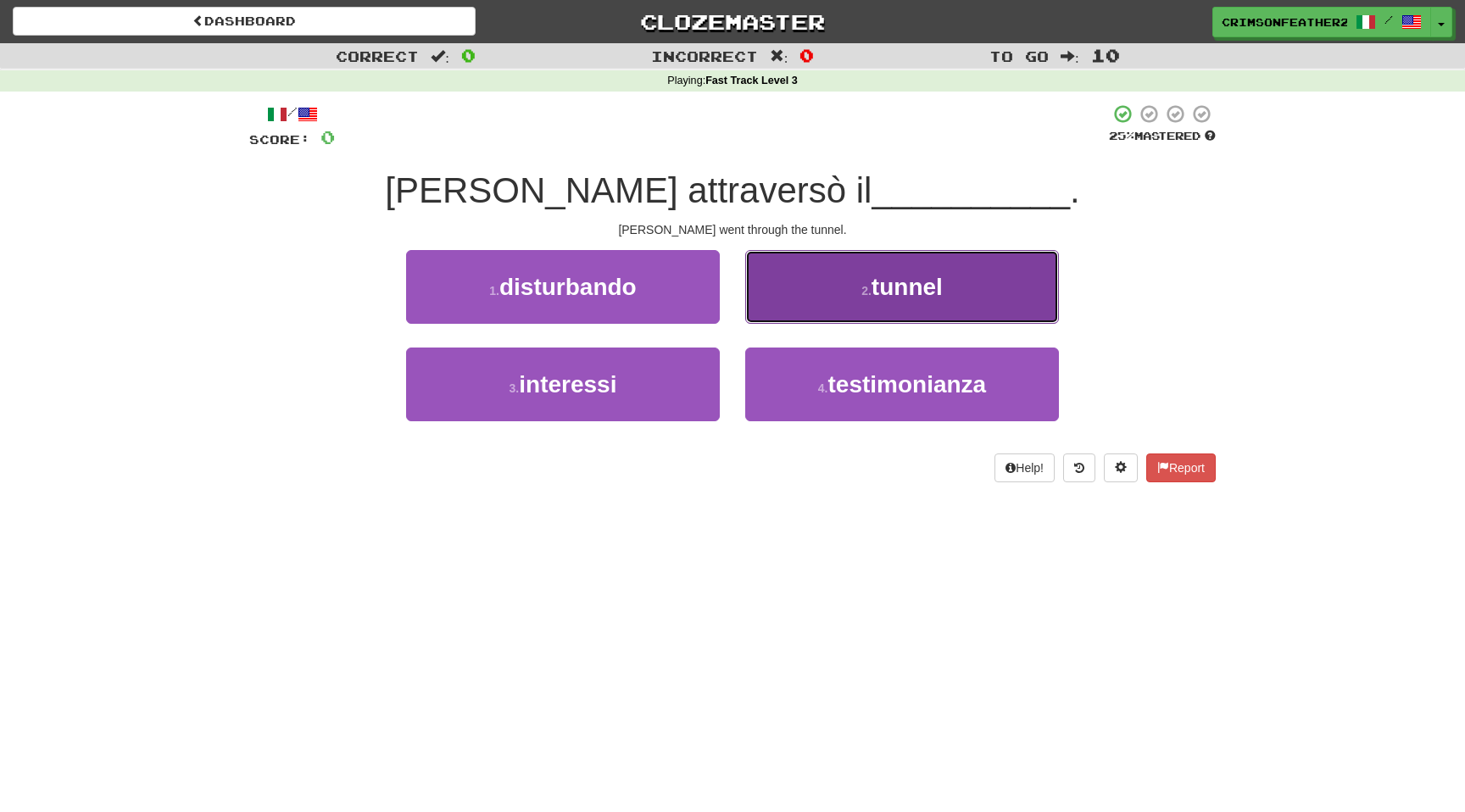
click at [823, 289] on button "2 . tunnel" at bounding box center [902, 286] width 314 height 74
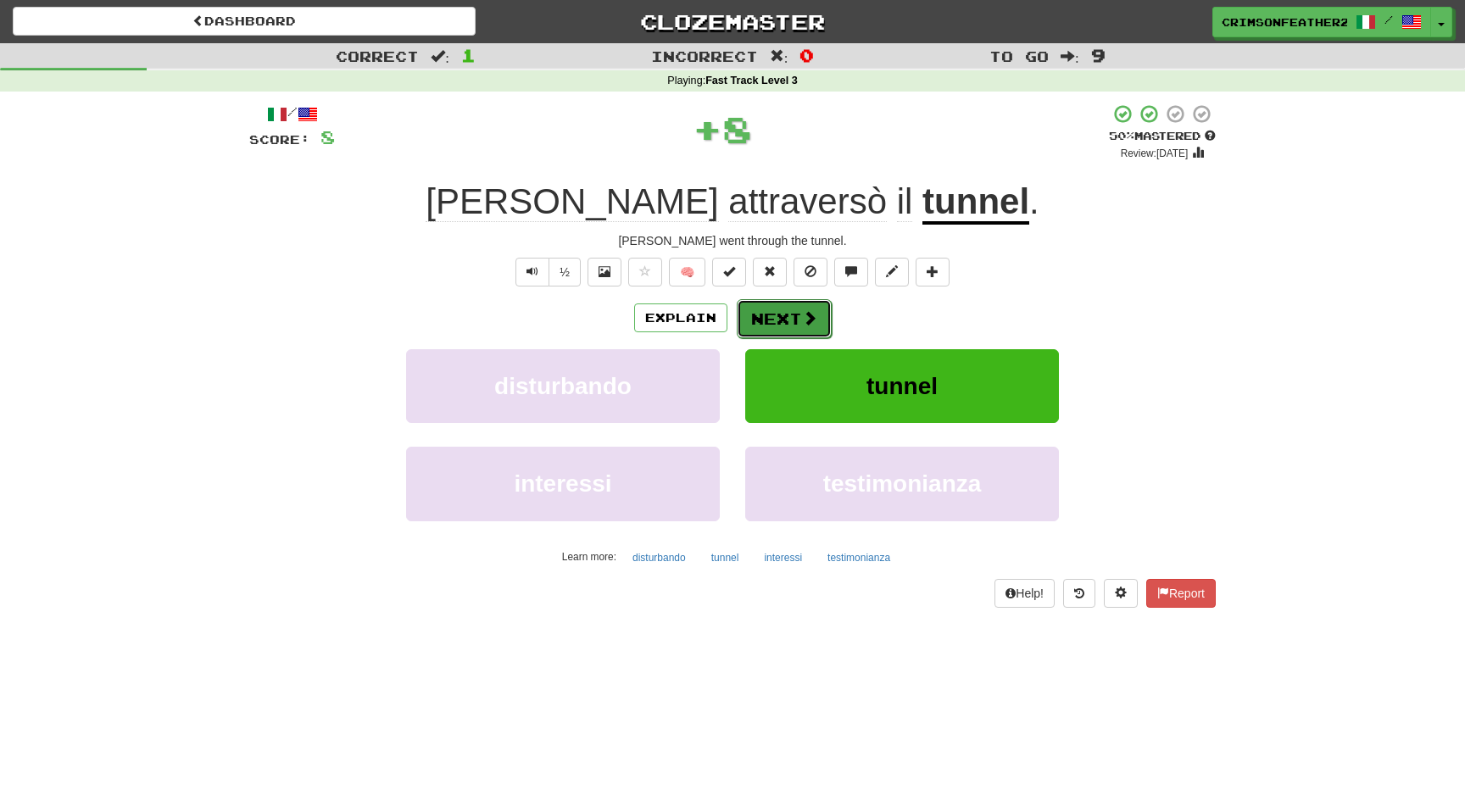
click at [794, 318] on button "Next" at bounding box center [784, 319] width 95 height 39
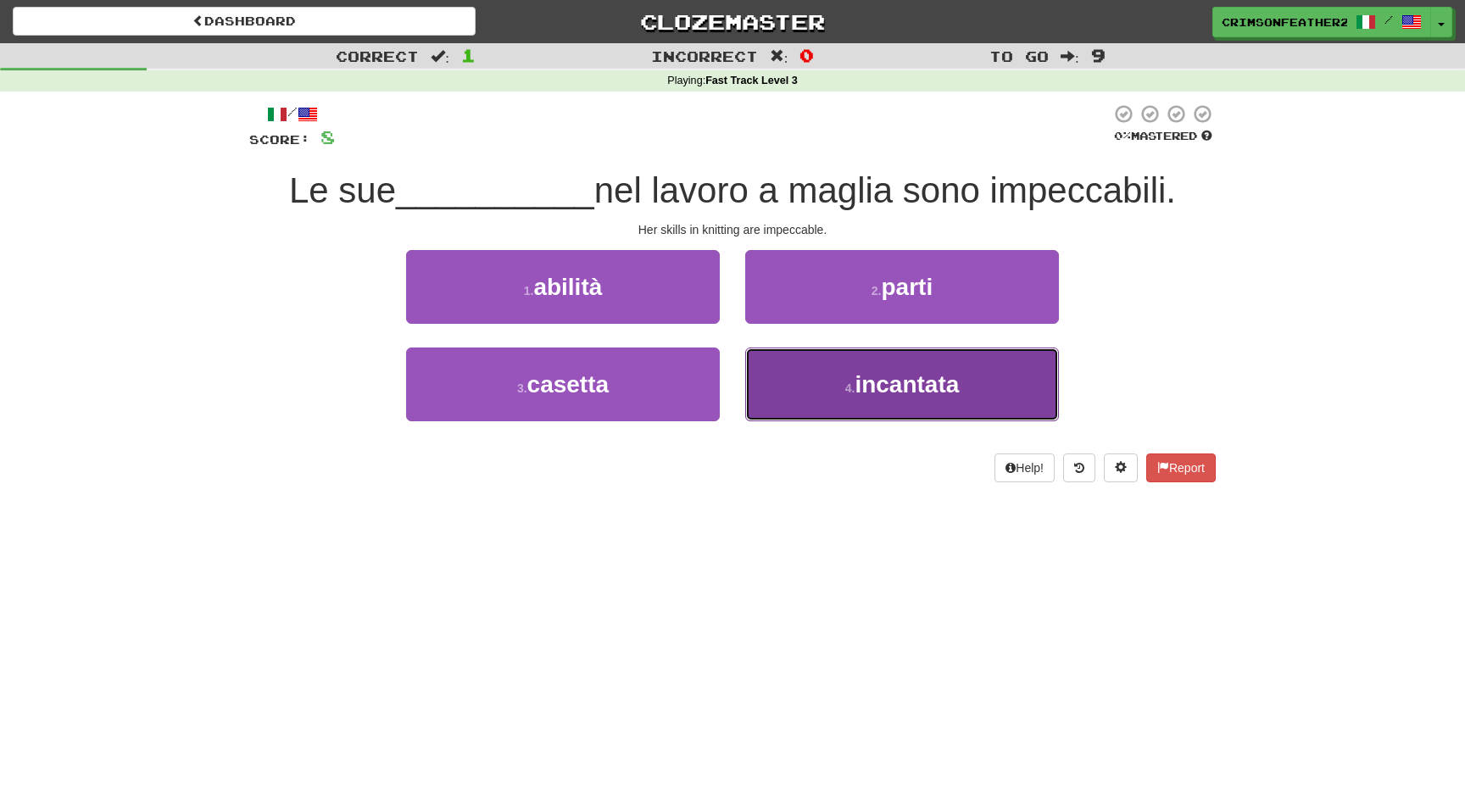
click at [795, 389] on button "4 . incantata" at bounding box center [902, 384] width 314 height 74
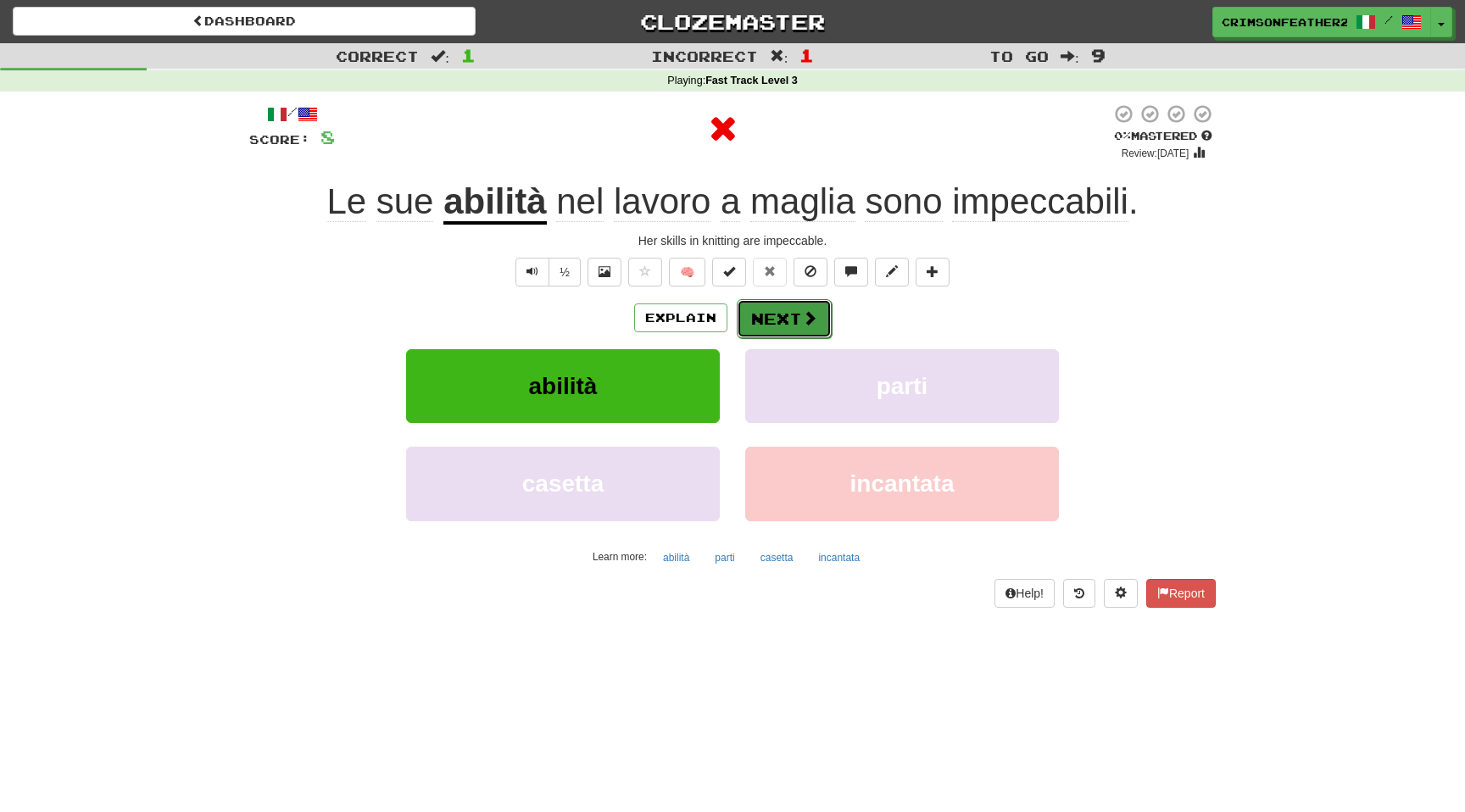
click at [792, 323] on button "Next" at bounding box center [784, 319] width 95 height 39
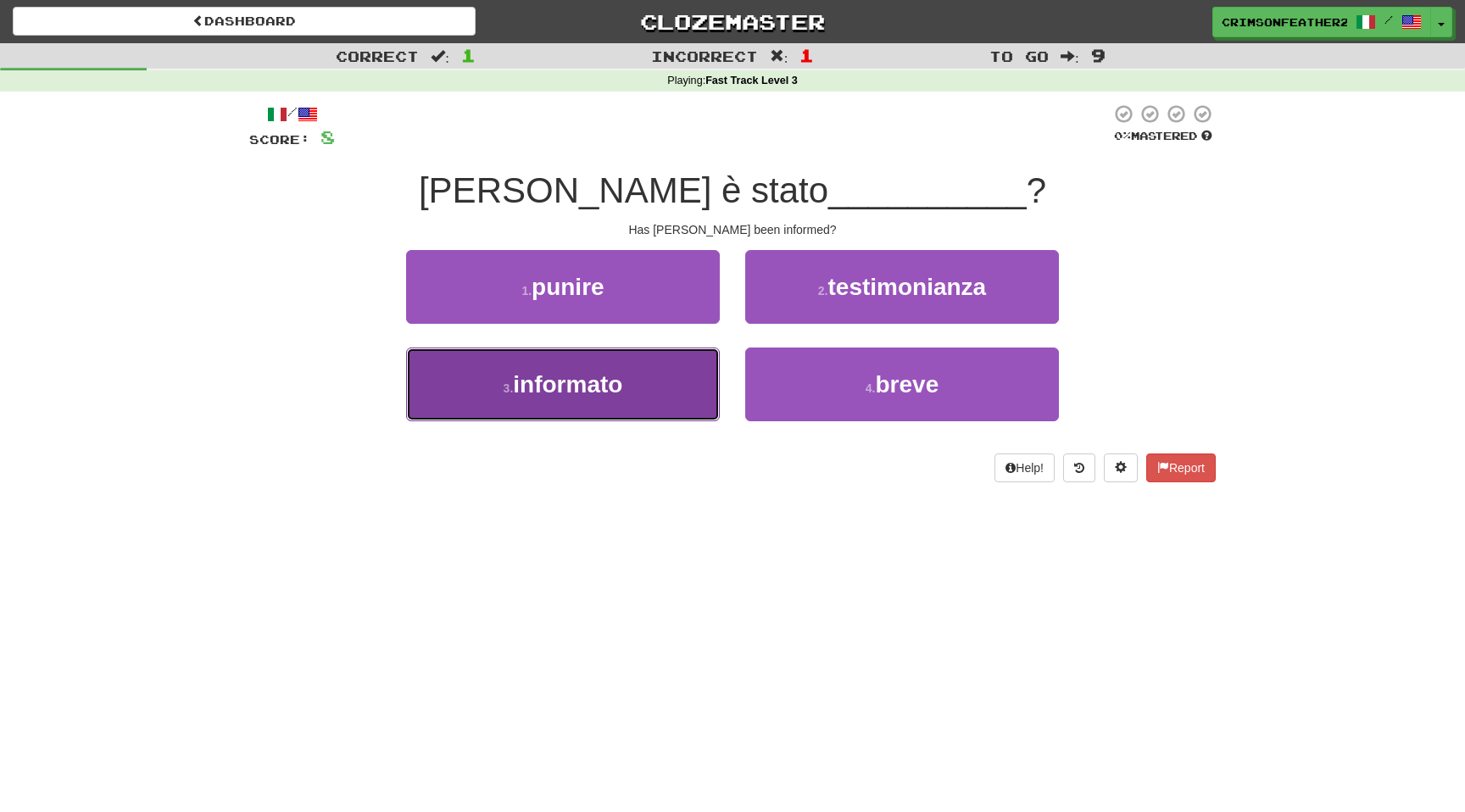
click at [708, 377] on button "3 . informato" at bounding box center [562, 384] width 314 height 74
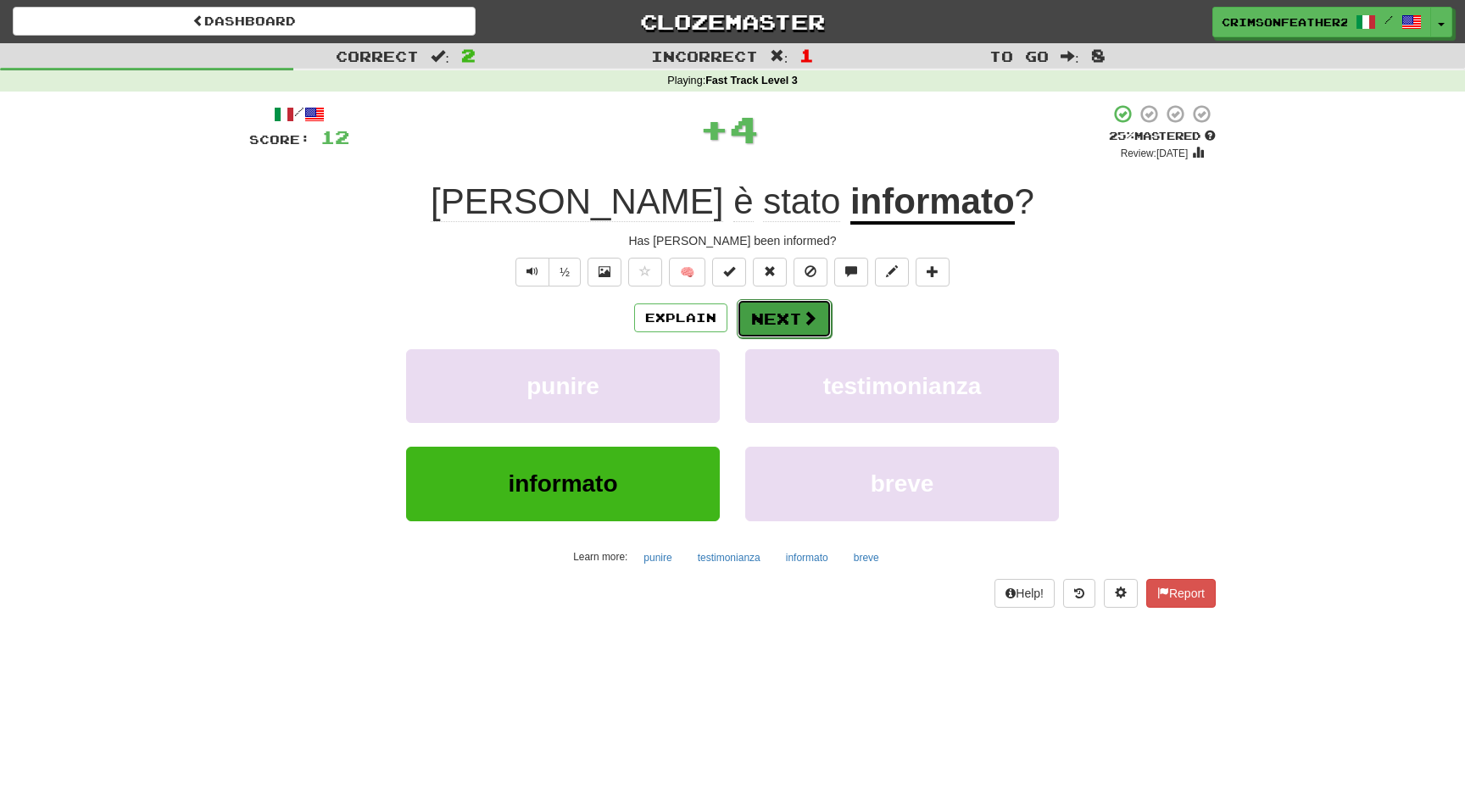
click at [770, 321] on button "Next" at bounding box center [784, 319] width 95 height 39
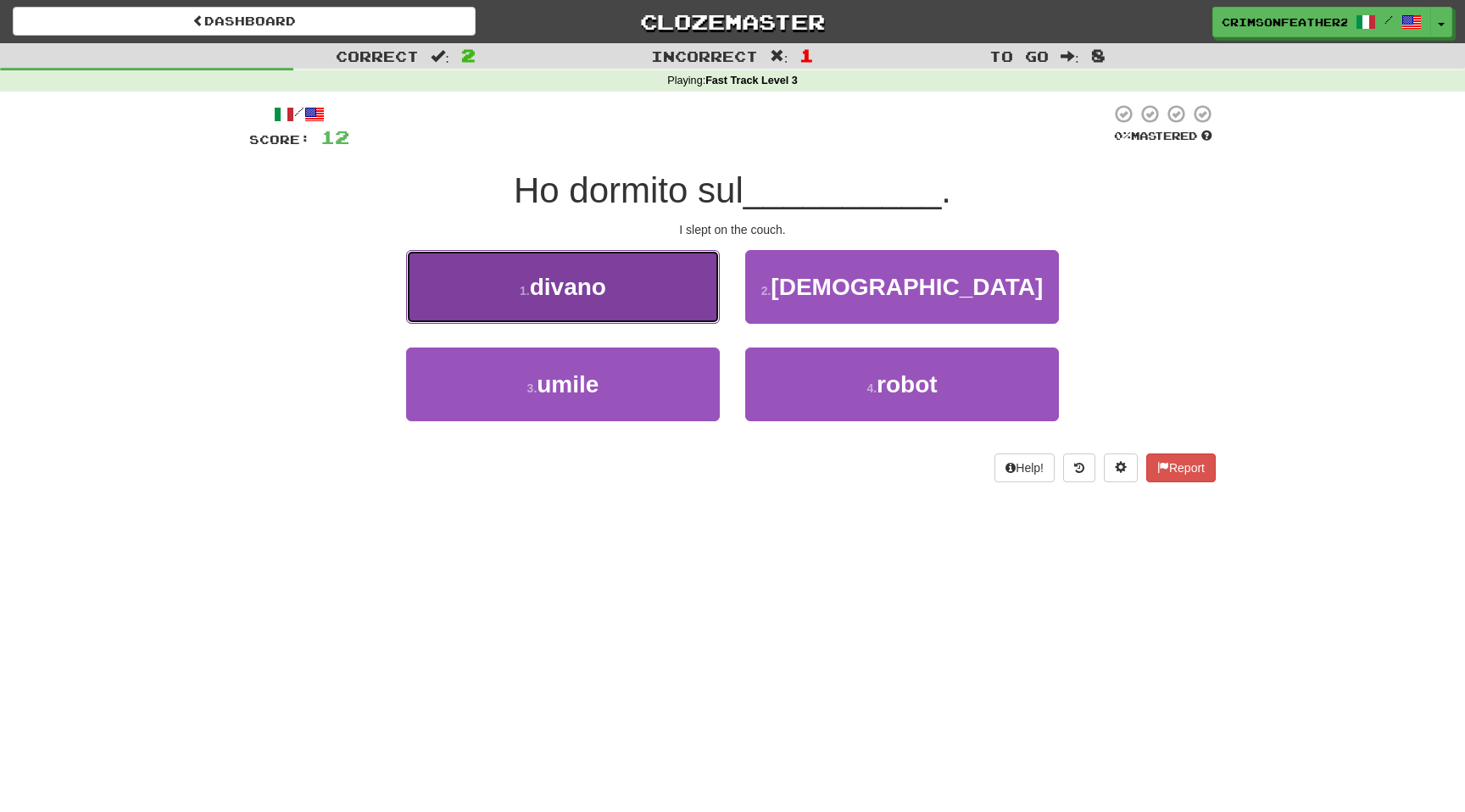
click at [689, 314] on button "1 . divano" at bounding box center [562, 286] width 314 height 74
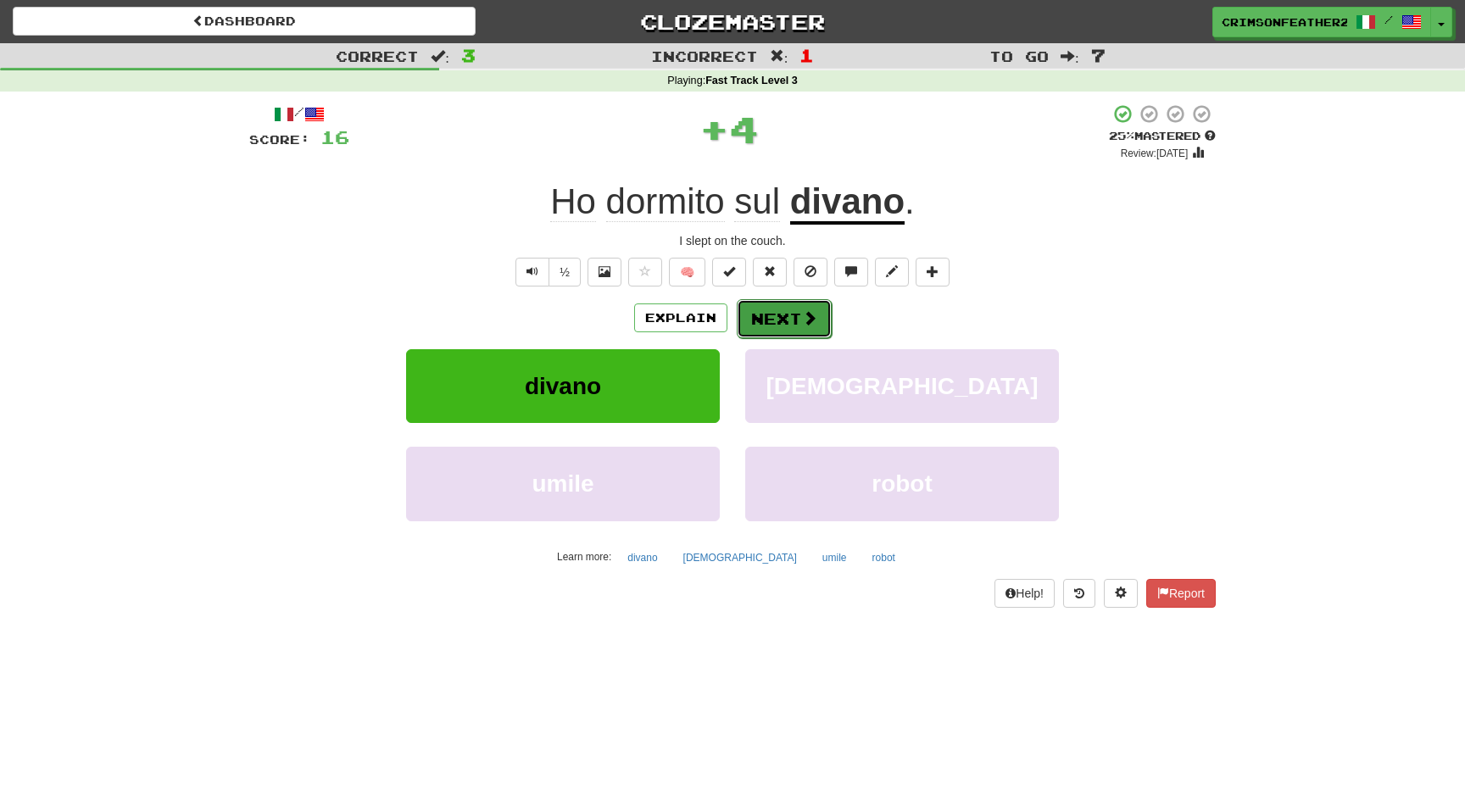
click at [760, 323] on button "Next" at bounding box center [784, 319] width 95 height 39
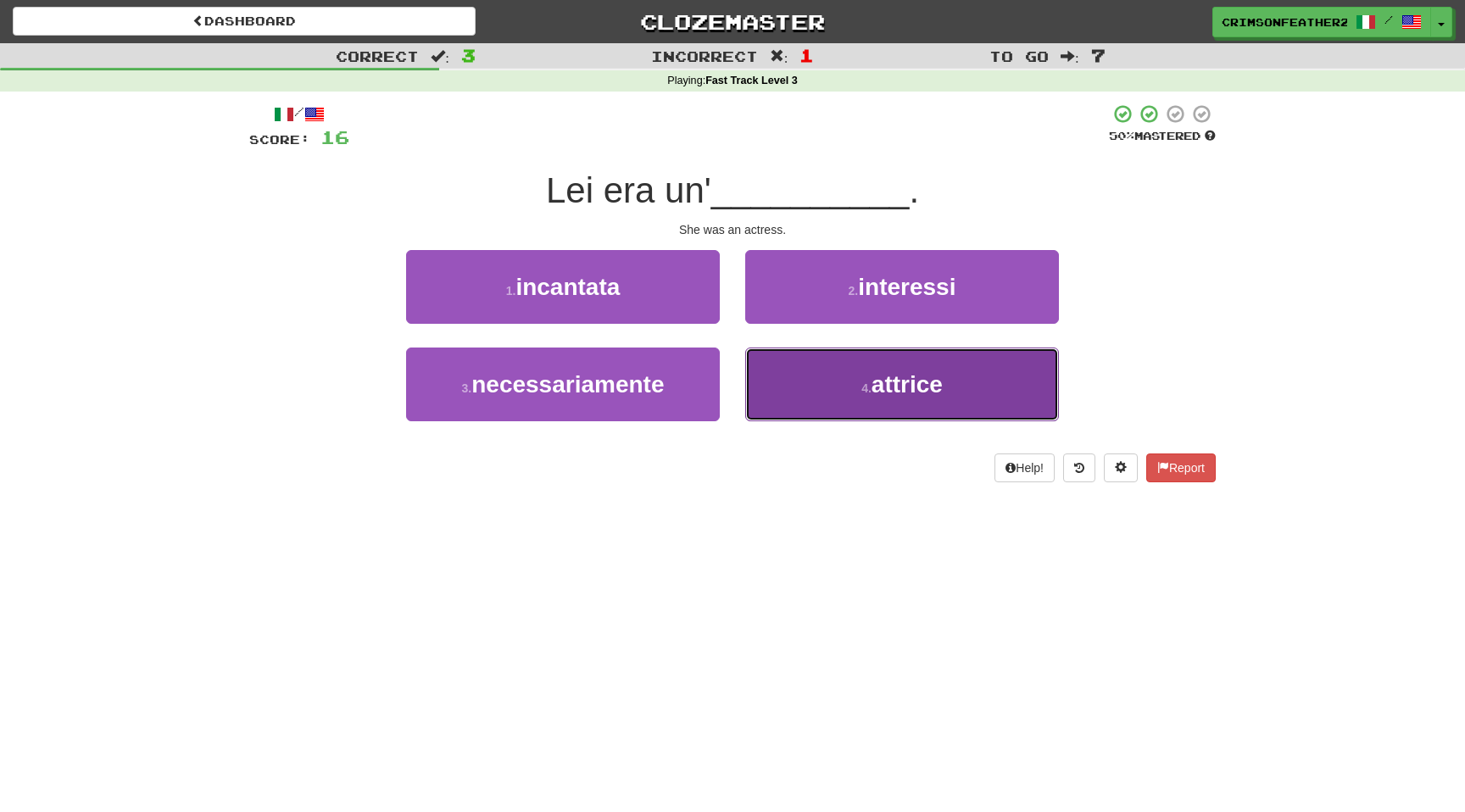
click at [803, 387] on button "4 . attrice" at bounding box center [902, 384] width 314 height 74
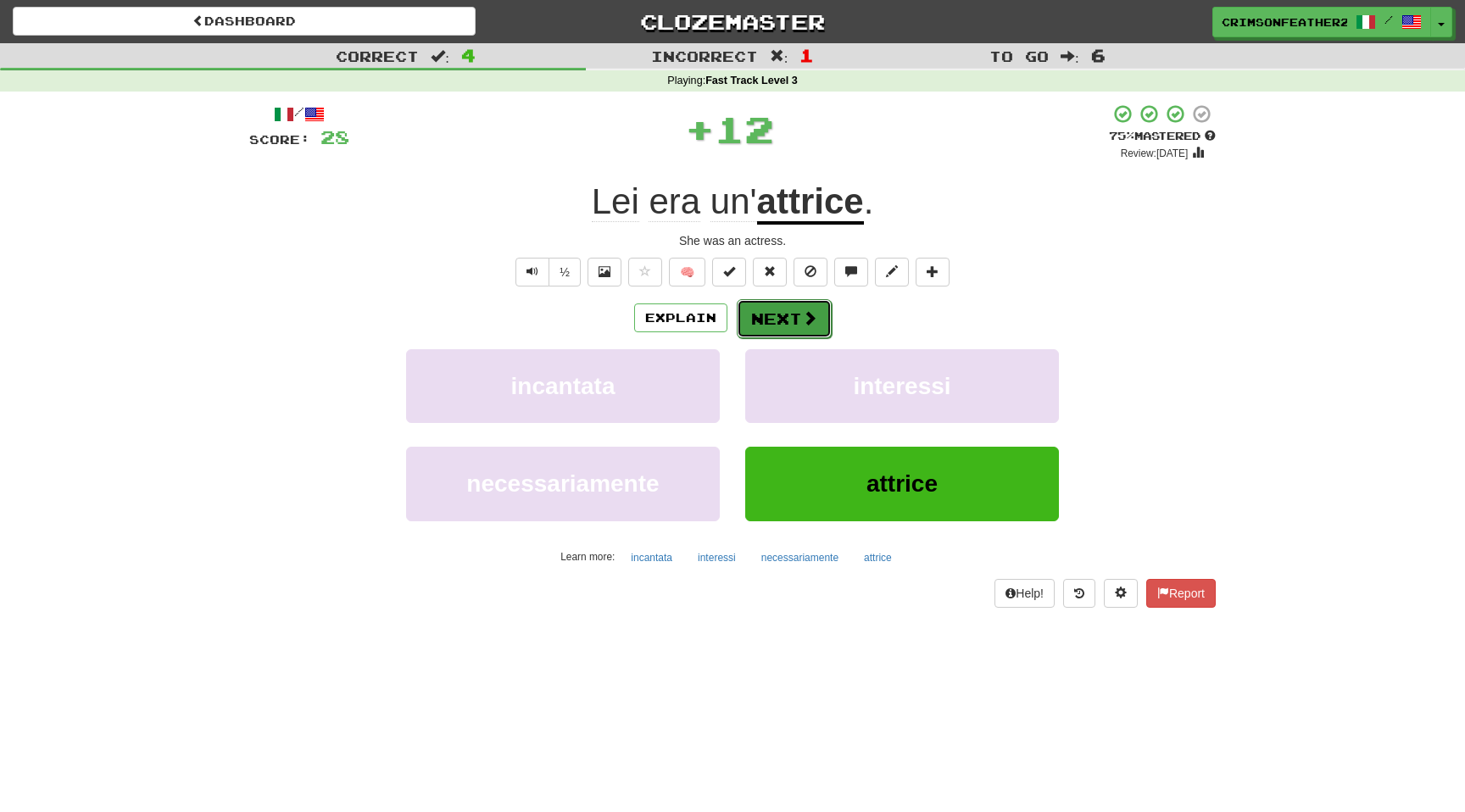
click at [787, 328] on button "Next" at bounding box center [784, 319] width 95 height 39
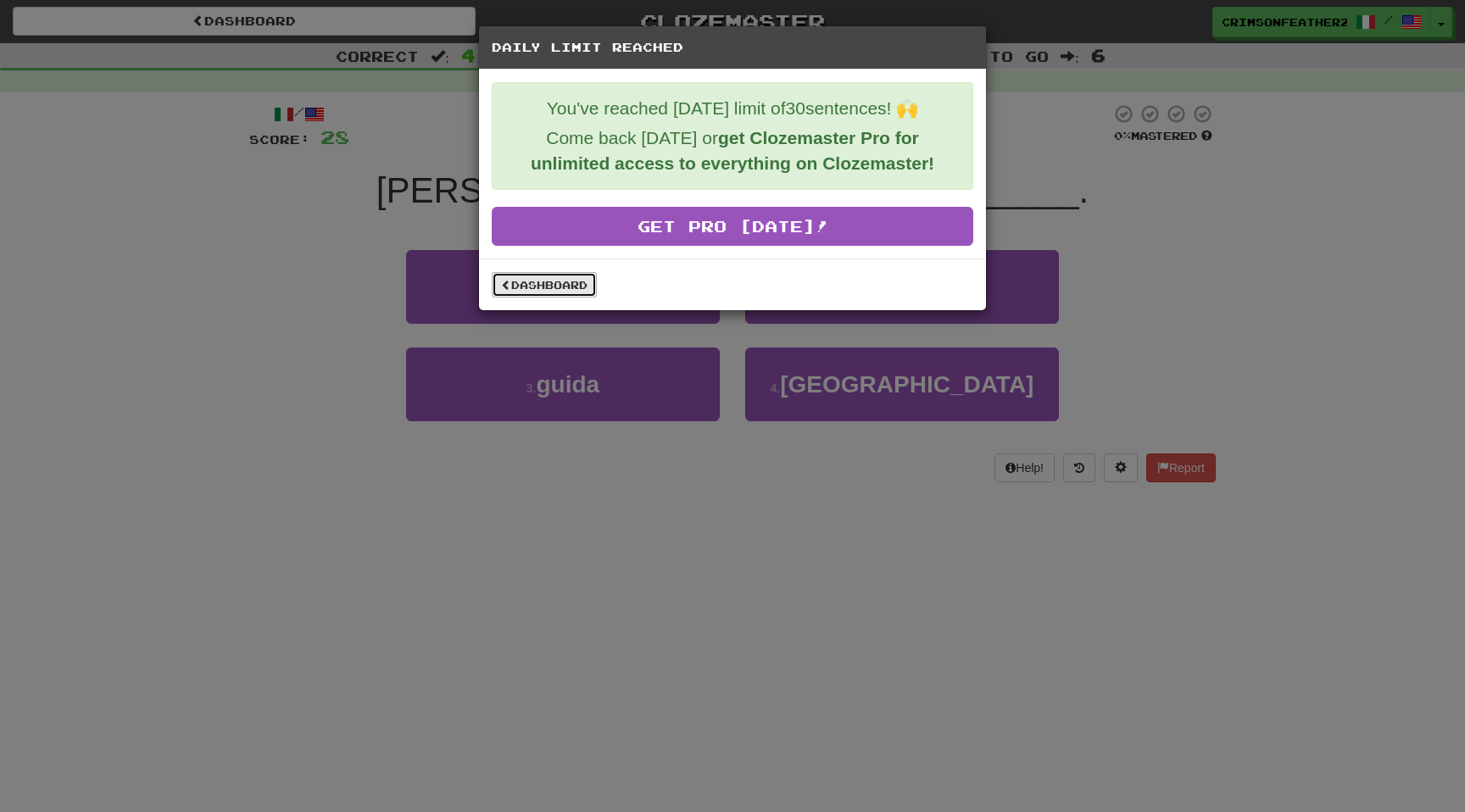
click at [566, 286] on link "Dashboard" at bounding box center [544, 285] width 105 height 26
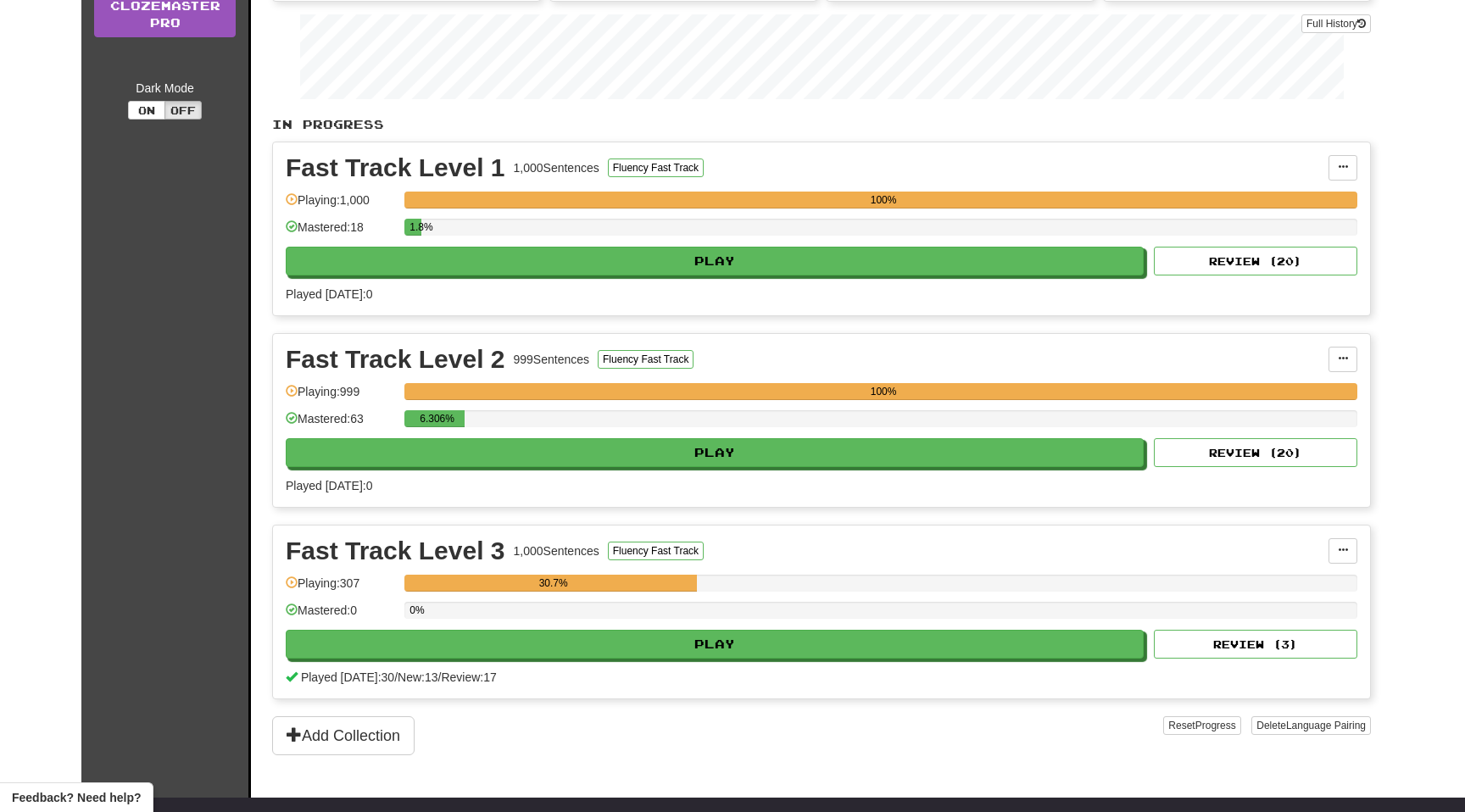
scroll to position [268, 0]
